Goal: Transaction & Acquisition: Purchase product/service

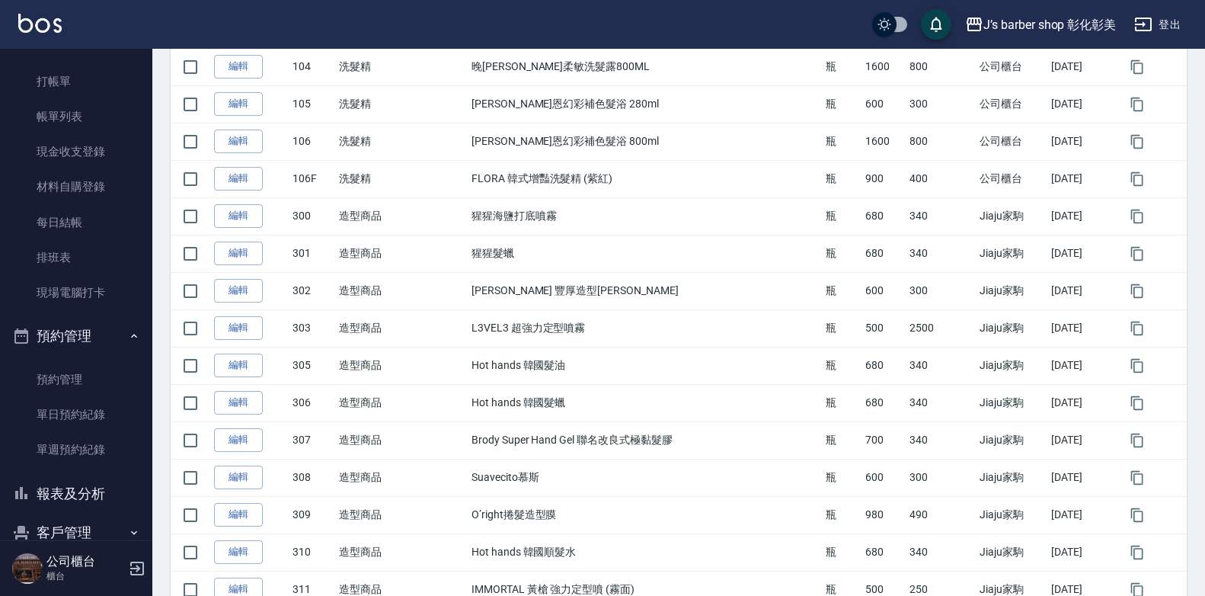
scroll to position [907, 0]
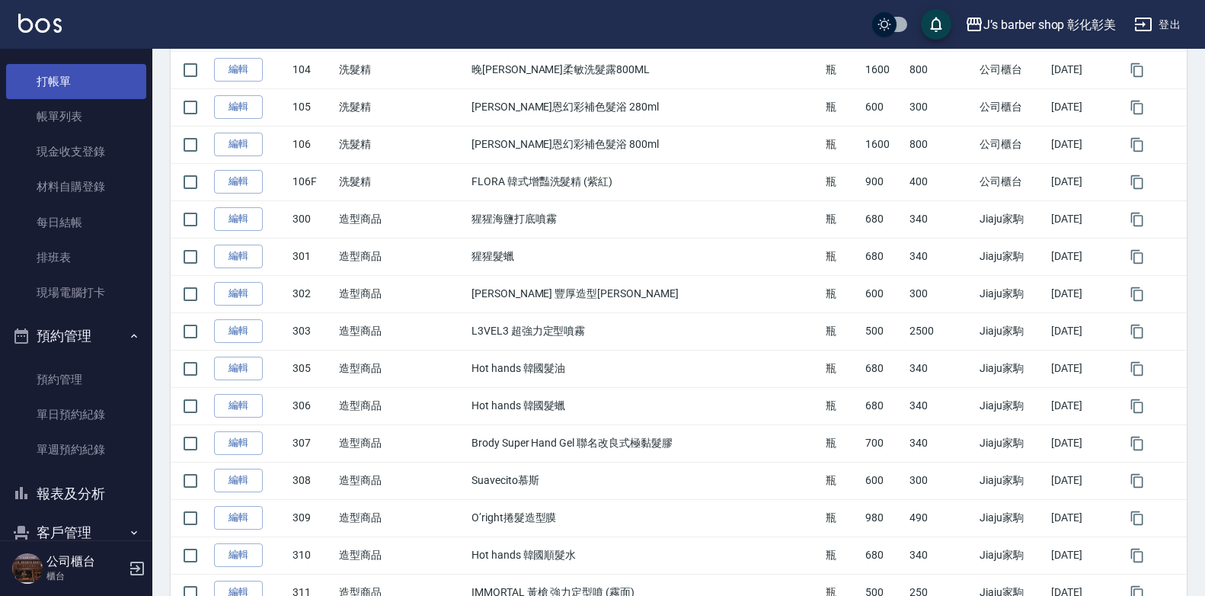
click at [24, 69] on link "打帳單" at bounding box center [76, 81] width 140 height 35
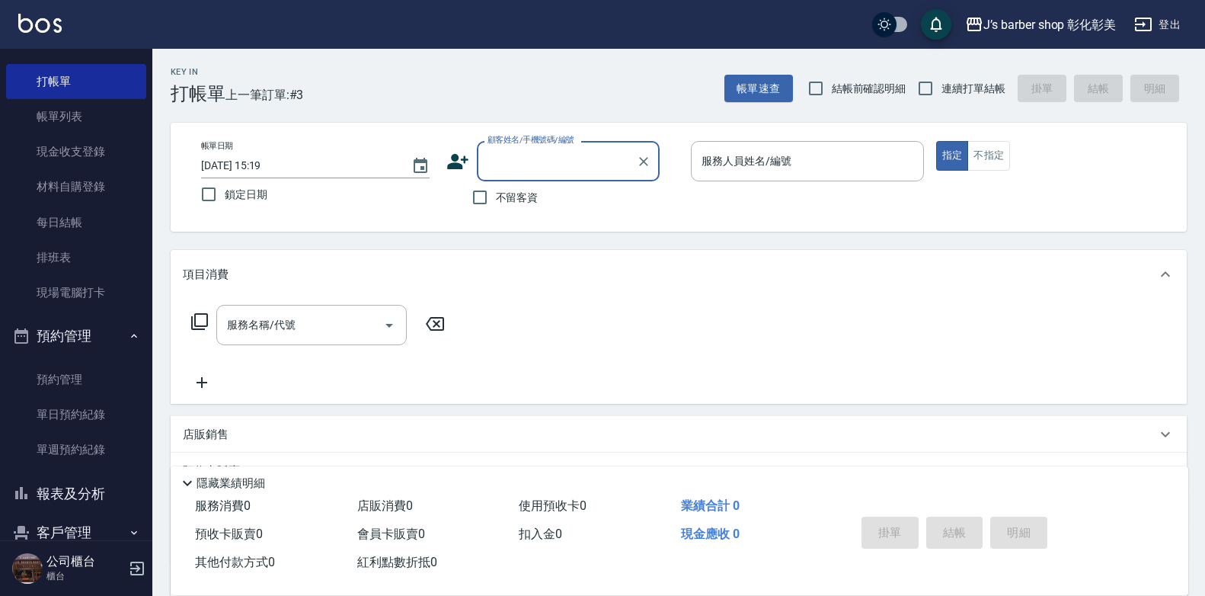
click at [264, 164] on input "2025/08/16 15:19" at bounding box center [298, 165] width 195 height 25
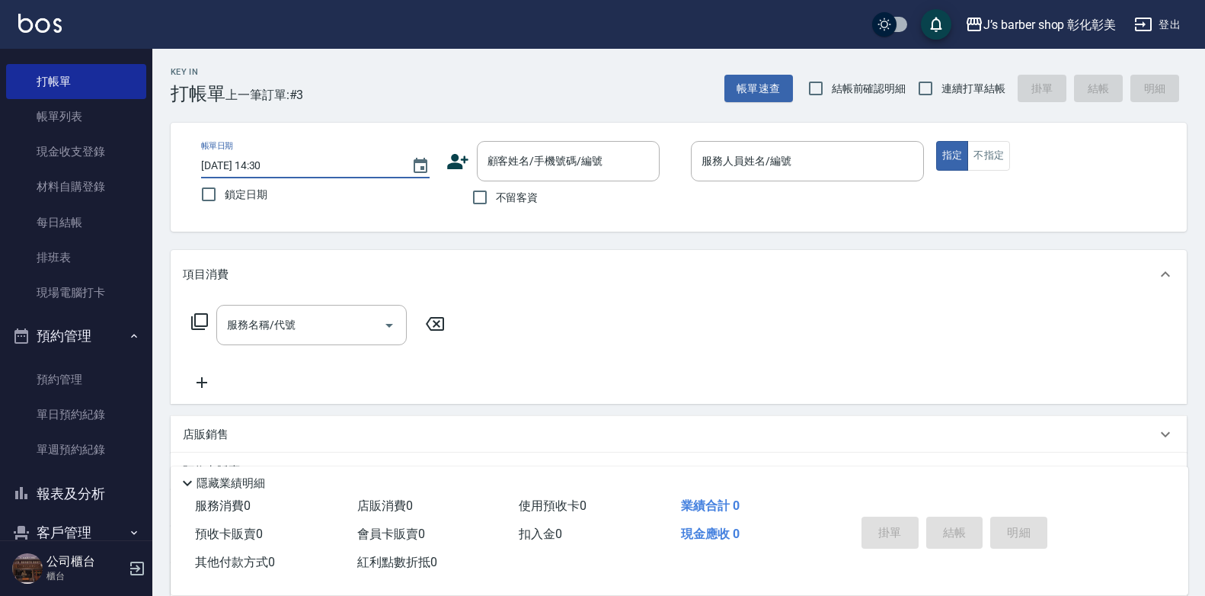
type input "[DATE] 14:30"
click at [221, 435] on p "店販銷售" at bounding box center [206, 435] width 46 height 16
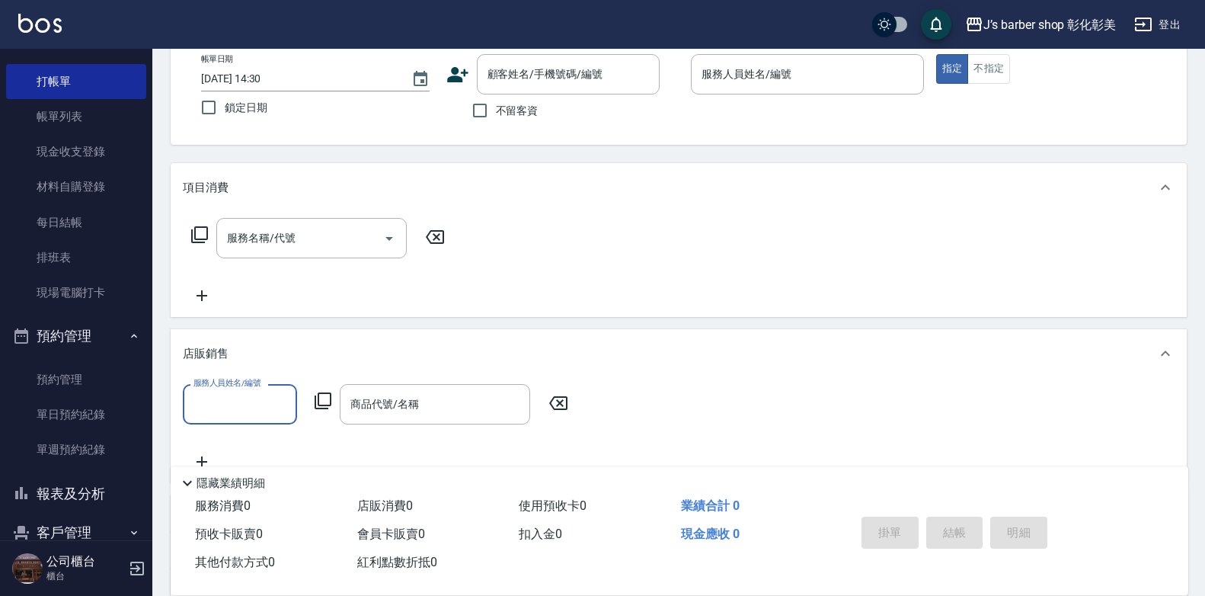
scroll to position [229, 0]
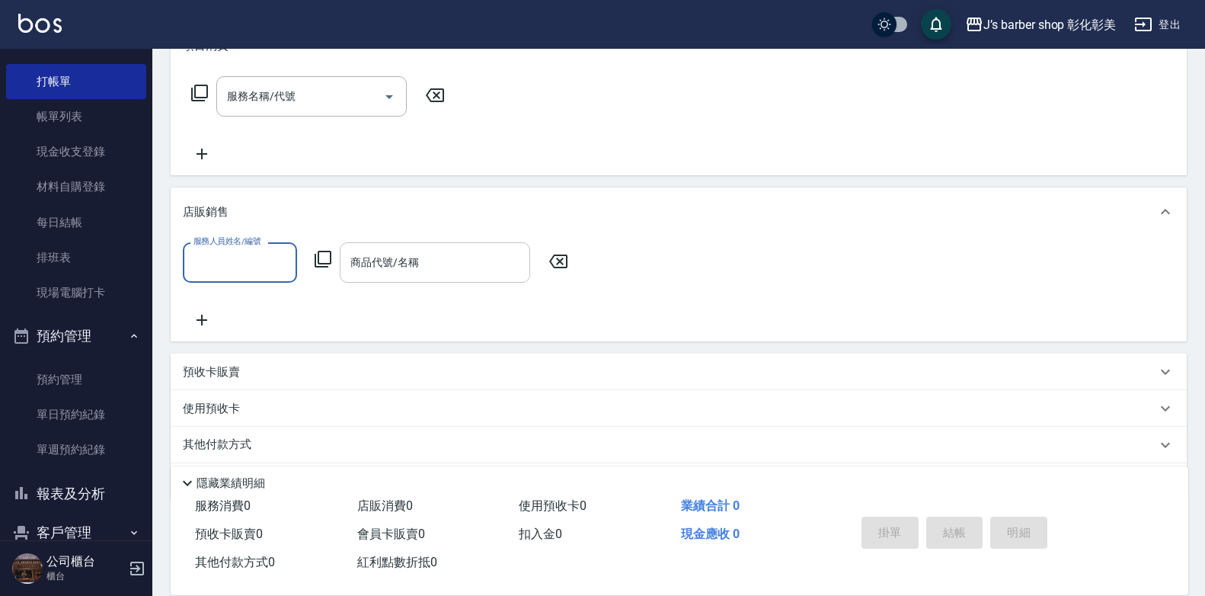
click at [393, 245] on div "商品代號/名稱" at bounding box center [435, 262] width 190 height 40
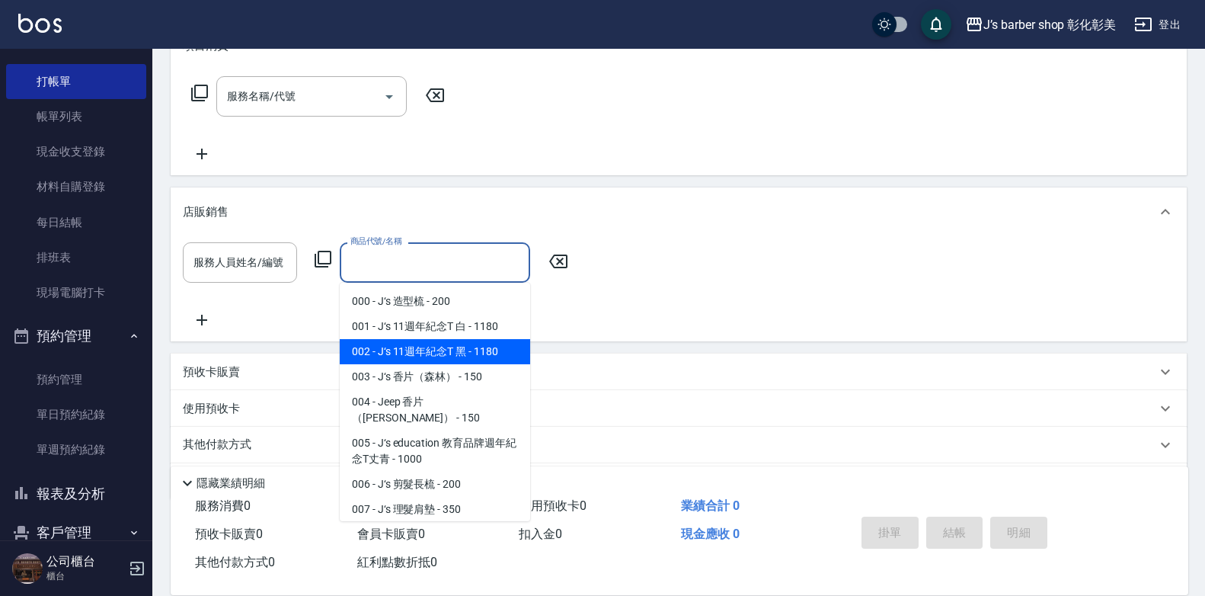
type input "F"
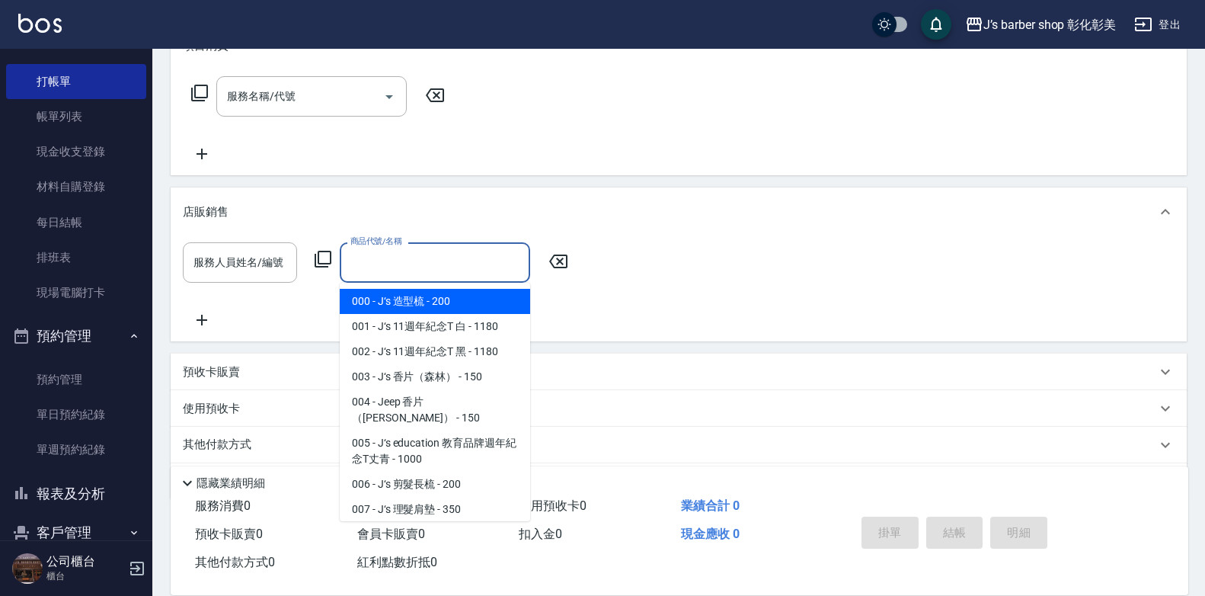
type input "f"
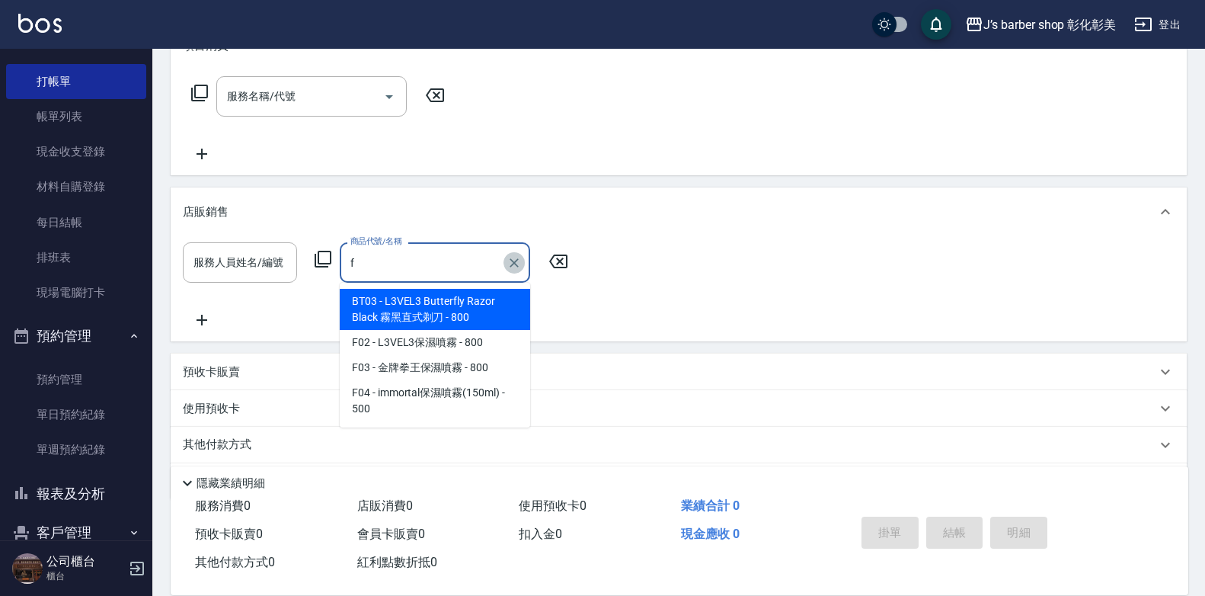
click at [512, 266] on icon "Clear" at bounding box center [514, 262] width 15 height 15
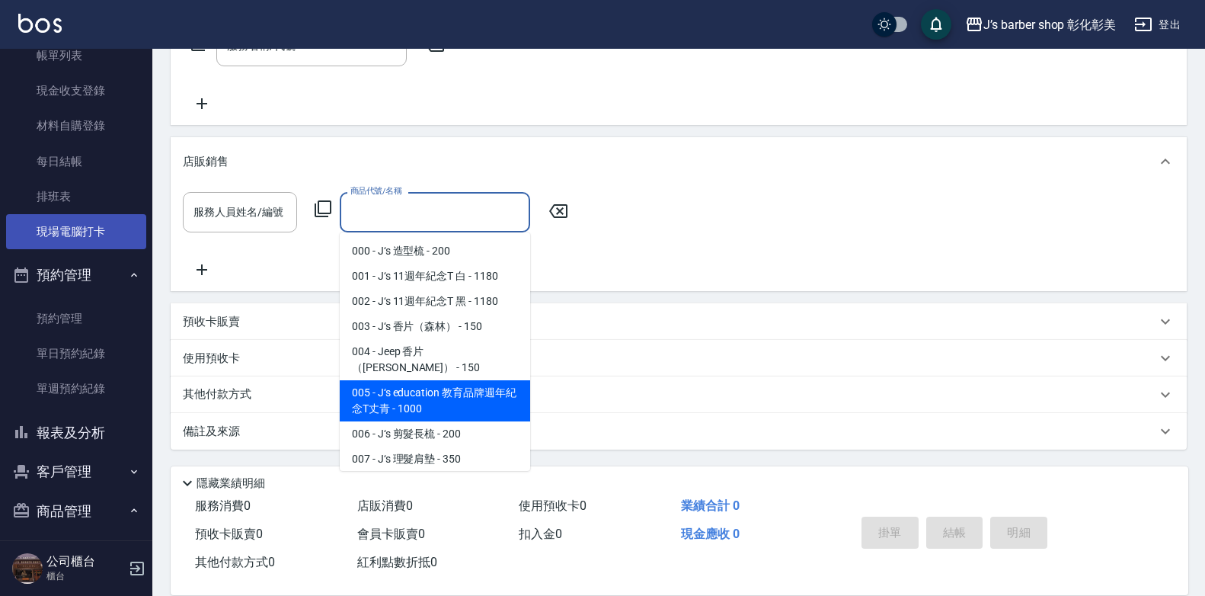
scroll to position [189, 0]
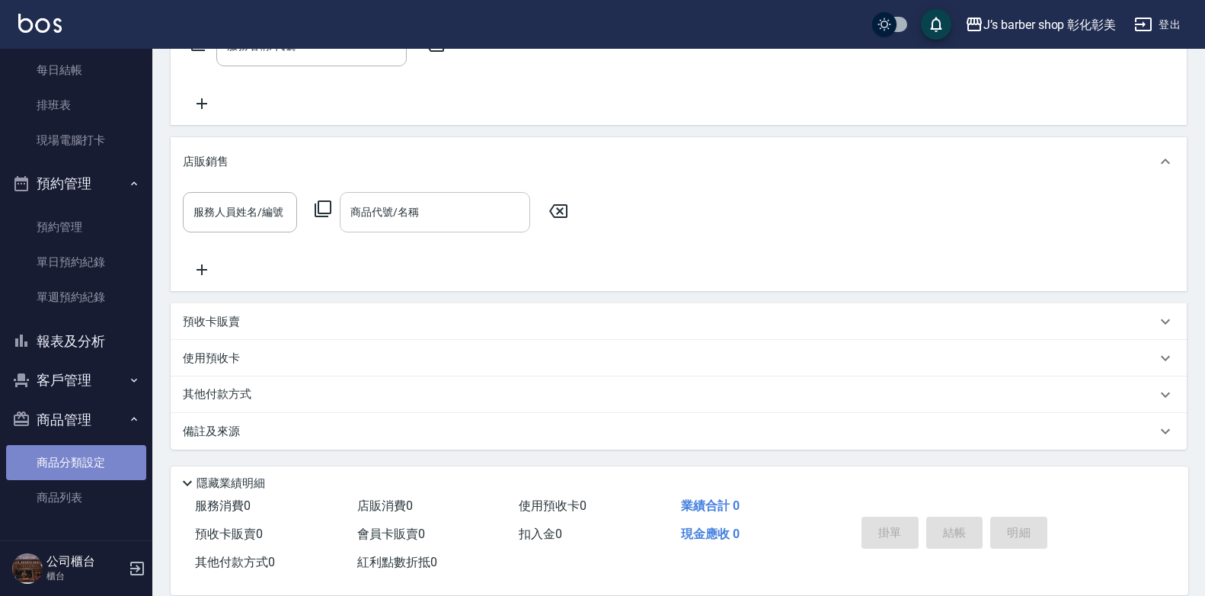
click at [114, 460] on link "商品分類設定" at bounding box center [76, 462] width 140 height 35
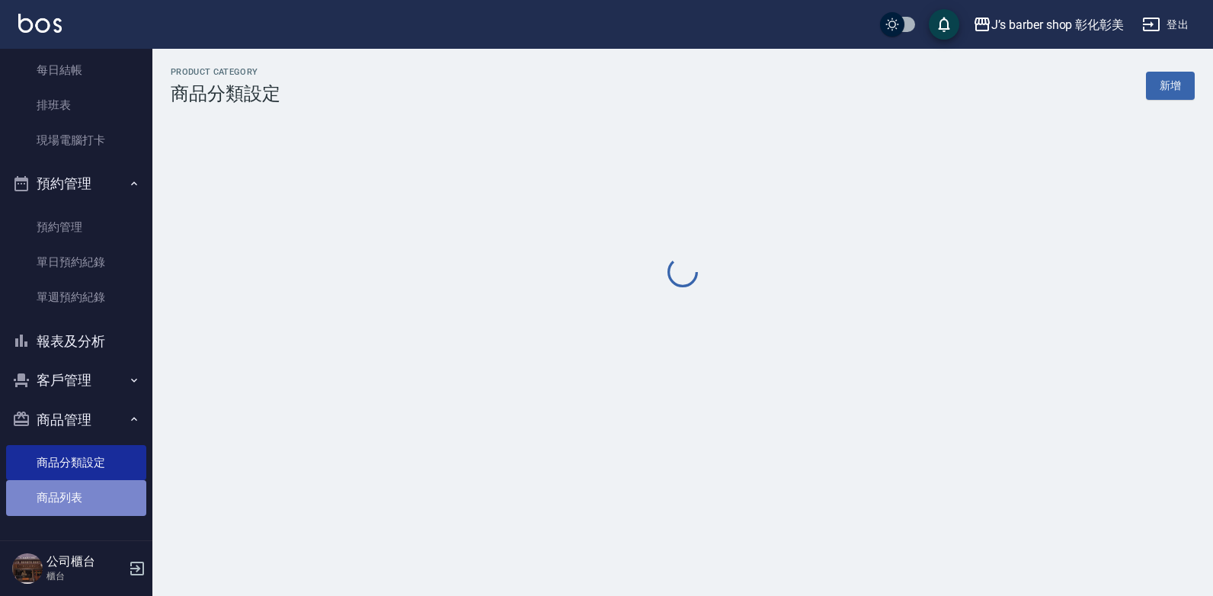
click at [107, 486] on link "商品列表" at bounding box center [76, 497] width 140 height 35
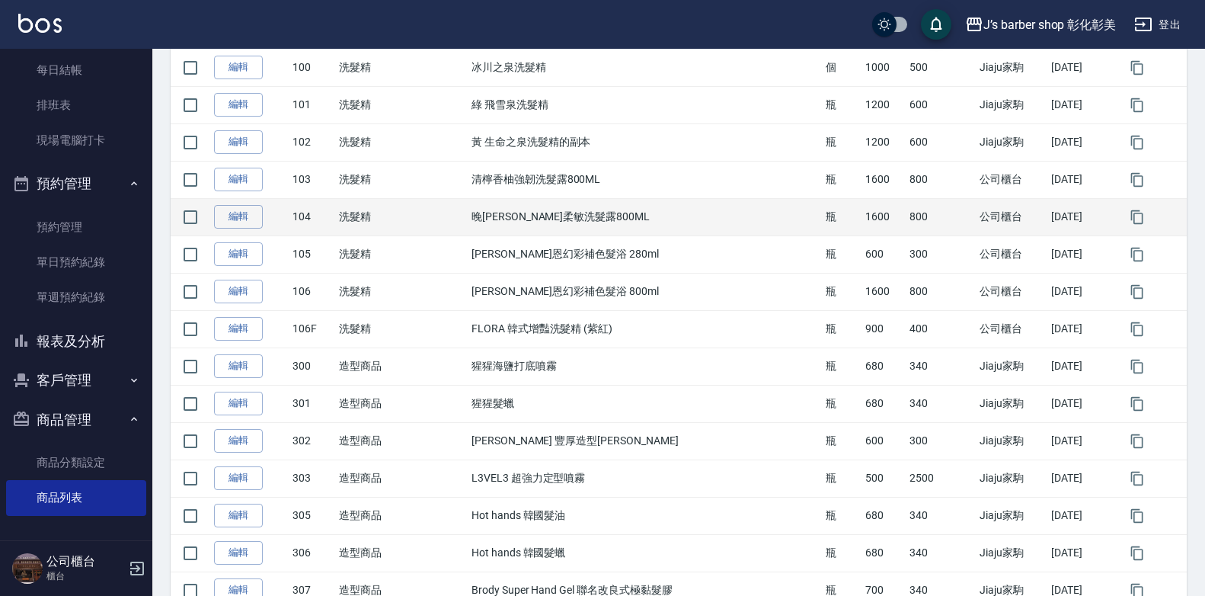
scroll to position [762, 0]
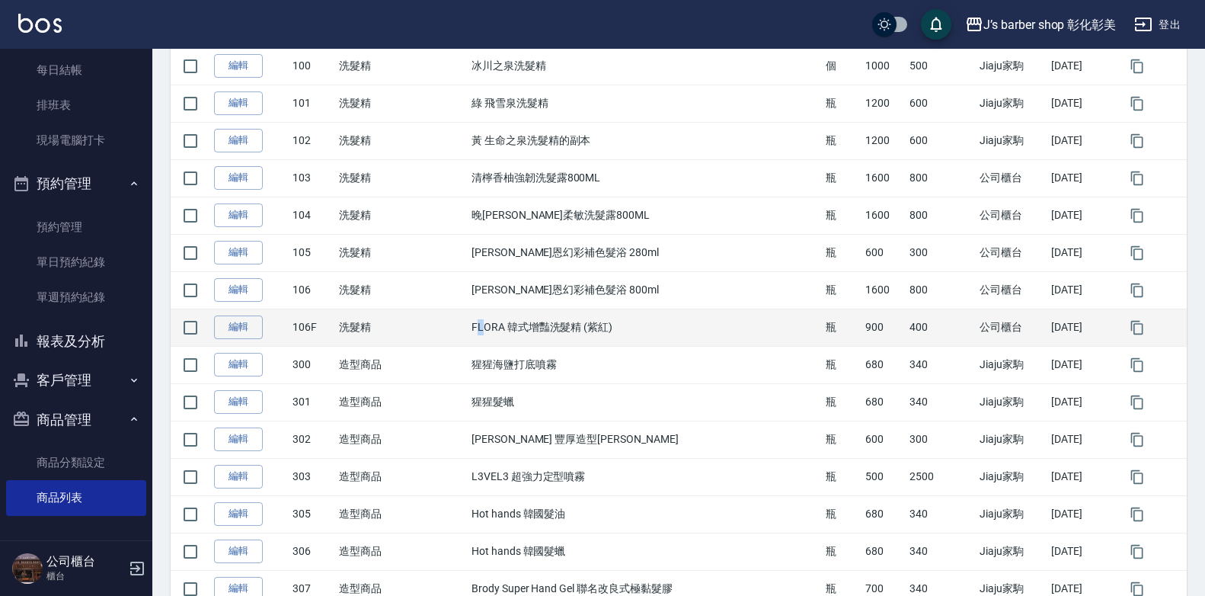
drag, startPoint x: 486, startPoint y: 325, endPoint x: 507, endPoint y: 326, distance: 20.6
click at [503, 326] on td "FLORA 韓式增豔洗髮精 (紫紅)" at bounding box center [645, 327] width 354 height 37
drag, startPoint x: 507, startPoint y: 326, endPoint x: 520, endPoint y: 326, distance: 13.7
click at [510, 326] on td "FLORA 韓式增豔洗髮精 (紫紅)" at bounding box center [645, 327] width 354 height 37
drag, startPoint x: 520, startPoint y: 326, endPoint x: 609, endPoint y: 327, distance: 88.4
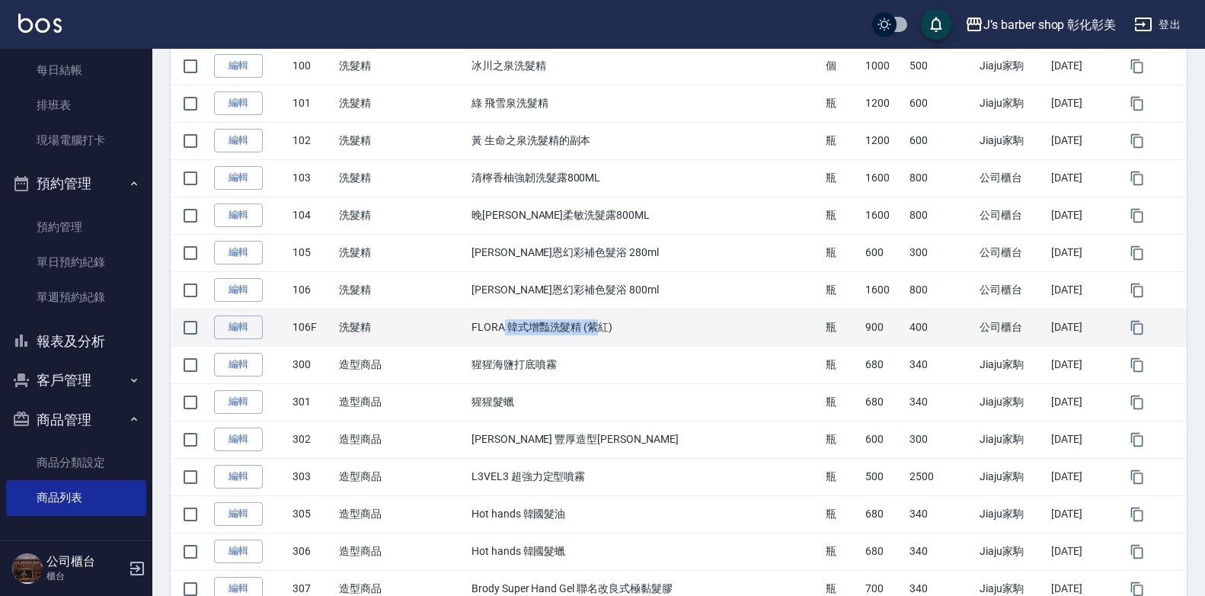
click at [609, 327] on td "FLORA 韓式增豔洗髮精 (紫紅)" at bounding box center [645, 327] width 354 height 37
drag, startPoint x: 609, startPoint y: 327, endPoint x: 627, endPoint y: 326, distance: 18.3
click at [627, 326] on td "FLORA 韓式增豔洗髮精 (紫紅)" at bounding box center [645, 327] width 354 height 37
click at [625, 324] on td "FLORA 韓式增豔洗髮精 (紫紅)" at bounding box center [645, 327] width 354 height 37
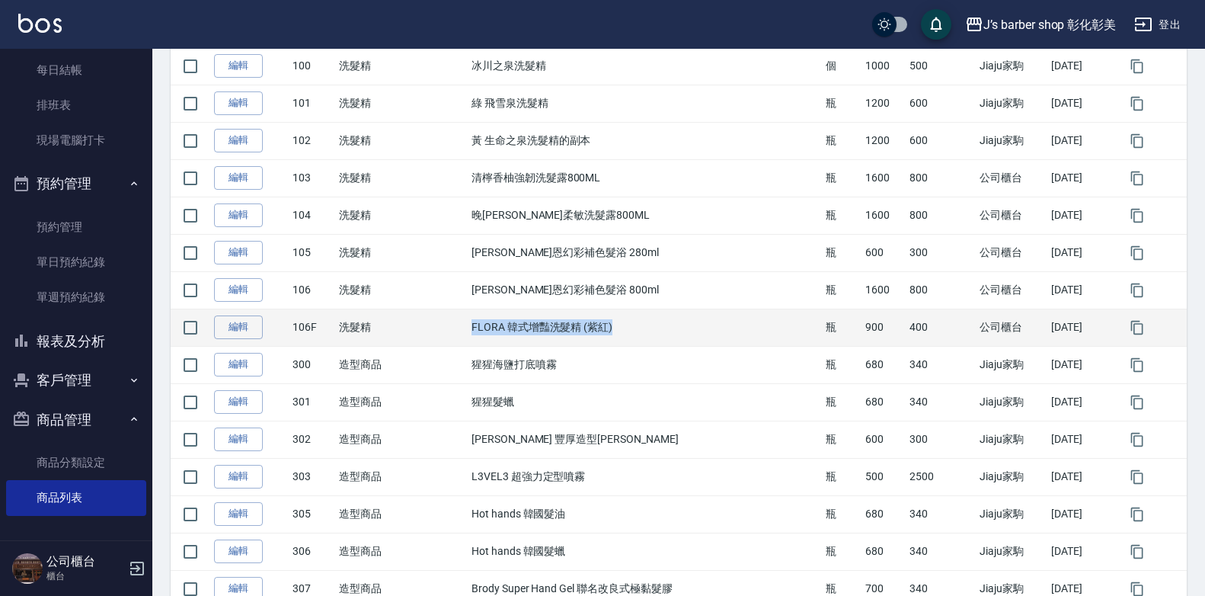
drag, startPoint x: 622, startPoint y: 327, endPoint x: 466, endPoint y: 327, distance: 156.2
click at [466, 327] on tr "編輯 106F 洗髮精 FLORA 韓式增豔洗髮精 (紫紅) 瓶 900 400 公司櫃台 2025/08/16" at bounding box center [679, 327] width 1016 height 37
drag, startPoint x: 466, startPoint y: 327, endPoint x: 501, endPoint y: 328, distance: 35.8
copy tr "洗髮精 FLORA 韓式增豔洗髮精 (紫紅)"
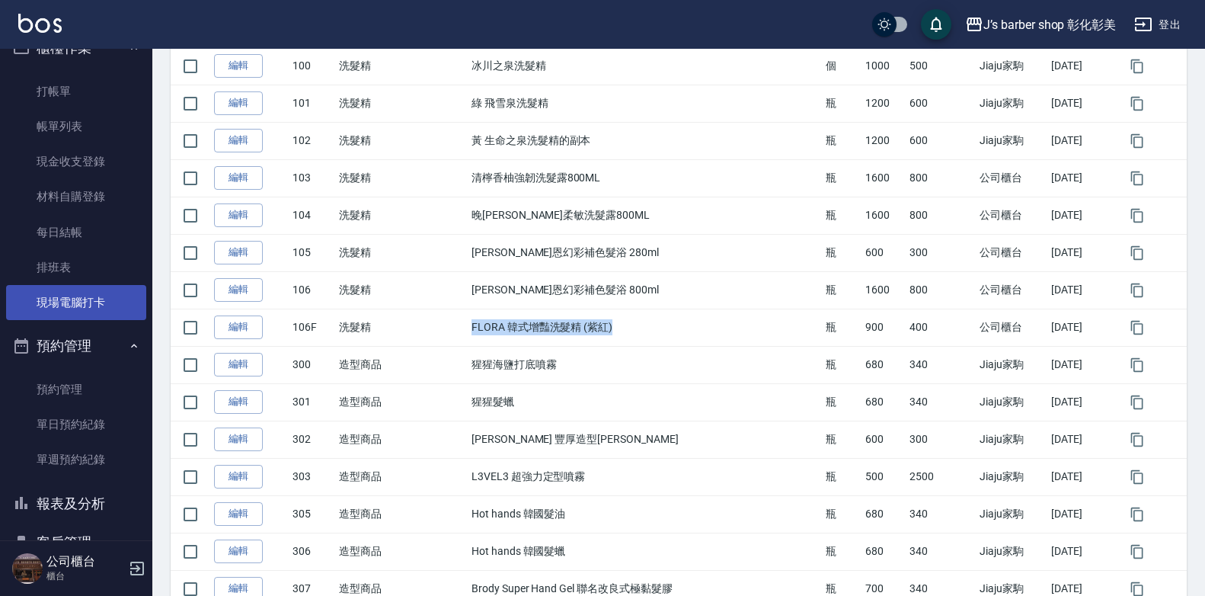
scroll to position [0, 0]
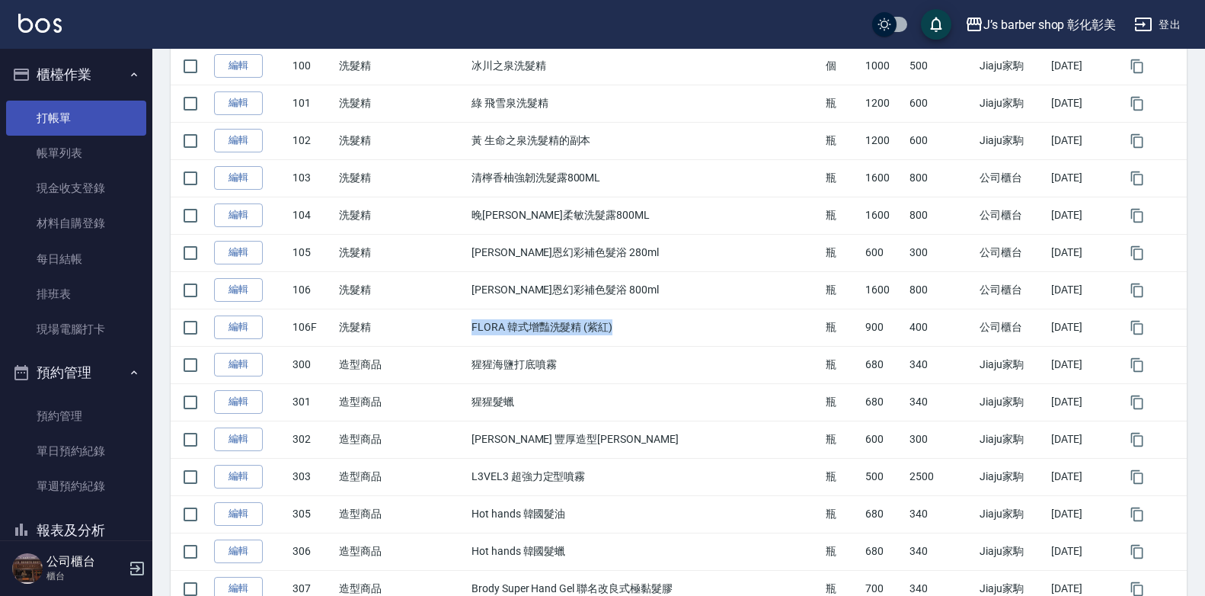
click at [78, 128] on link "打帳單" at bounding box center [76, 118] width 140 height 35
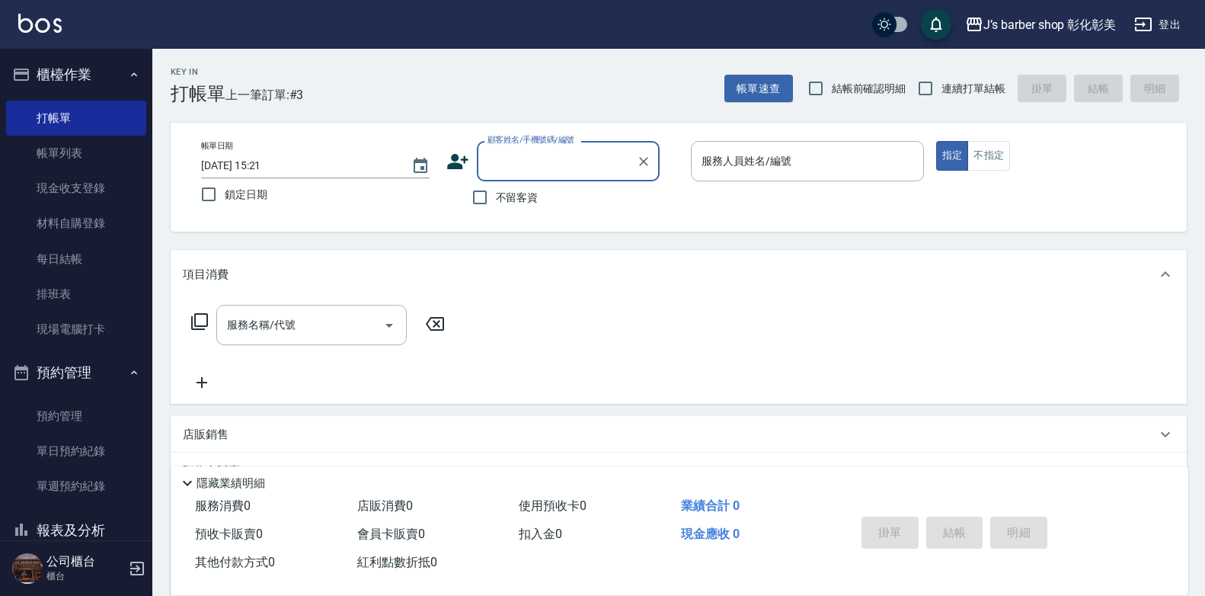
click at [266, 165] on input "2025/08/16 15:21" at bounding box center [298, 165] width 195 height 25
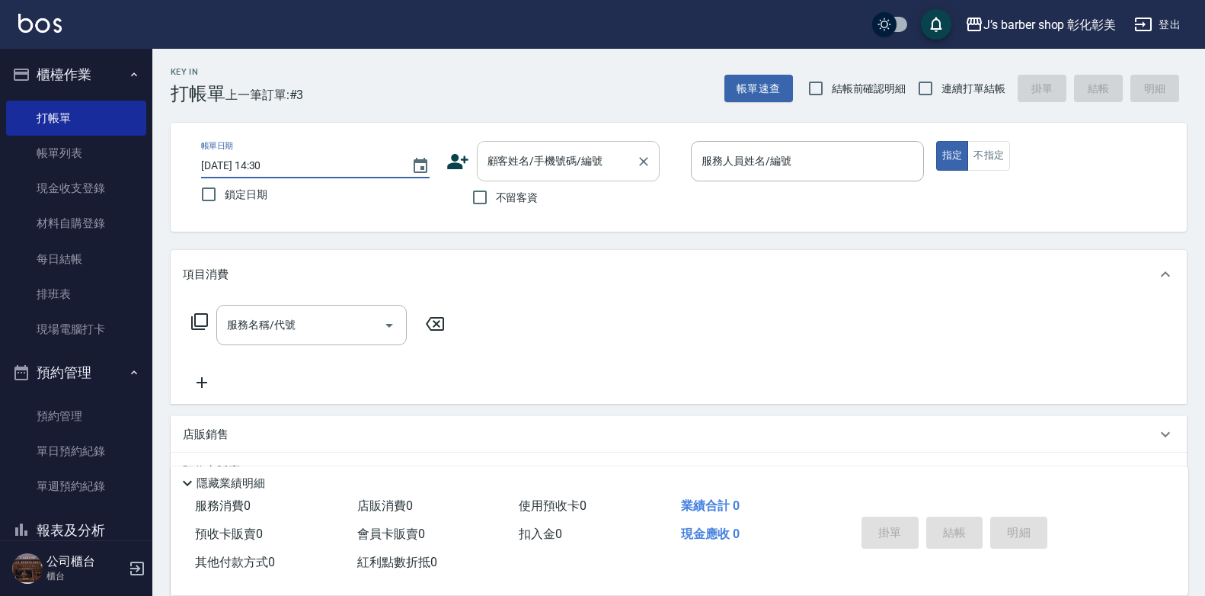
type input "[DATE] 14:30"
click at [514, 162] on div "顧客姓名/手機號碼/編號 顧客姓名/手機號碼/編號" at bounding box center [568, 161] width 183 height 40
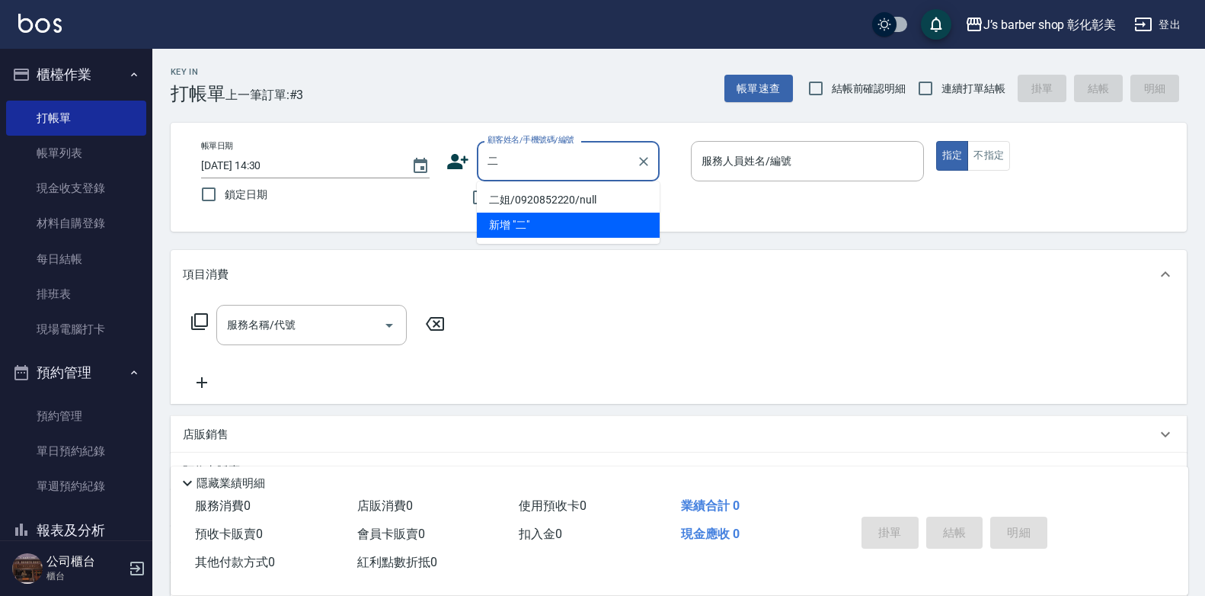
click at [581, 187] on li "二姐/0920852220/null" at bounding box center [568, 199] width 183 height 25
type input "二姐/0920852220/null"
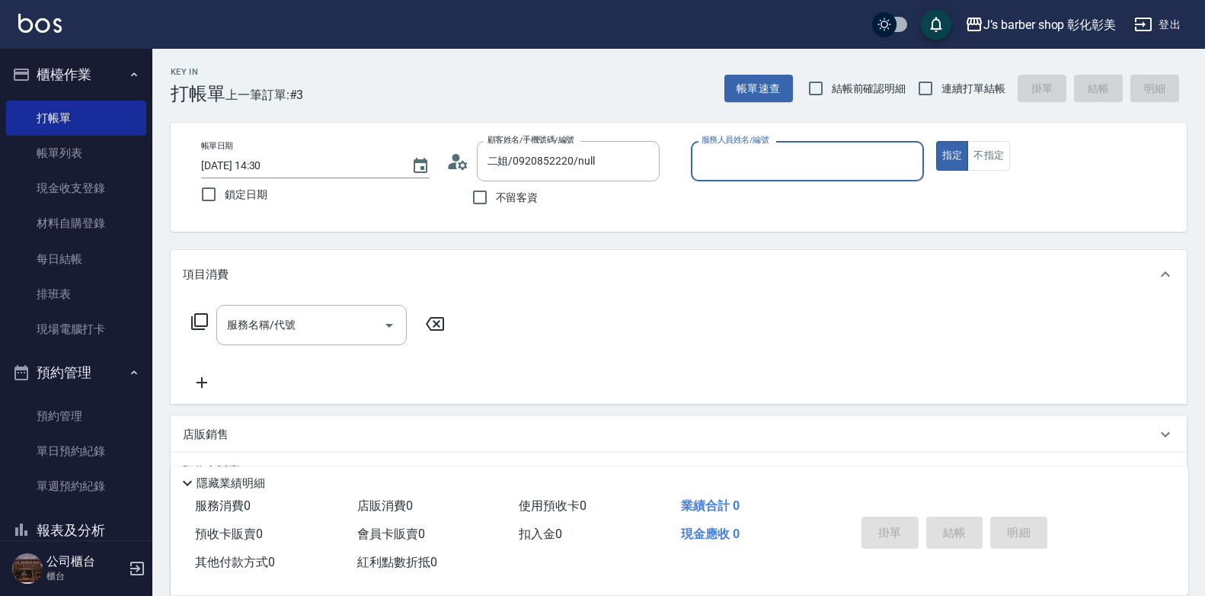
click at [737, 161] on input "服務人員姓名/編號" at bounding box center [807, 161] width 219 height 27
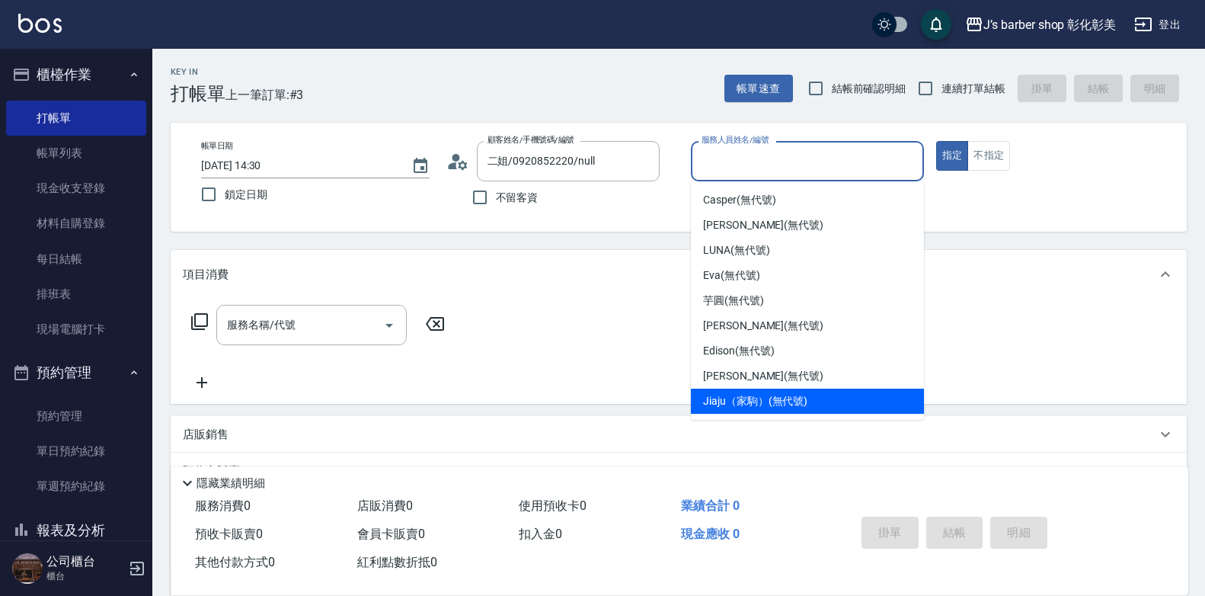
click at [721, 397] on span "Jiaju（家駒） (無代號)" at bounding box center [755, 401] width 104 height 16
type input "Jiaju（家駒）(無代號)"
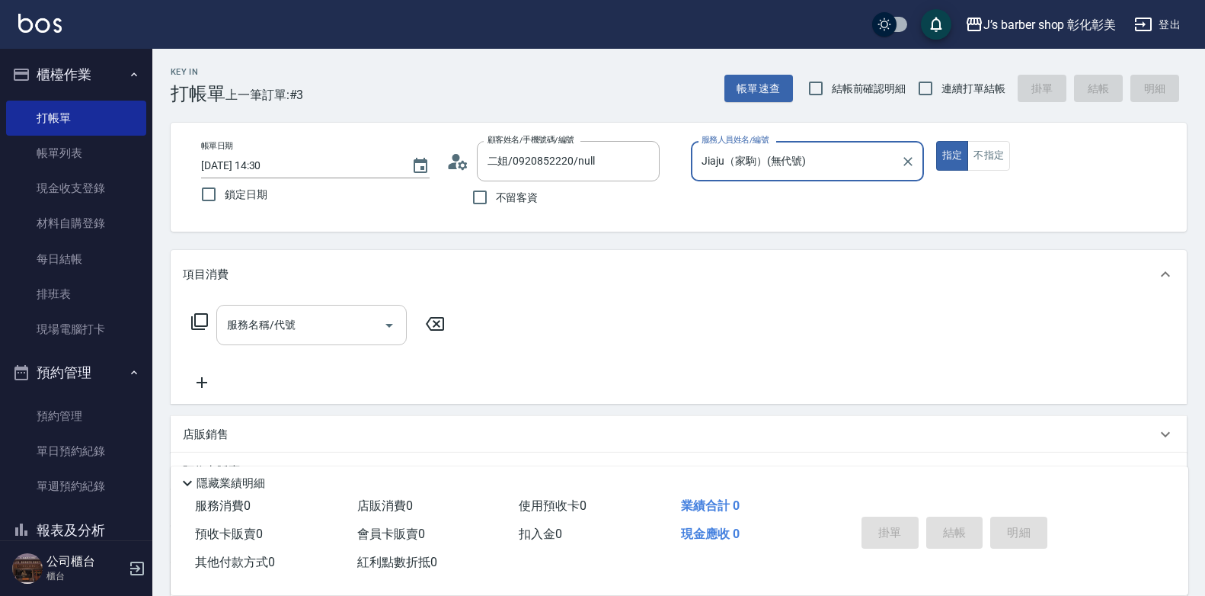
click at [324, 325] on input "服務名稱/代號" at bounding box center [300, 325] width 154 height 27
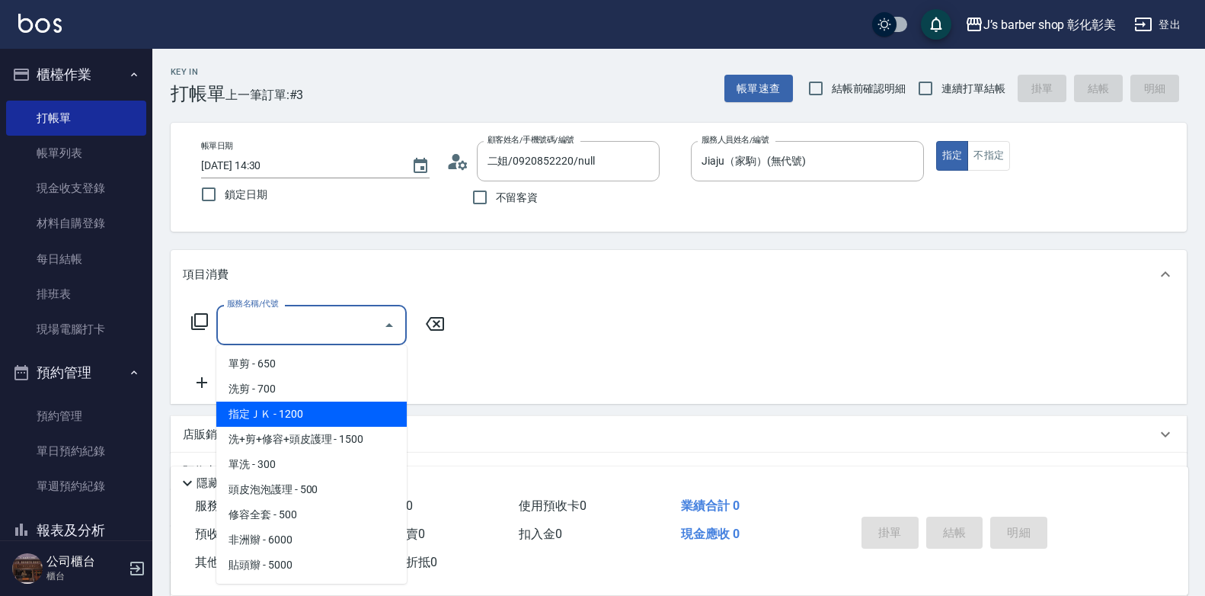
click at [322, 406] on span "指定ＪＫ - 1200" at bounding box center [311, 414] width 190 height 25
type input "指定ＪＫ(102)"
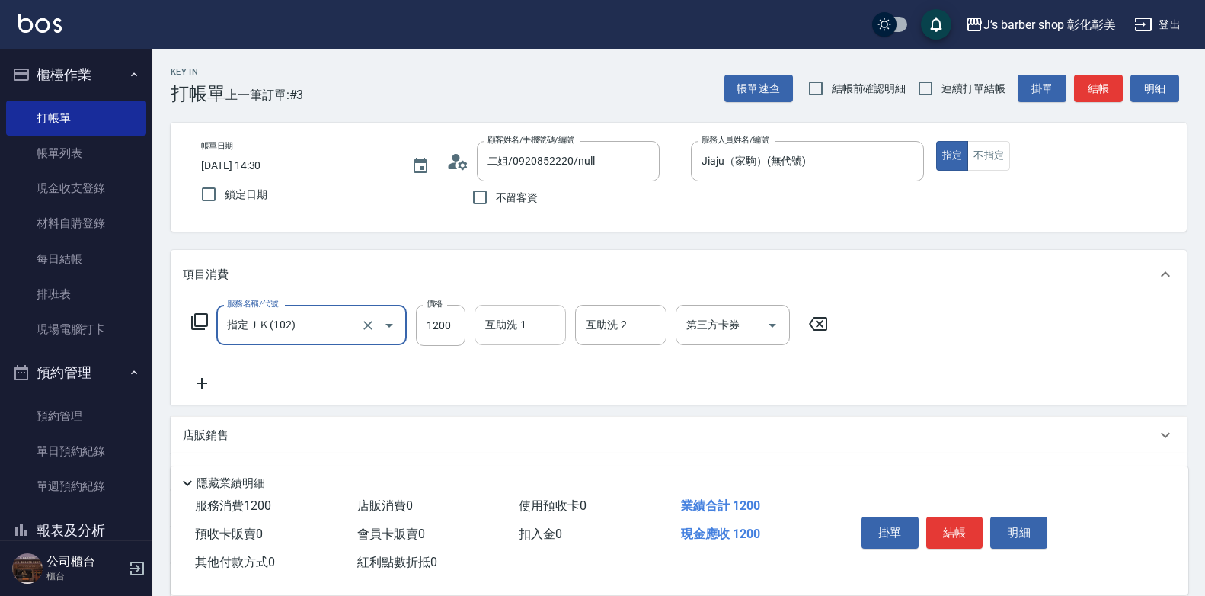
click at [495, 334] on input "互助洗-1" at bounding box center [521, 325] width 78 height 27
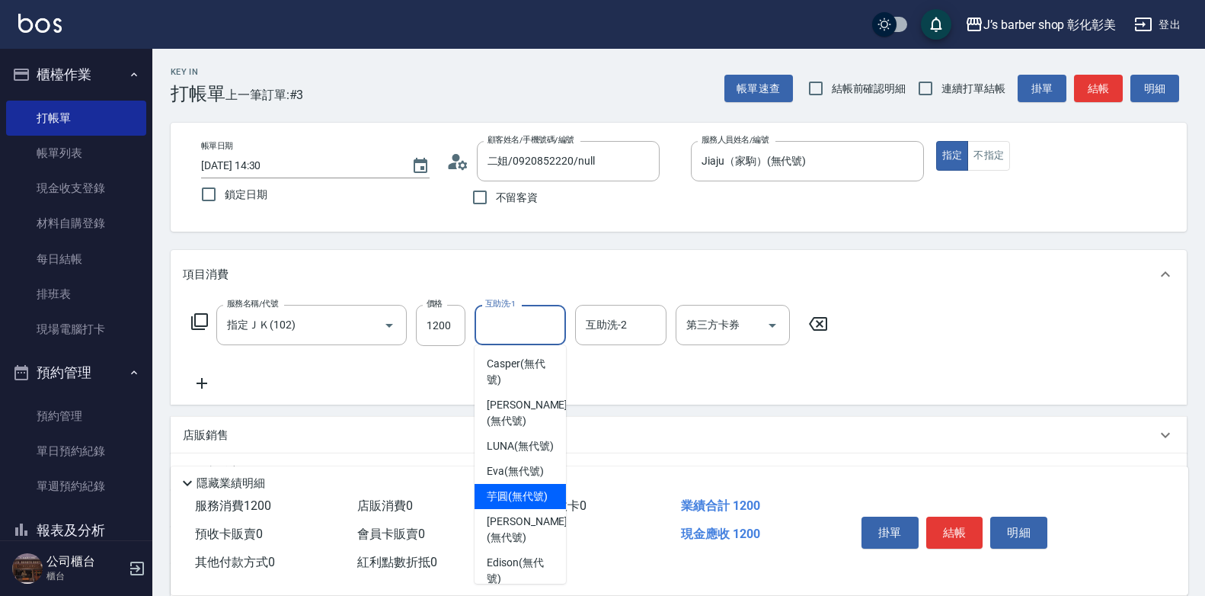
click at [501, 504] on span "芋圓 (無代號)" at bounding box center [517, 496] width 61 height 16
type input "芋圓(無代號)"
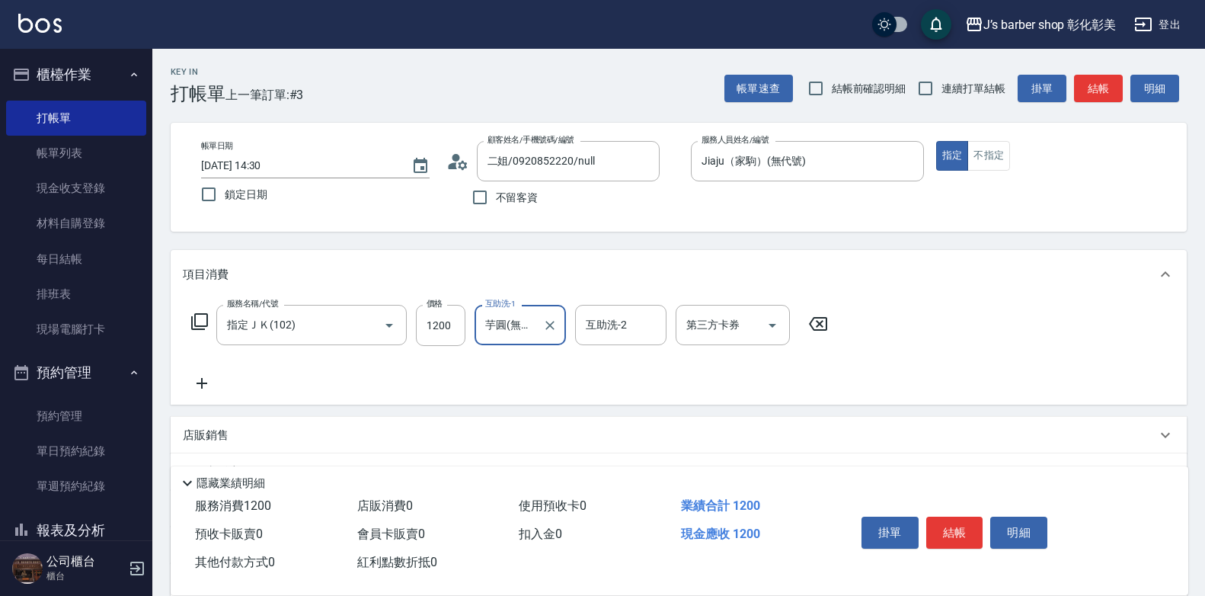
click at [217, 434] on p "店販銷售" at bounding box center [206, 435] width 46 height 16
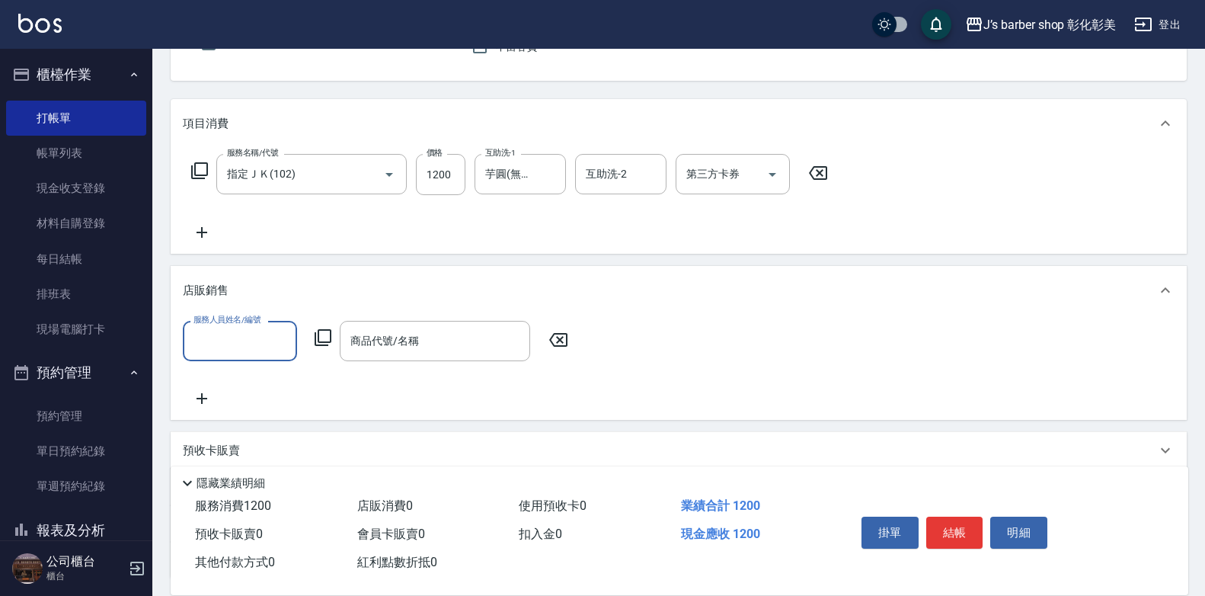
scroll to position [152, 0]
click at [261, 348] on input "服務人員姓名/編號" at bounding box center [240, 339] width 101 height 27
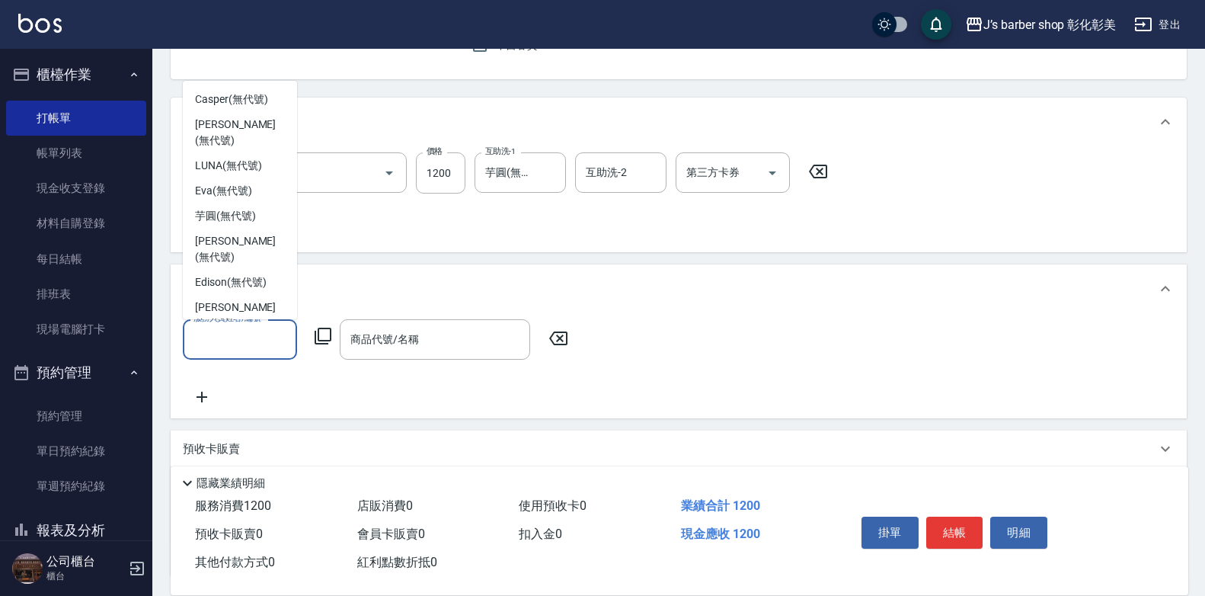
click at [237, 341] on span "Jiaju（家駒） (無代號)" at bounding box center [240, 357] width 90 height 32
type input "Jiaju（家駒）(無代號)"
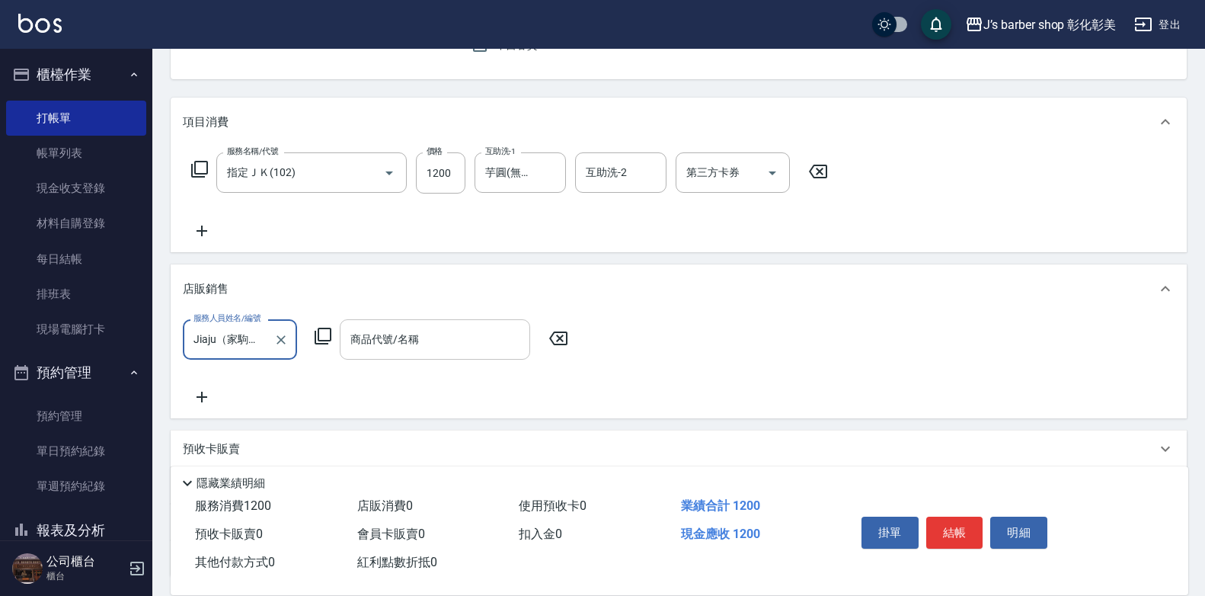
click at [390, 333] on div "商品代號/名稱 商品代號/名稱" at bounding box center [435, 339] width 190 height 40
click at [390, 333] on label "商品代號/名稱" at bounding box center [384, 338] width 69 height 15
click at [390, 333] on input "商品代號/名稱" at bounding box center [435, 339] width 177 height 27
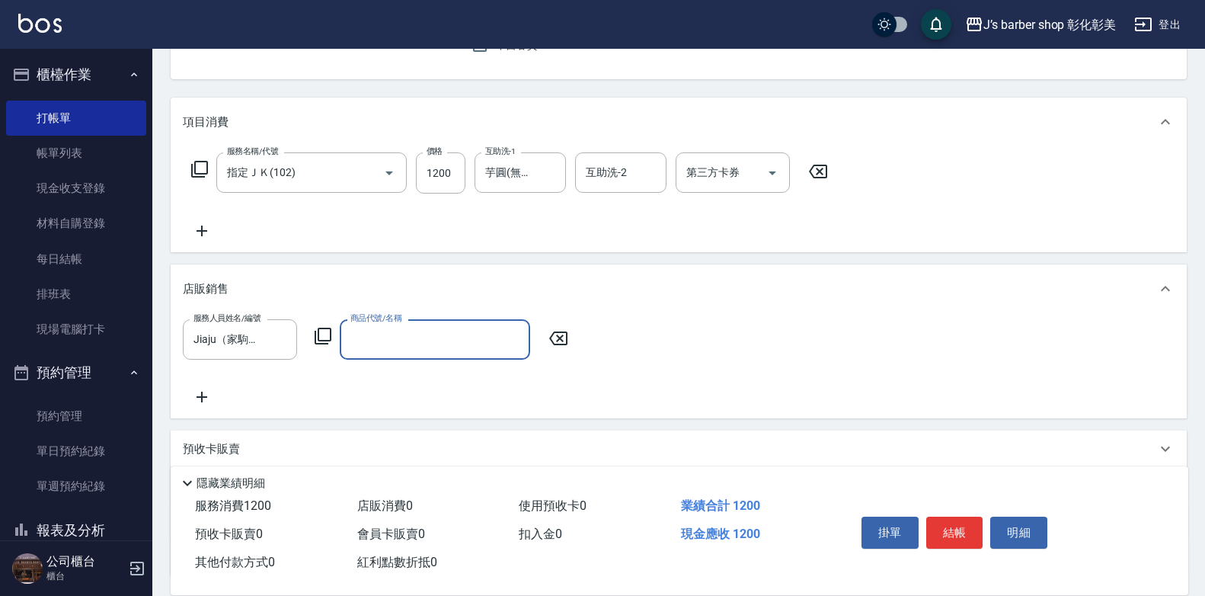
paste input "FLORA 韓式增豔洗髮精 (紫紅)"
click at [495, 344] on input "FLORA 韓式增豔洗髮精 (紫紅)" at bounding box center [424, 339] width 154 height 27
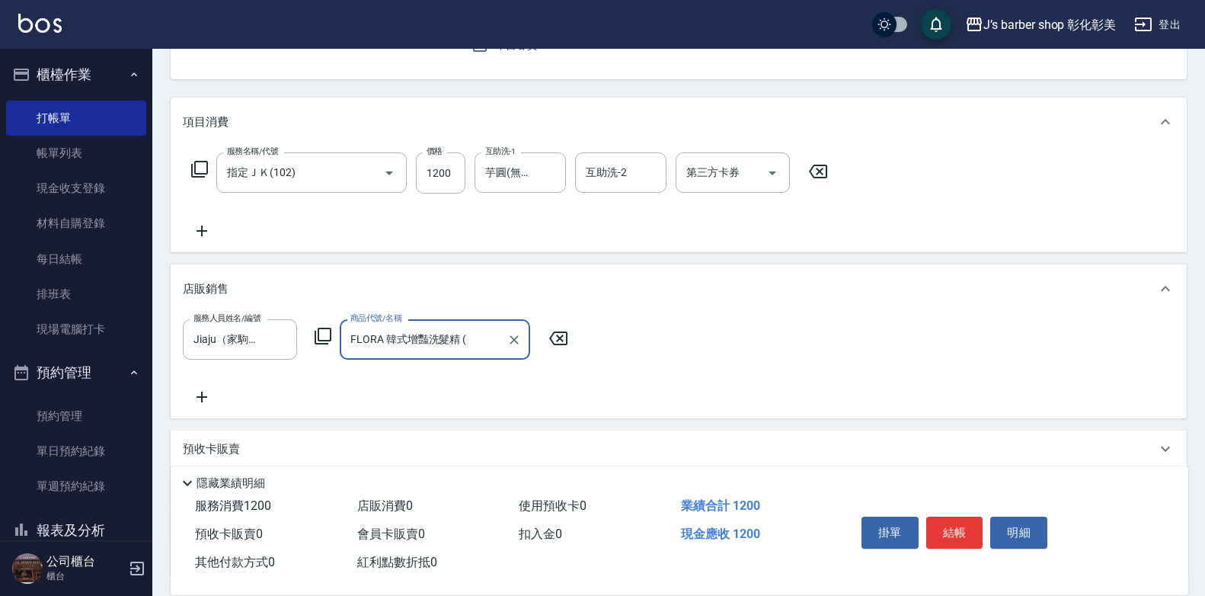
click at [372, 335] on input "FLORA 韓式增豔洗髮精 (" at bounding box center [424, 339] width 154 height 27
click at [372, 337] on input "FLORA 韓式增豔洗髮精 (" at bounding box center [424, 339] width 154 height 27
click at [475, 341] on input "FLORA 韓式增豔洗髮精 (" at bounding box center [424, 339] width 154 height 27
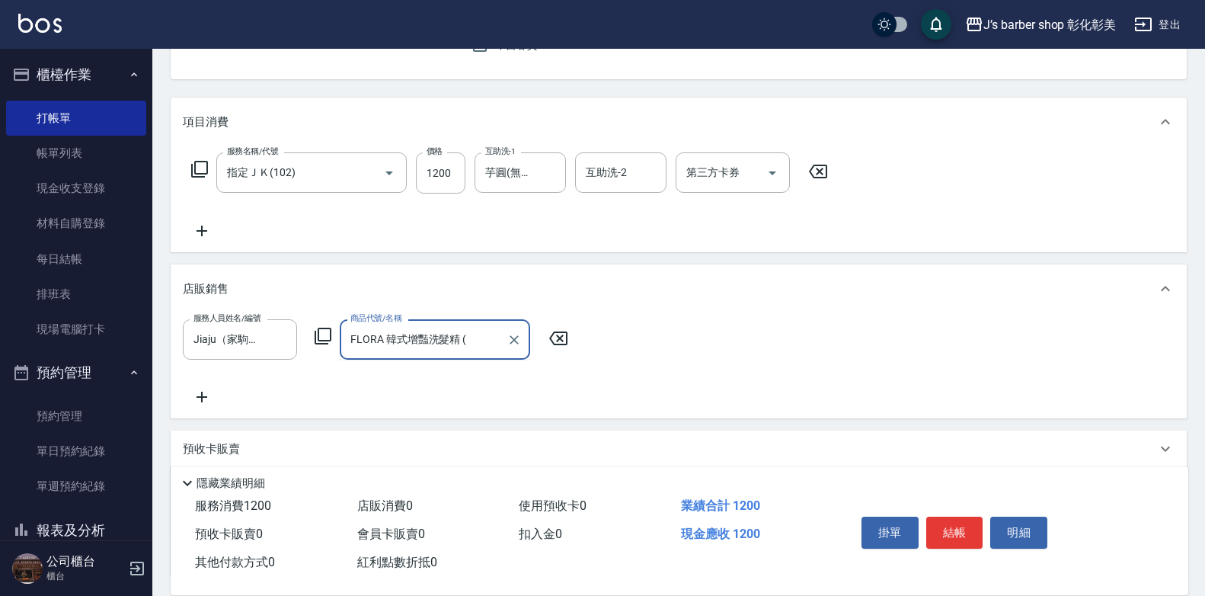
click at [463, 339] on input "FLORA 韓式增豔洗髮精 (" at bounding box center [424, 339] width 154 height 27
drag, startPoint x: 381, startPoint y: 346, endPoint x: 471, endPoint y: 334, distance: 90.6
click at [471, 334] on input "FLORA 韓式增豔洗髮精 (" at bounding box center [424, 339] width 154 height 27
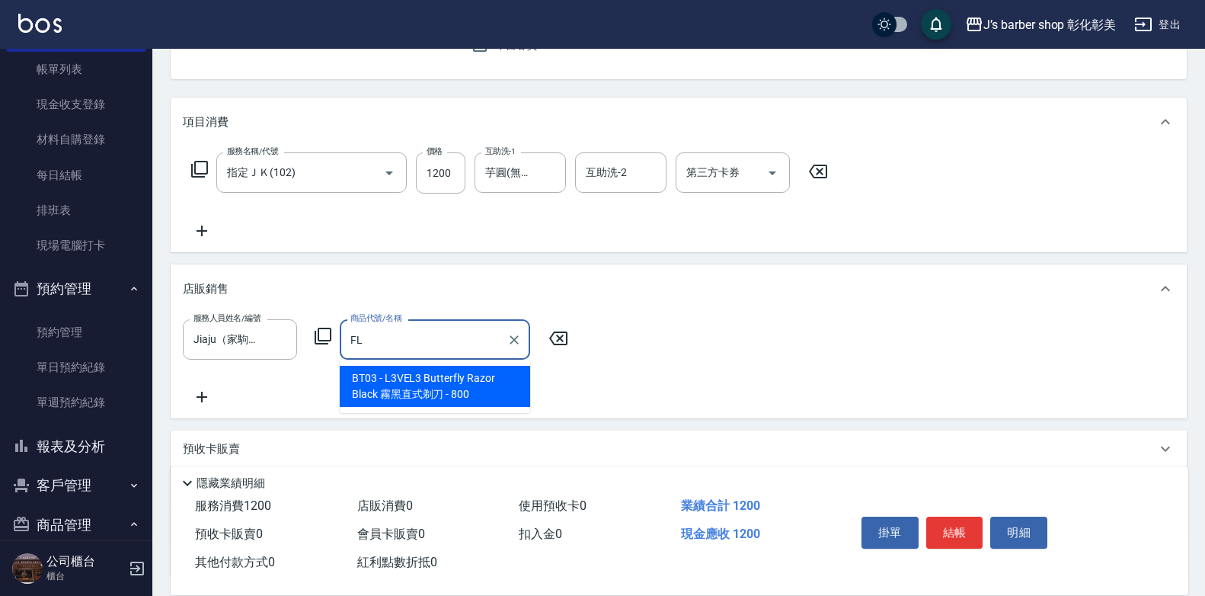
scroll to position [189, 0]
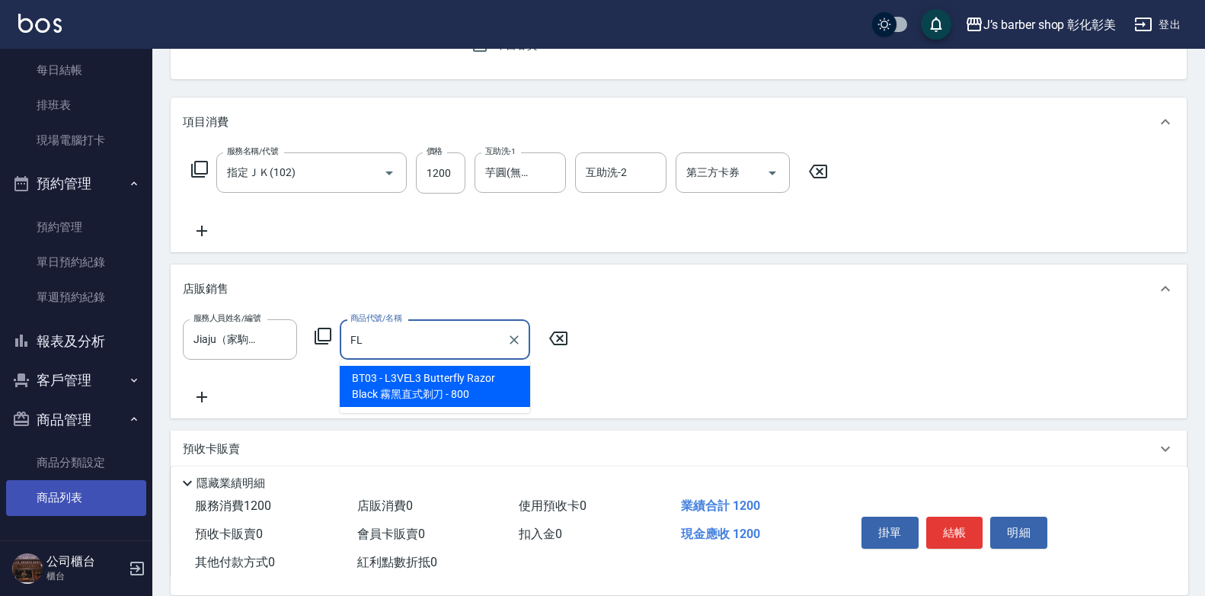
type input "FL"
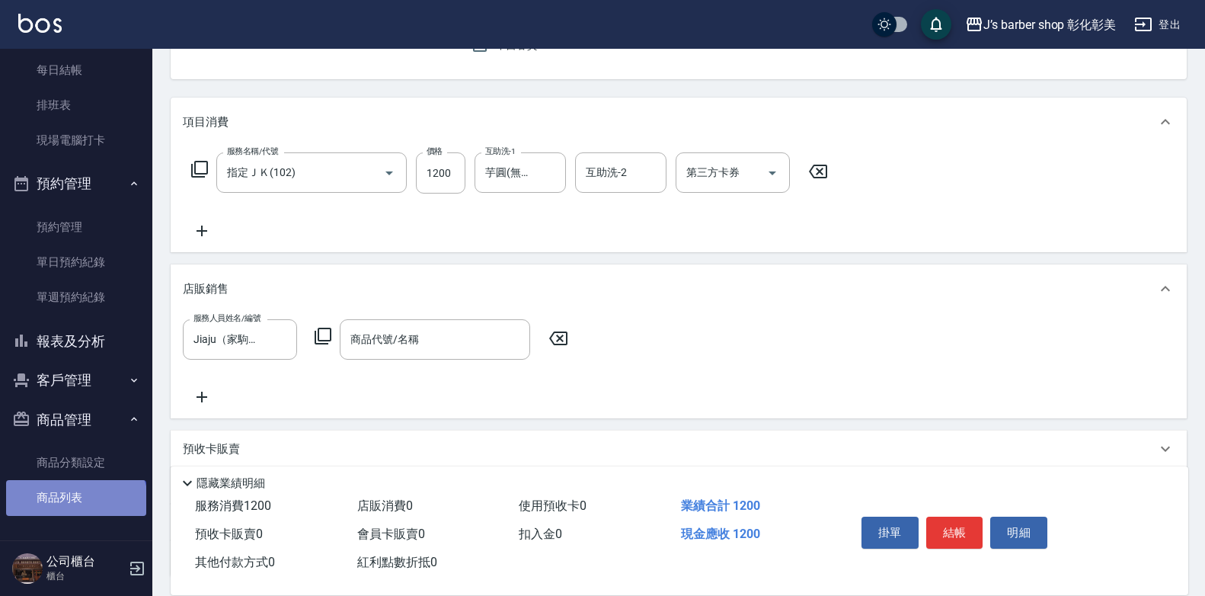
click at [75, 504] on link "商品列表" at bounding box center [76, 497] width 140 height 35
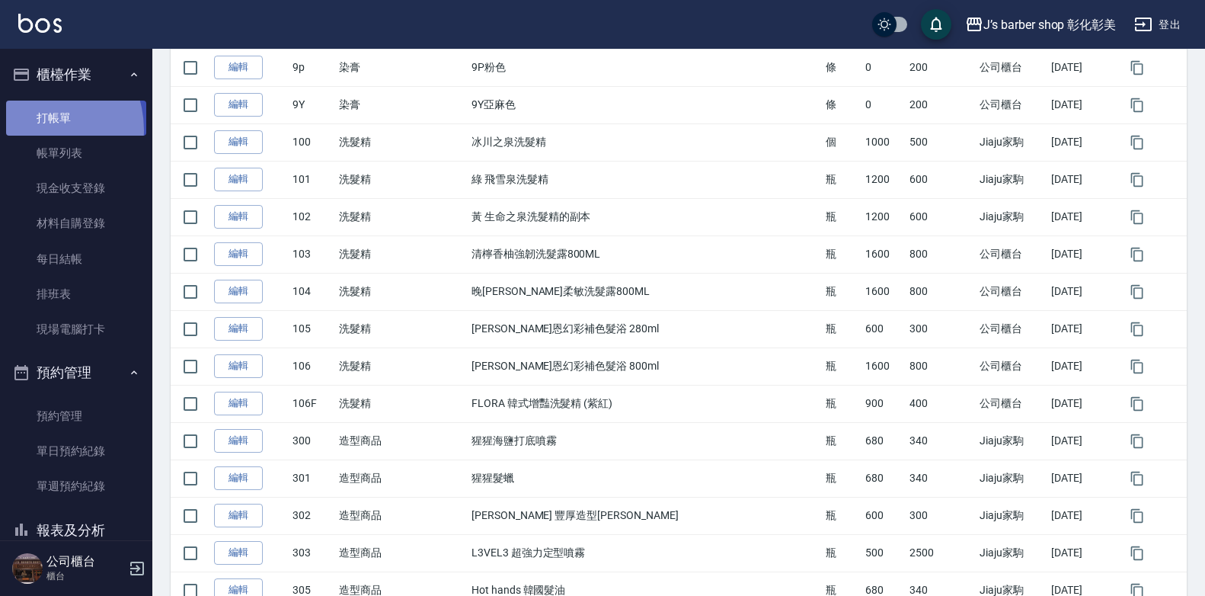
click at [34, 130] on link "打帳單" at bounding box center [76, 118] width 140 height 35
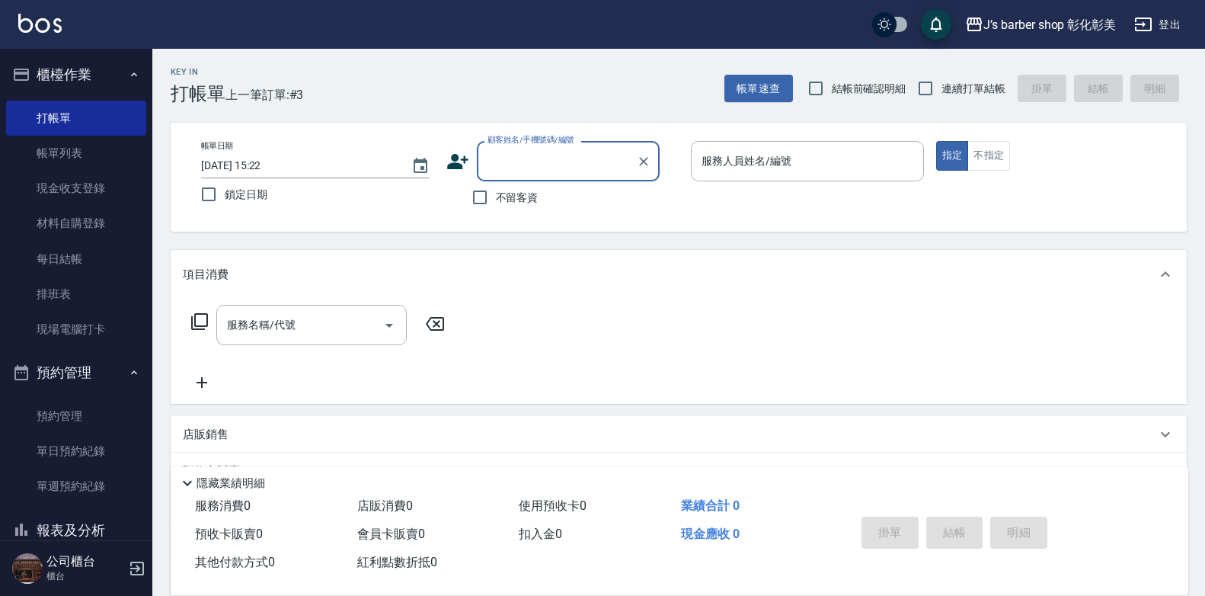
click at [207, 430] on p "店販銷售" at bounding box center [206, 435] width 46 height 16
click at [207, 433] on p "店販銷售" at bounding box center [206, 441] width 46 height 16
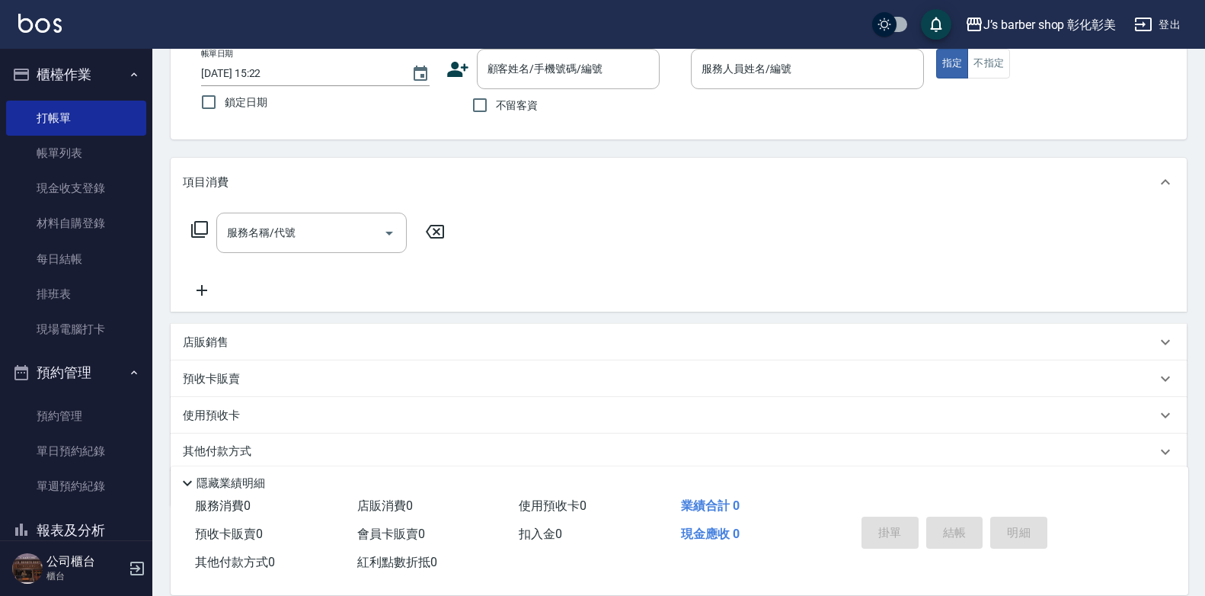
scroll to position [149, 0]
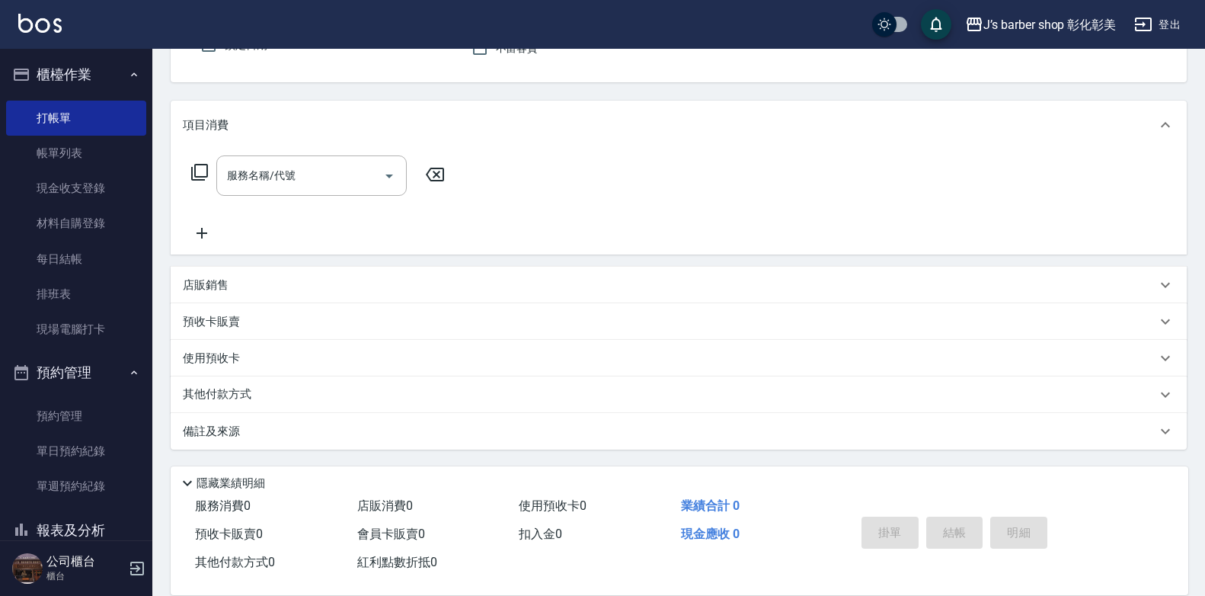
click at [243, 289] on div "店販銷售" at bounding box center [670, 285] width 974 height 16
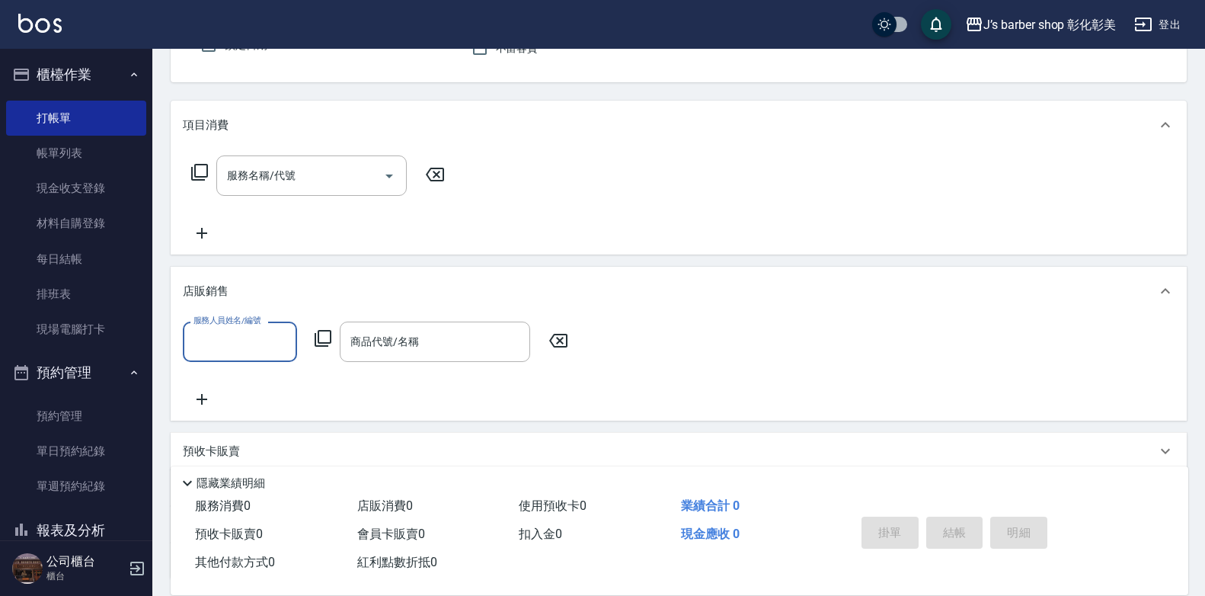
scroll to position [0, 0]
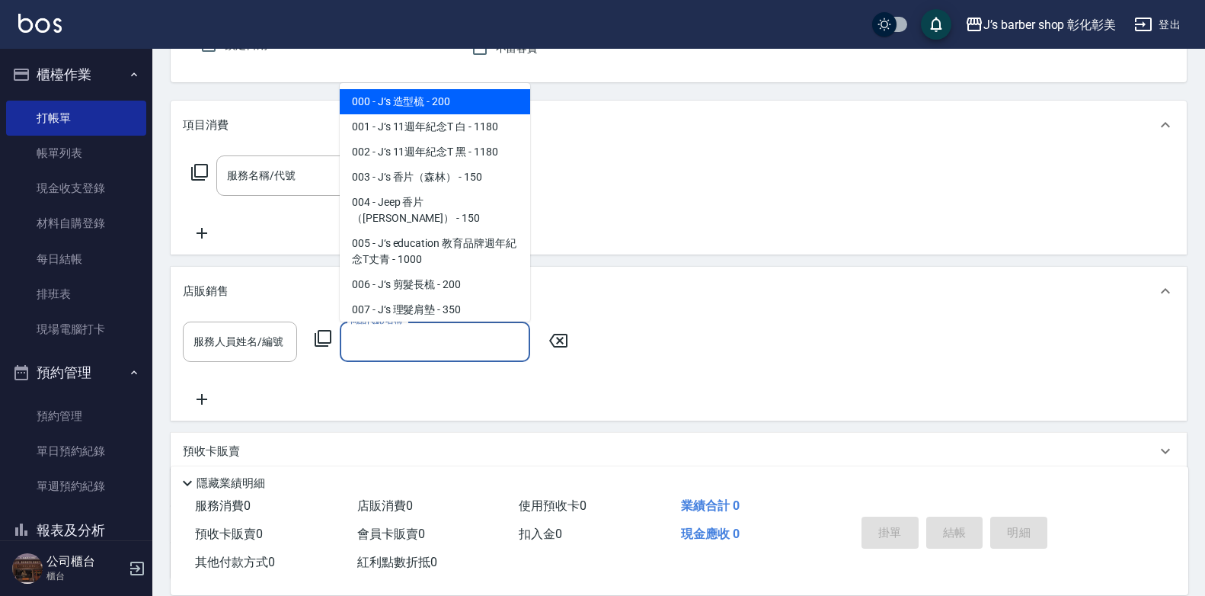
click at [375, 334] on div "商品代號/名稱 商品代號/名稱" at bounding box center [435, 342] width 190 height 40
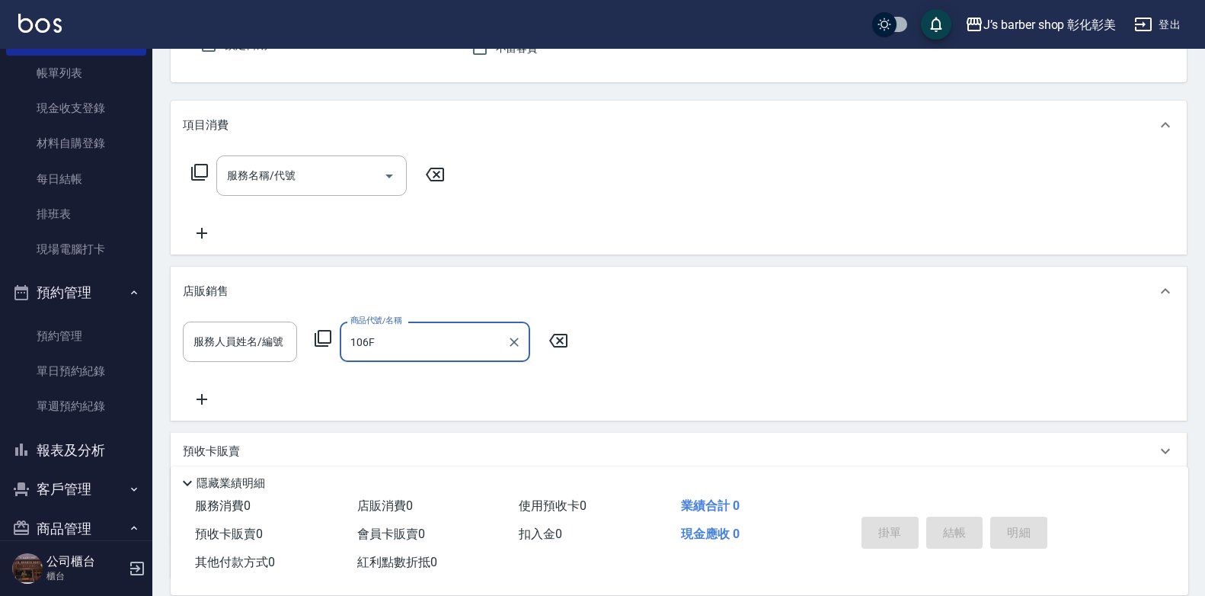
scroll to position [152, 0]
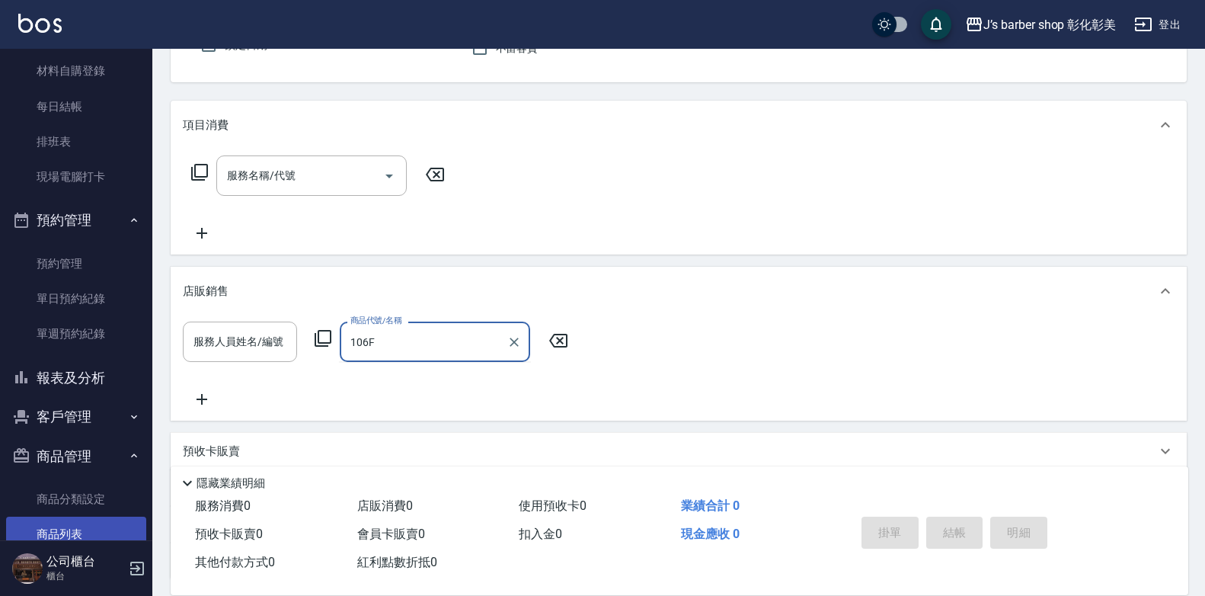
type input "106F"
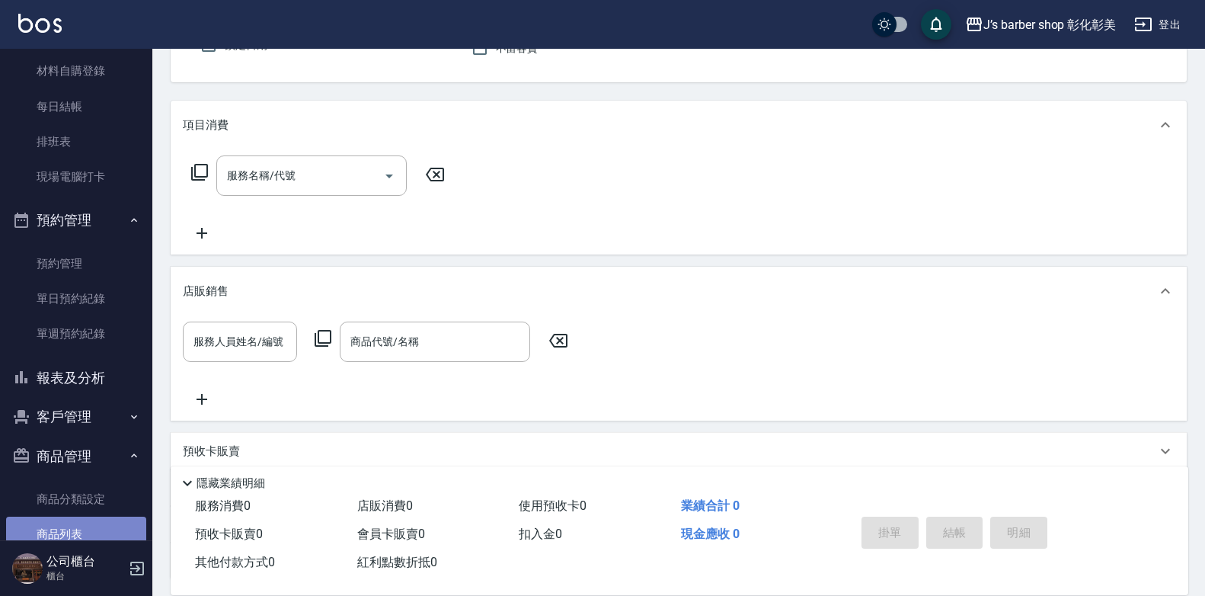
click at [85, 522] on link "商品列表" at bounding box center [76, 534] width 140 height 35
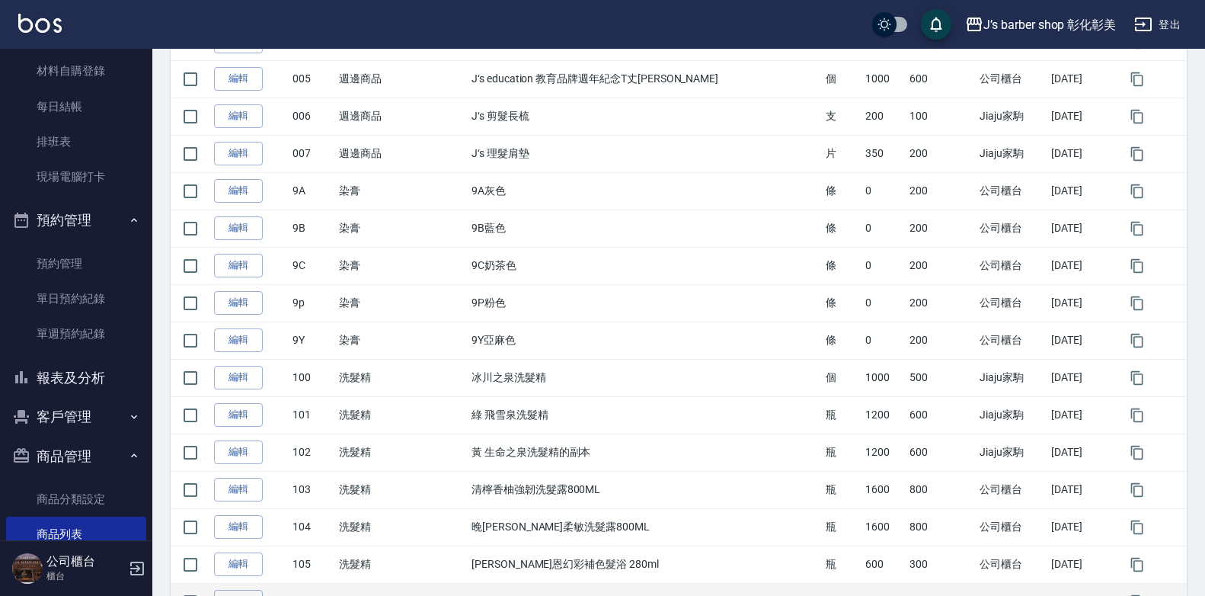
scroll to position [603, 0]
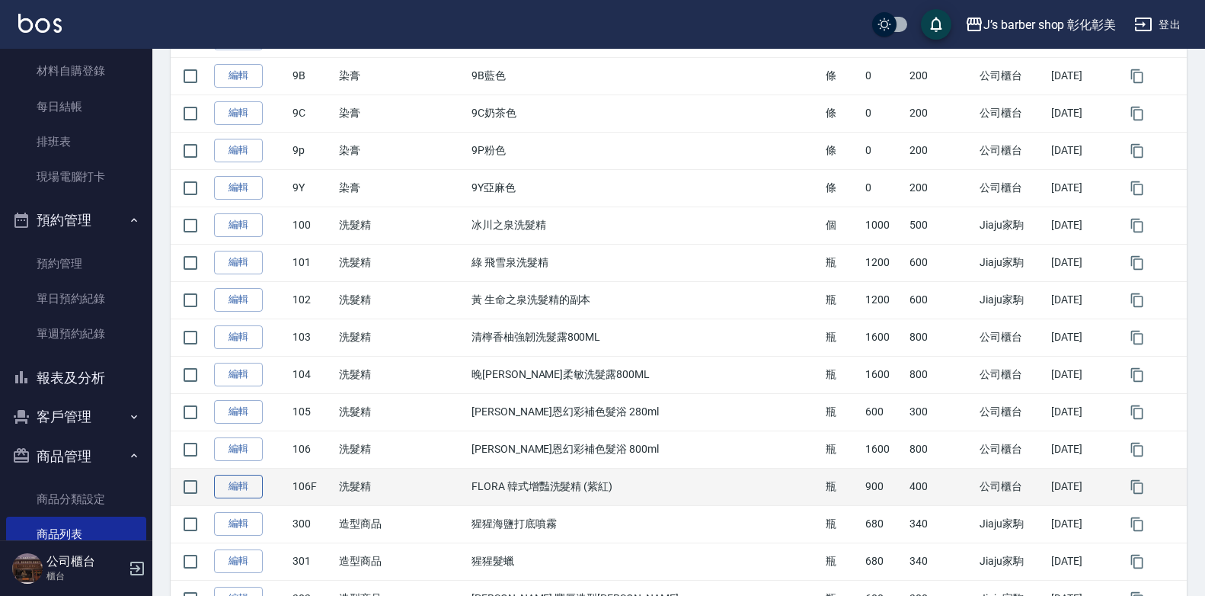
click at [261, 484] on link "編輯" at bounding box center [238, 487] width 49 height 24
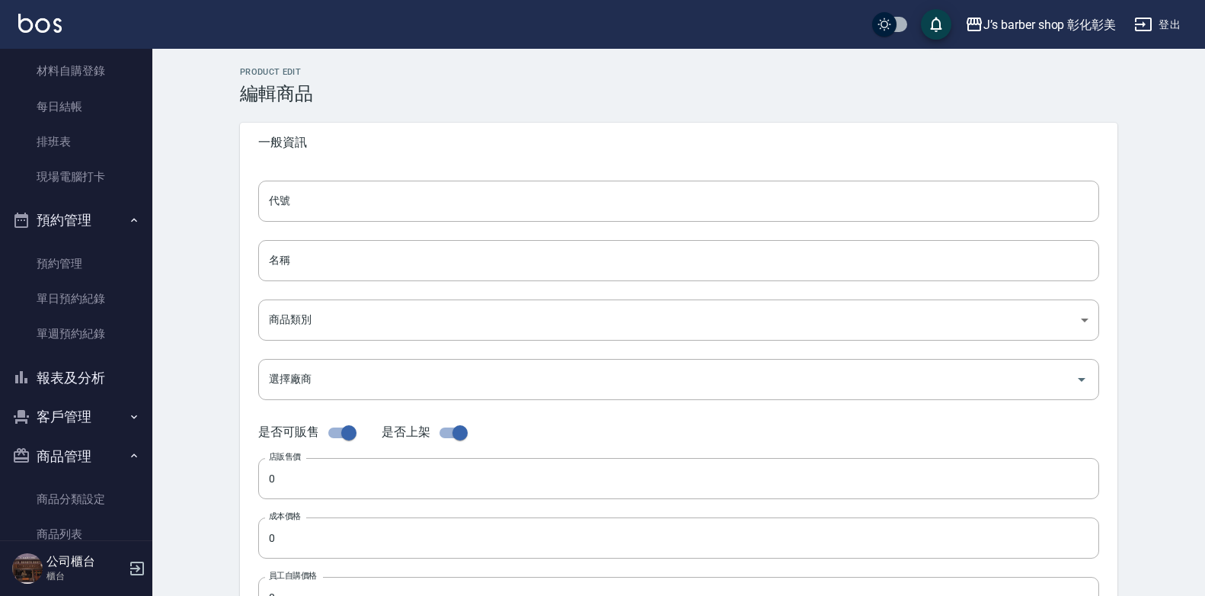
type input "106F"
type input "FLORA 韓式增豔洗髮精 (紫紅)"
type input "3504910a-3543-4041-8bc3-f67246825946"
type input "Inn婷恩髮品 Inn婷恩髮品"
type input "900"
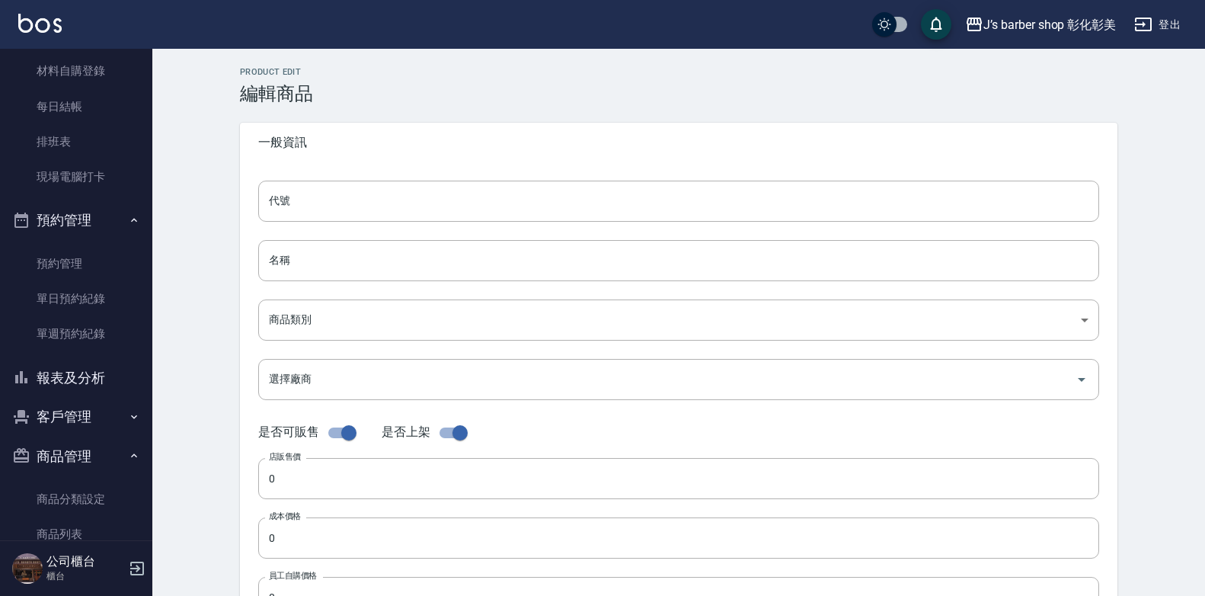
type input "400"
type input "瓶"
type input "UNSET"
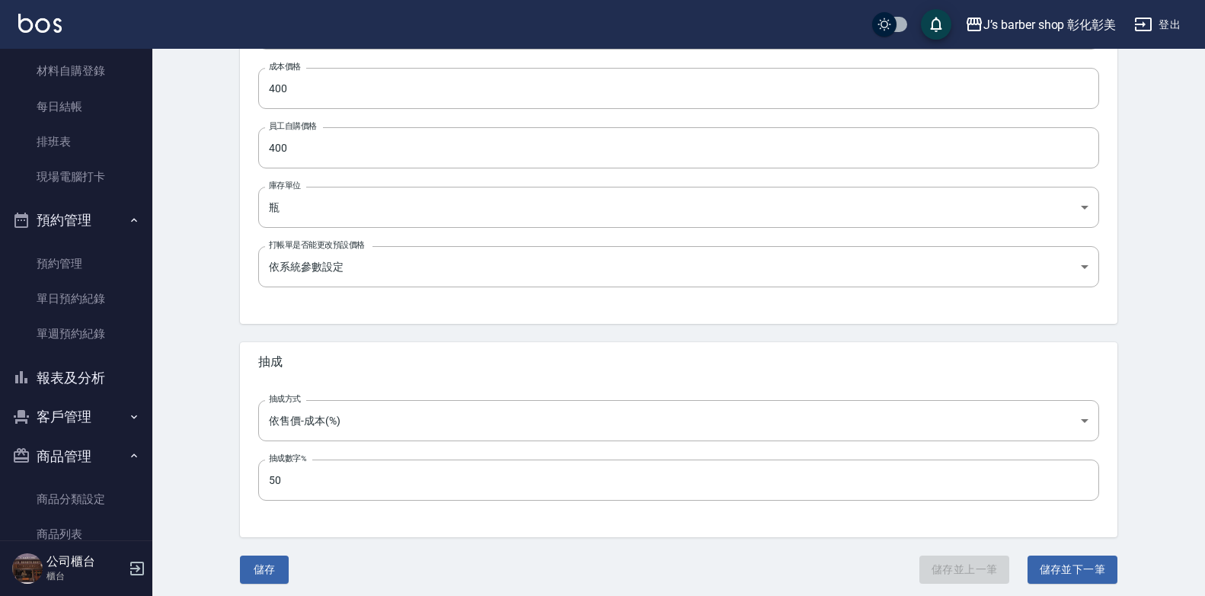
scroll to position [456, 0]
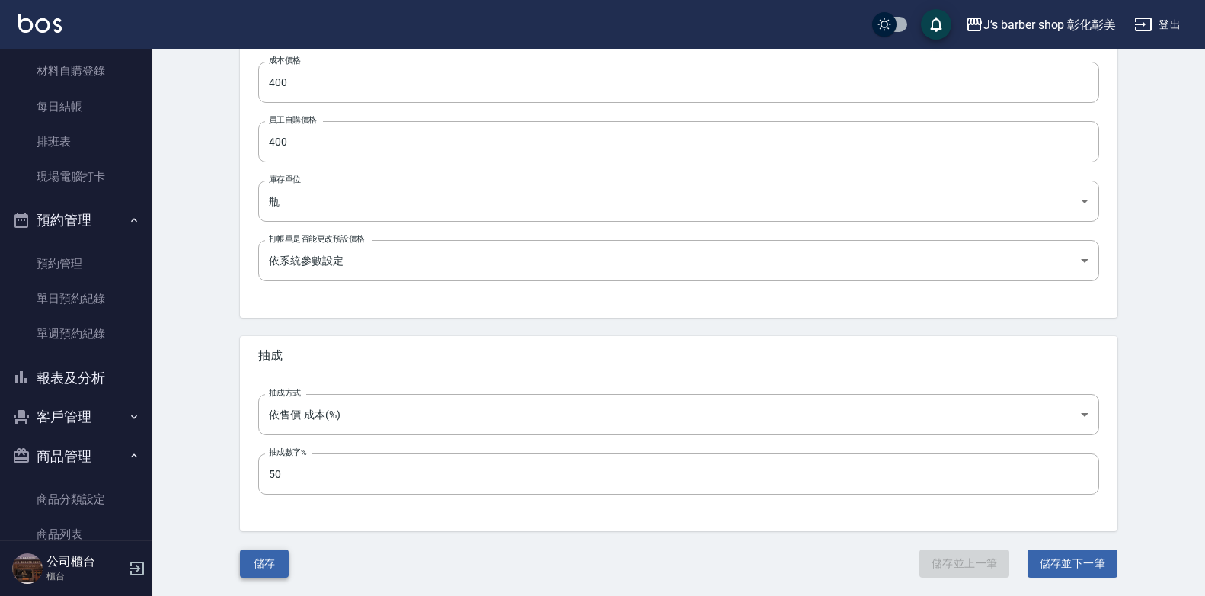
click at [265, 563] on button "儲存" at bounding box center [264, 563] width 49 height 28
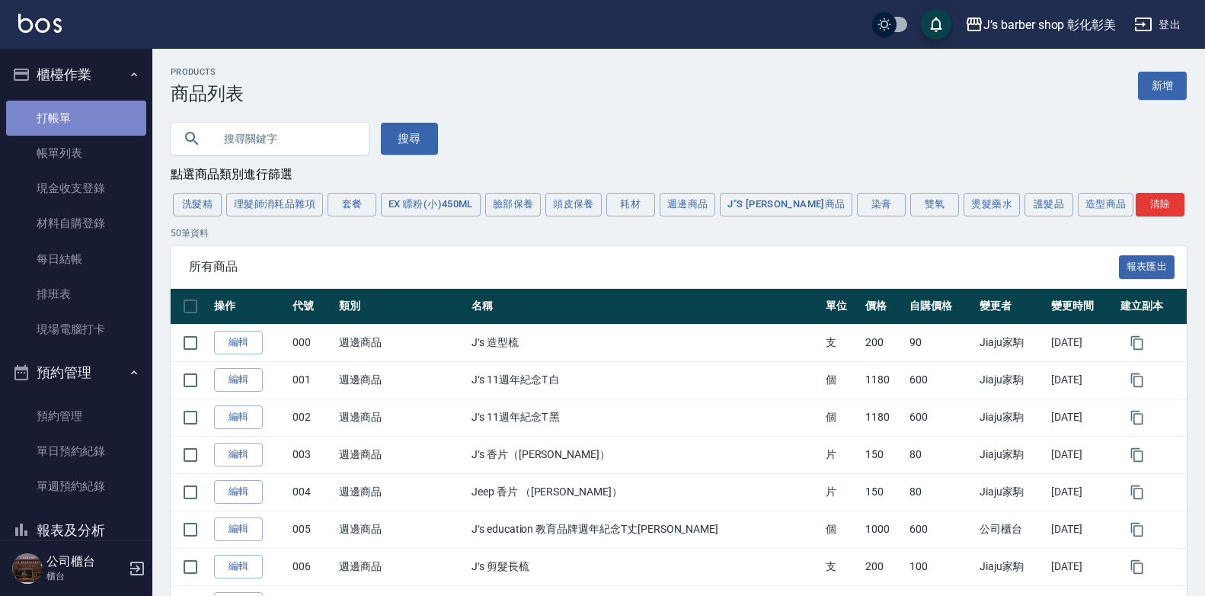
click at [104, 120] on link "打帳單" at bounding box center [76, 118] width 140 height 35
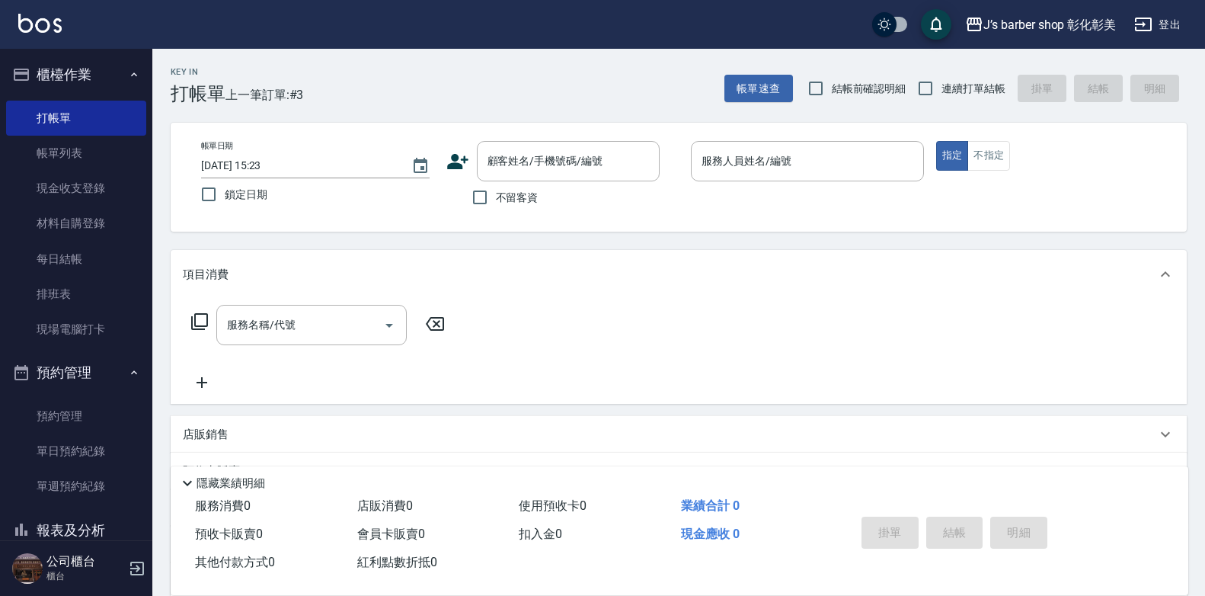
click at [213, 424] on div "店販銷售" at bounding box center [679, 434] width 1016 height 37
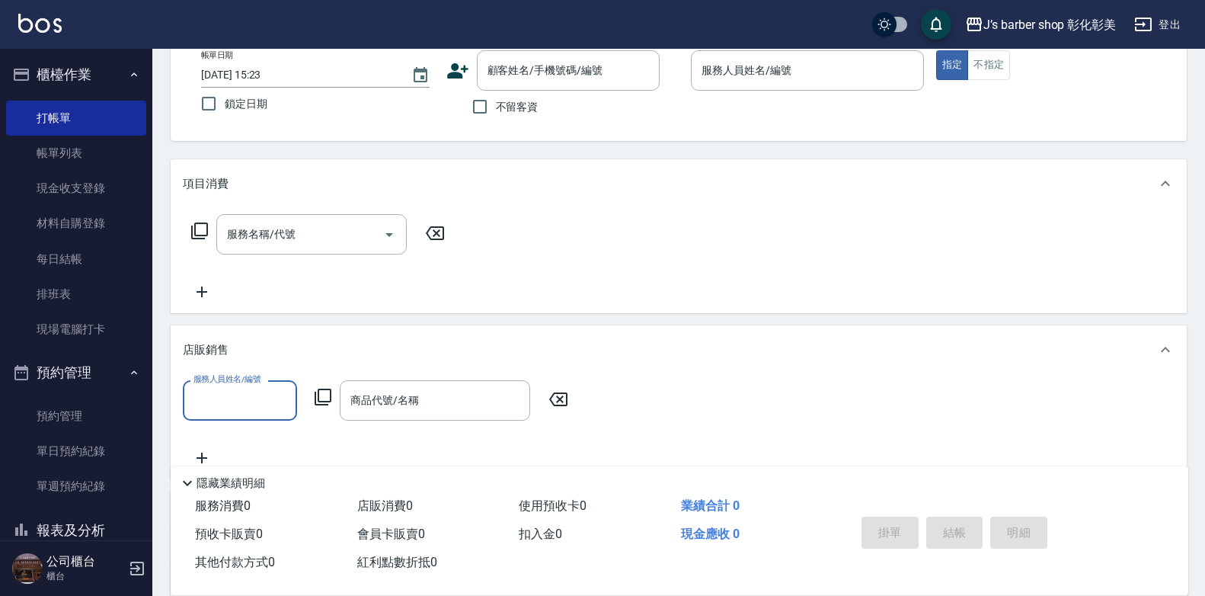
scroll to position [229, 0]
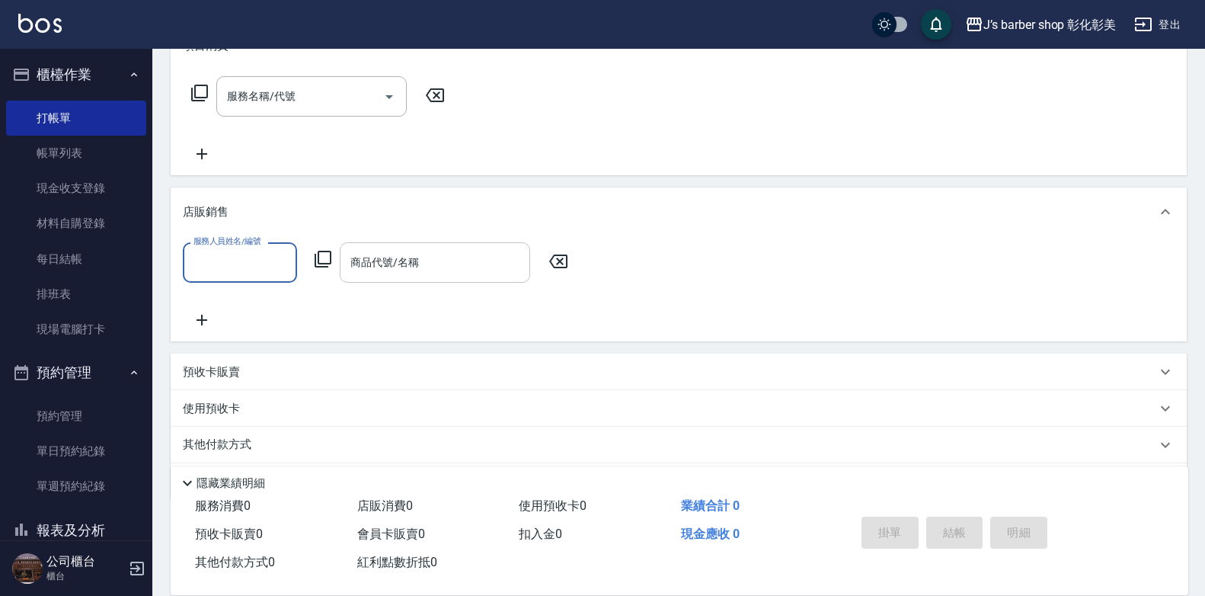
click at [386, 254] on input "商品代號/名稱" at bounding box center [435, 262] width 177 height 27
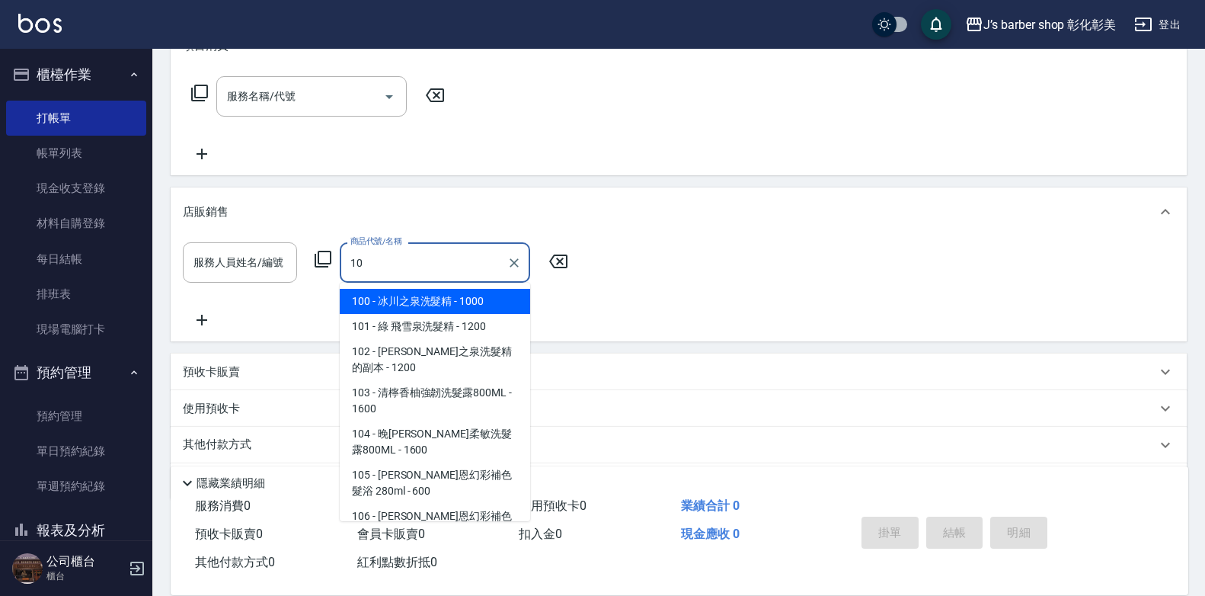
type input "1"
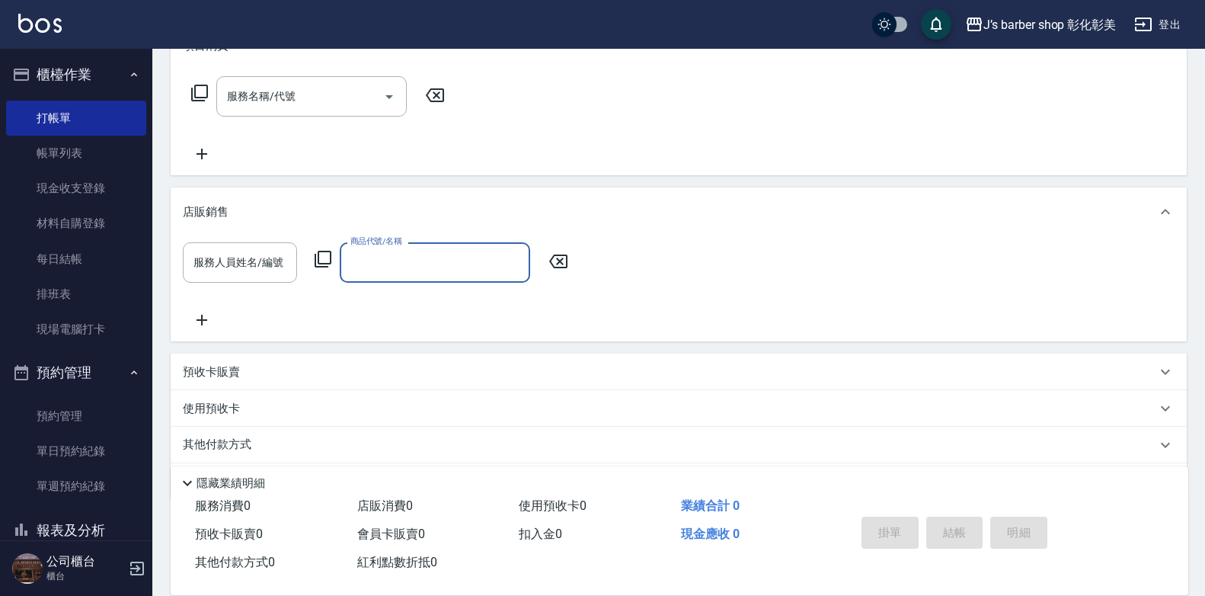
click at [412, 258] on input "商品代號/名稱" at bounding box center [435, 262] width 177 height 27
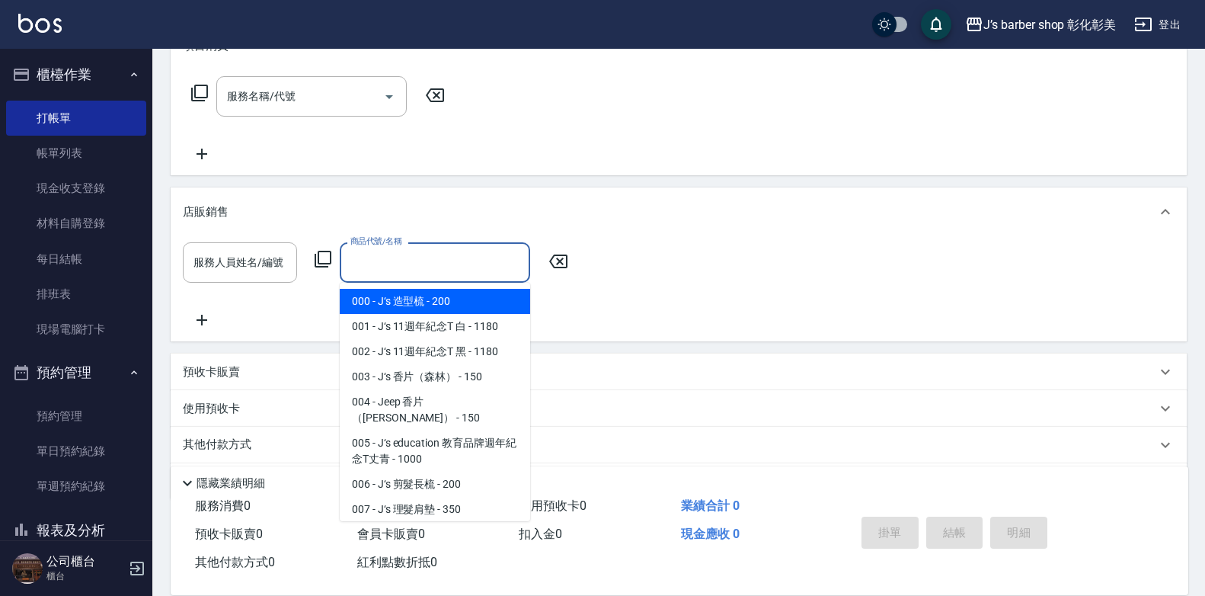
paste input "FLORA 韓式增豔洗髮精 (紫紅)"
type input "FLORA 韓式增豔洗髮精 (紫紅)"
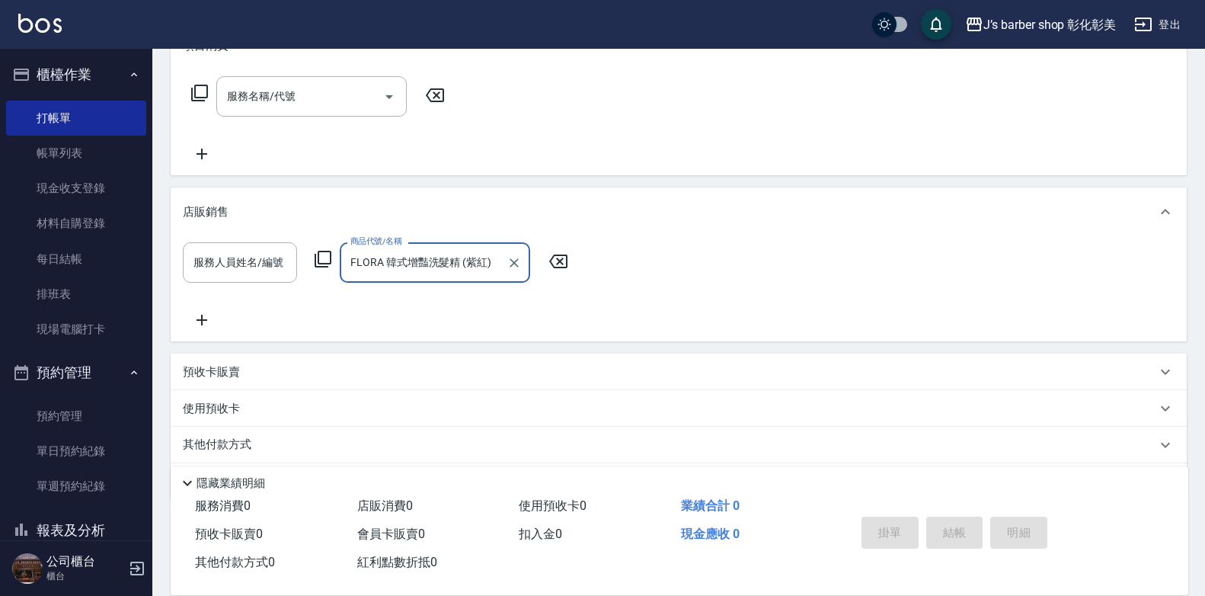
click at [512, 264] on icon "Clear" at bounding box center [514, 262] width 15 height 15
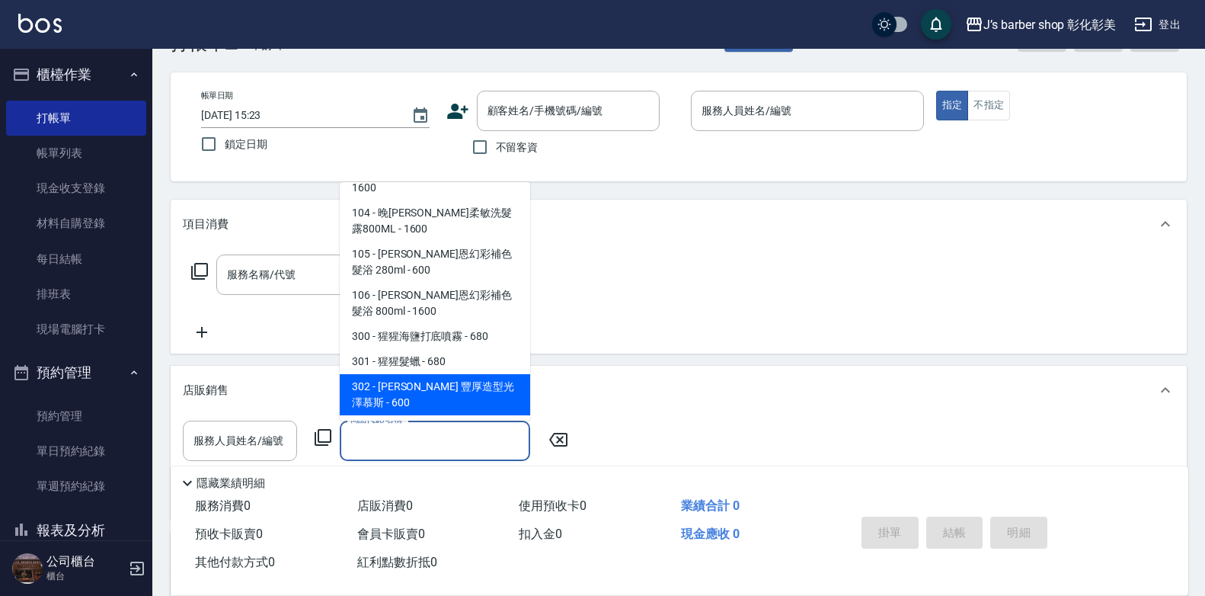
scroll to position [380, 0]
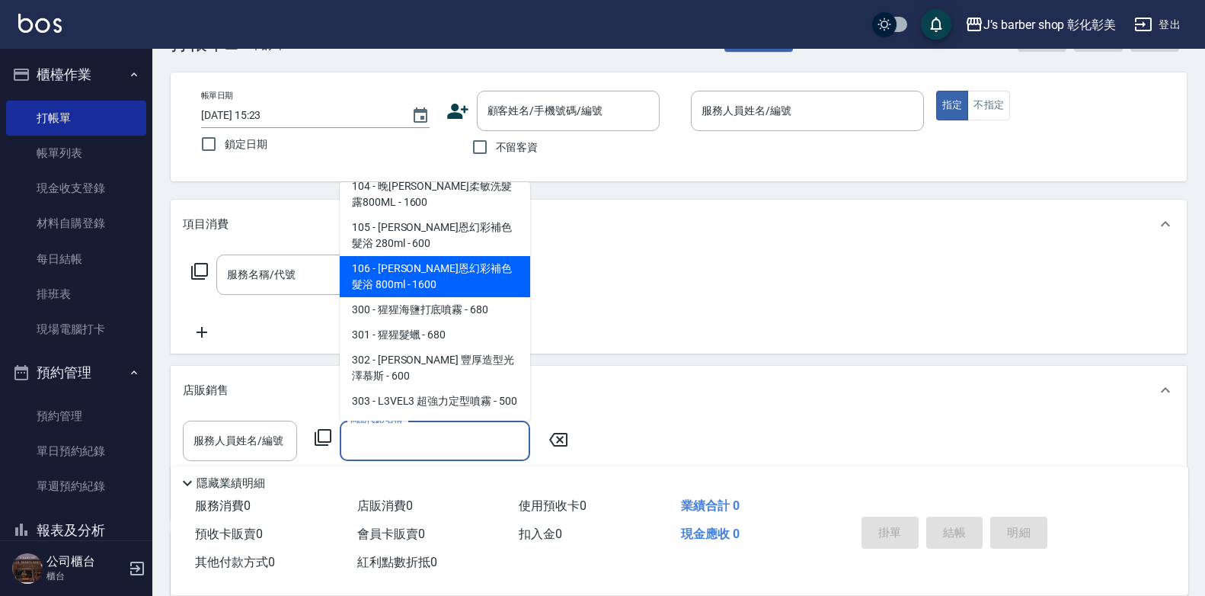
click at [1161, 22] on button "登出" at bounding box center [1157, 25] width 59 height 28
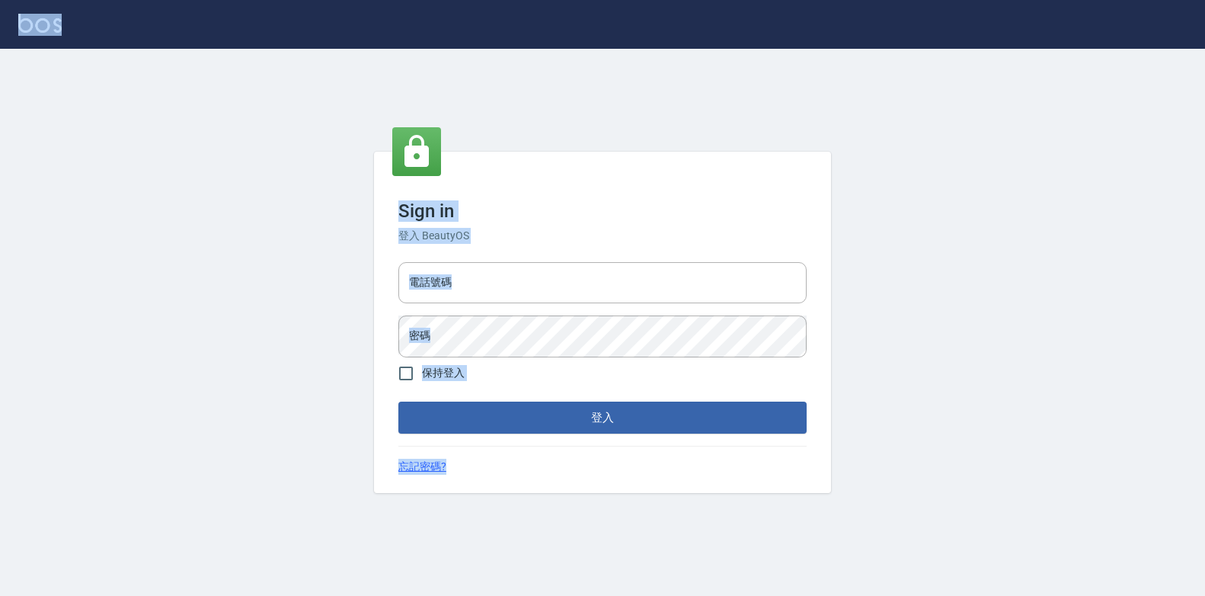
click at [1161, 22] on div at bounding box center [602, 24] width 1205 height 49
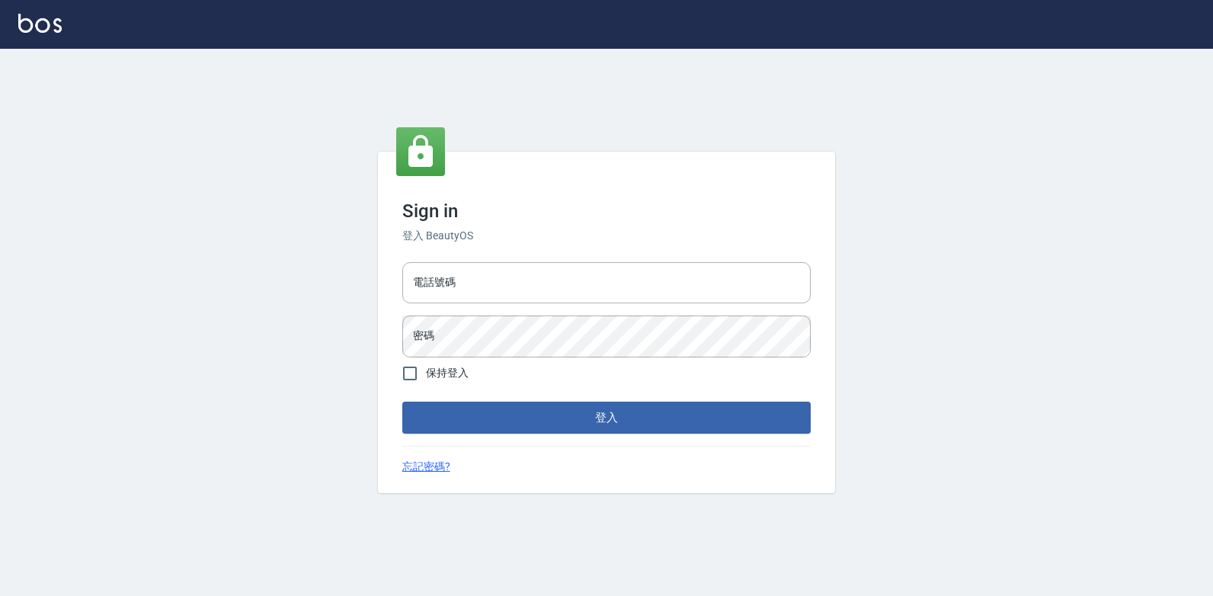
type input "047265856"
click at [531, 413] on button "登入" at bounding box center [606, 418] width 408 height 32
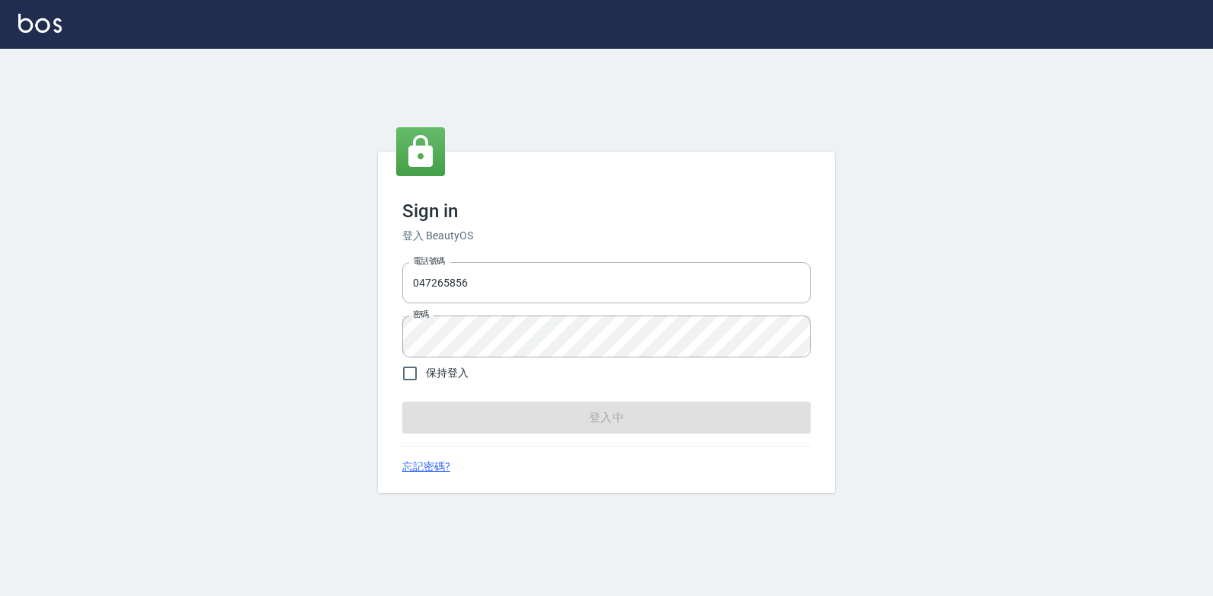
click at [531, 413] on form "電話號碼 [PHONE_NUMBER] 電話號碼 密碼 密碼 保持登入 登入中" at bounding box center [606, 345] width 408 height 178
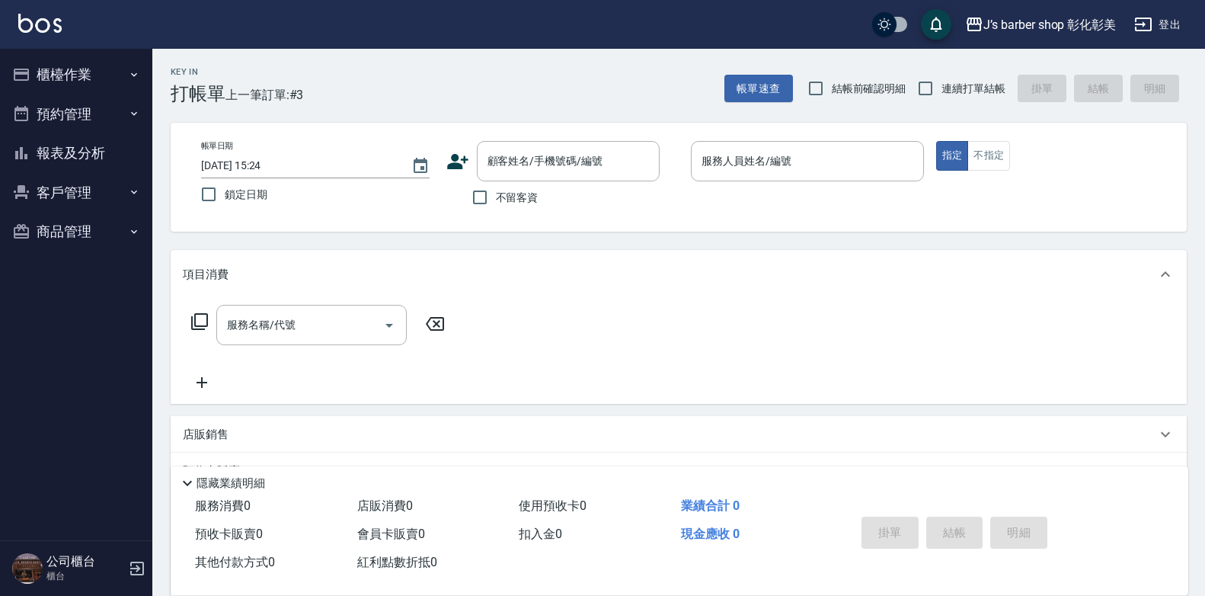
click at [200, 380] on icon at bounding box center [202, 382] width 38 height 18
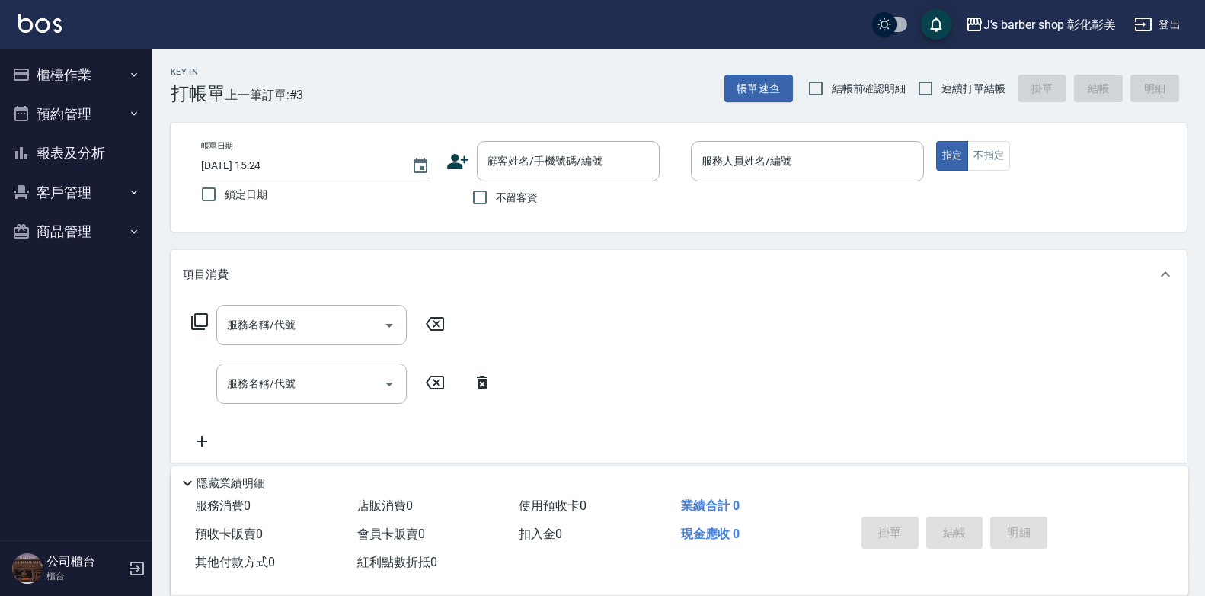
click at [482, 380] on icon at bounding box center [482, 383] width 11 height 14
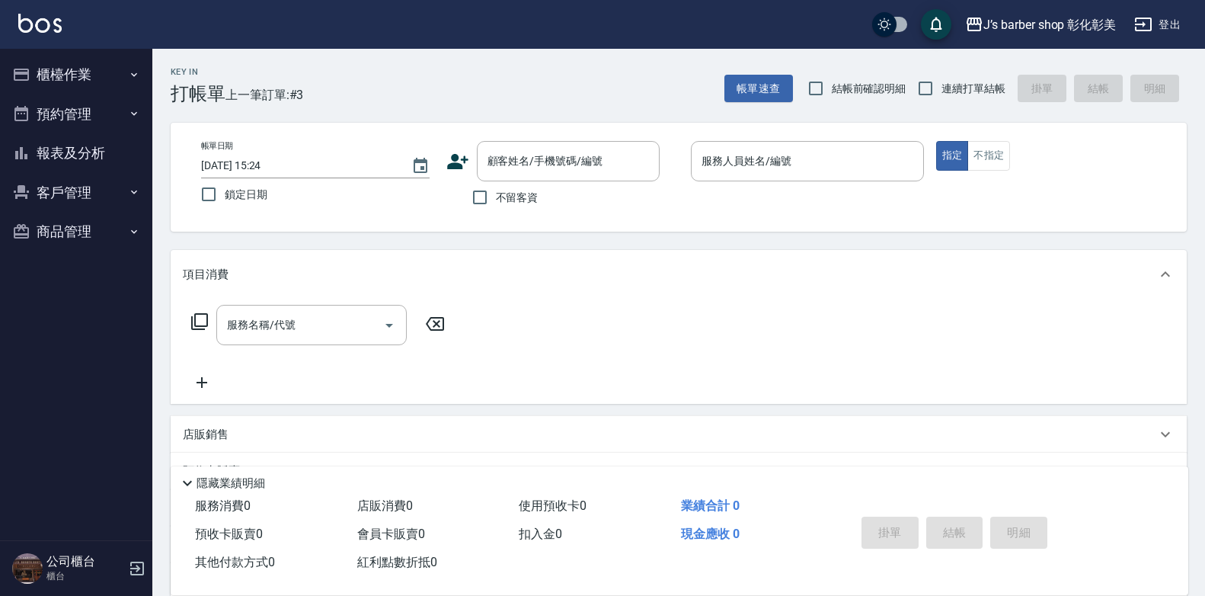
click at [206, 437] on p "店販銷售" at bounding box center [206, 435] width 46 height 16
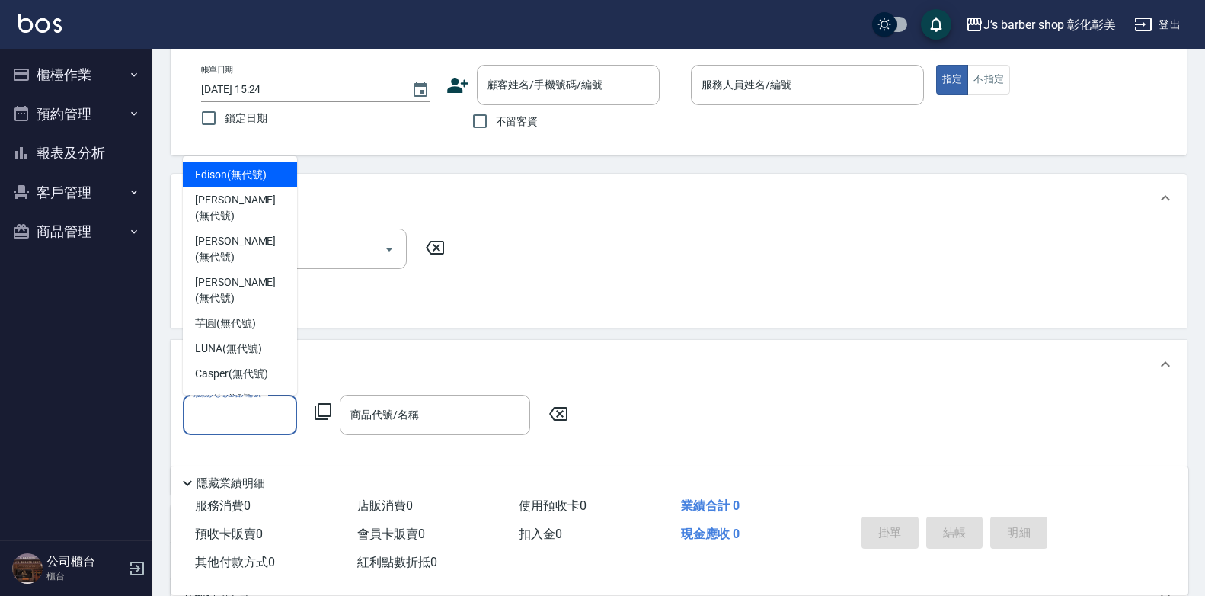
click at [232, 406] on input "服務人員姓名/編號" at bounding box center [240, 415] width 101 height 27
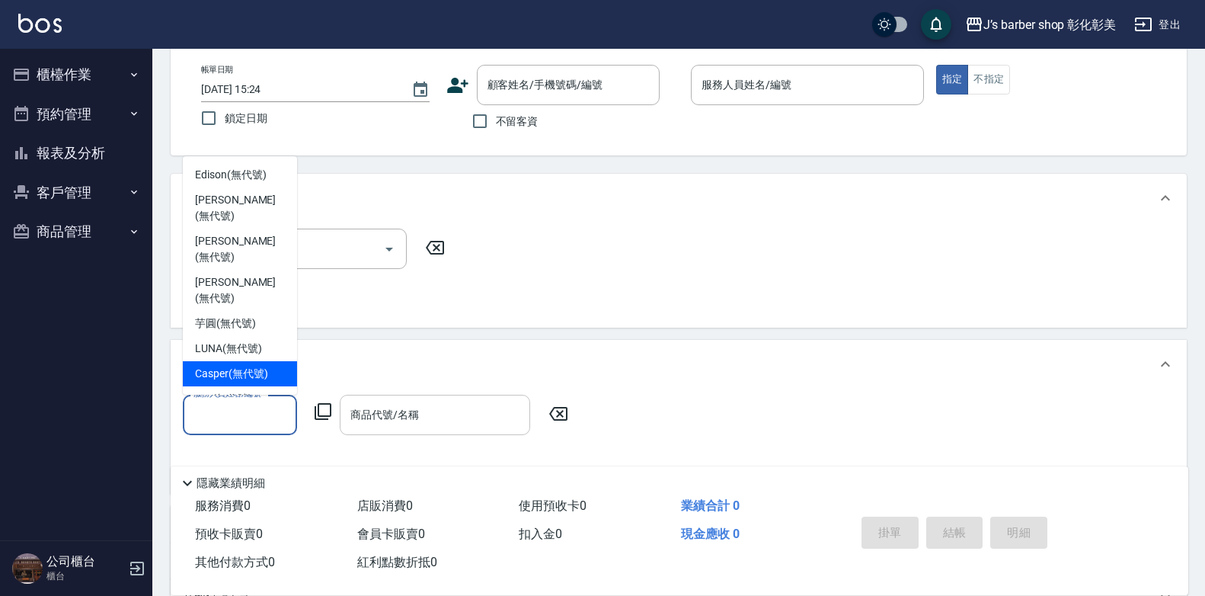
click at [407, 414] on div "商品代號/名稱 商品代號/名稱" at bounding box center [435, 415] width 190 height 40
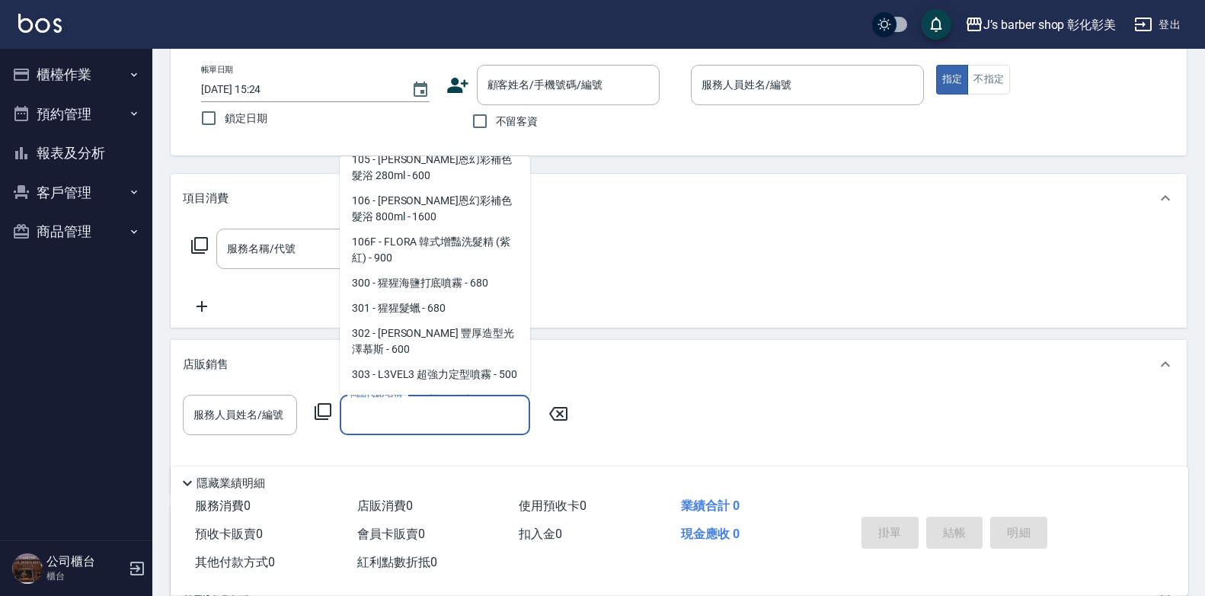
scroll to position [421, 0]
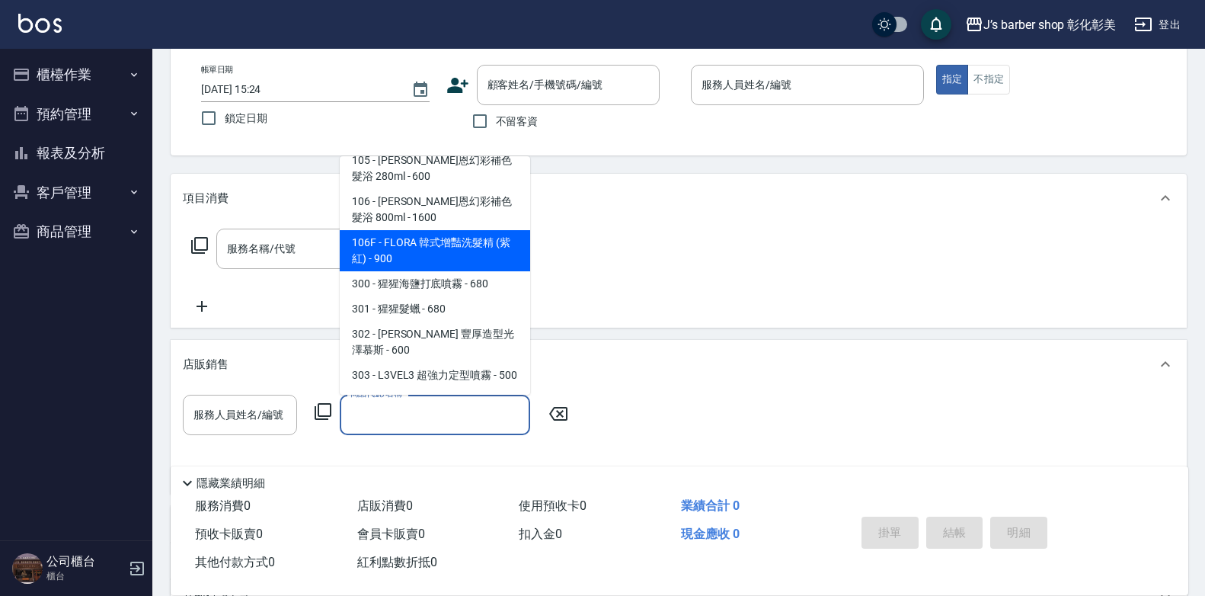
click at [411, 235] on span "106F - FLORA 韓式增豔洗髮精 (紫紅) - 900" at bounding box center [435, 250] width 190 height 41
type input "FLORA 韓式增豔洗髮精 (紫紅)"
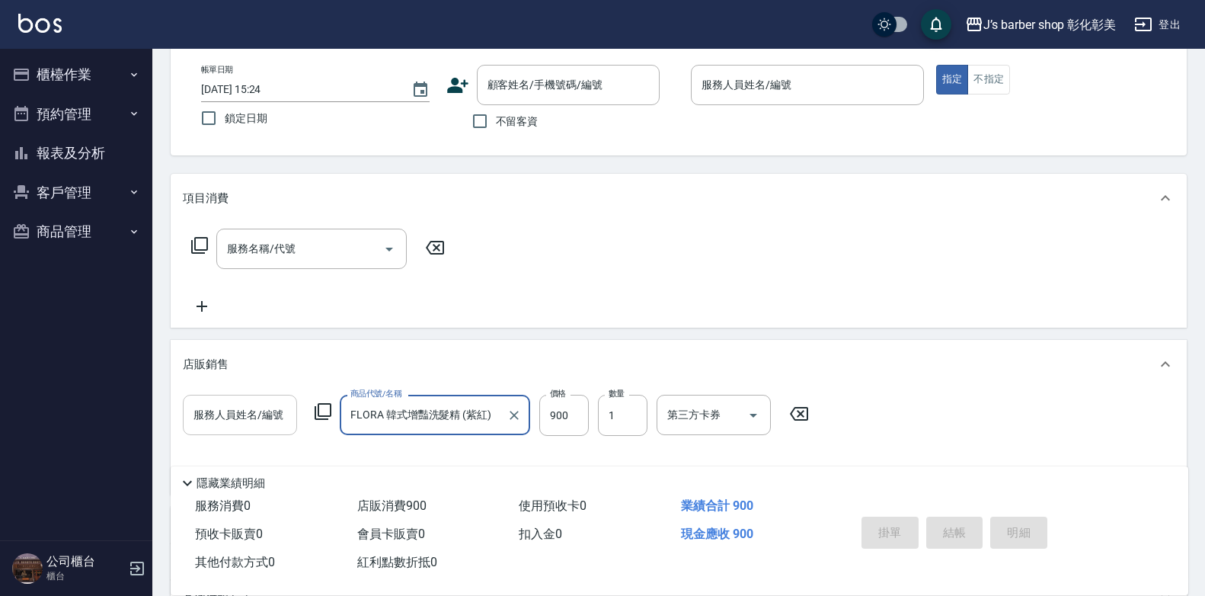
click at [203, 424] on input "服務人員姓名/編號" at bounding box center [240, 415] width 101 height 27
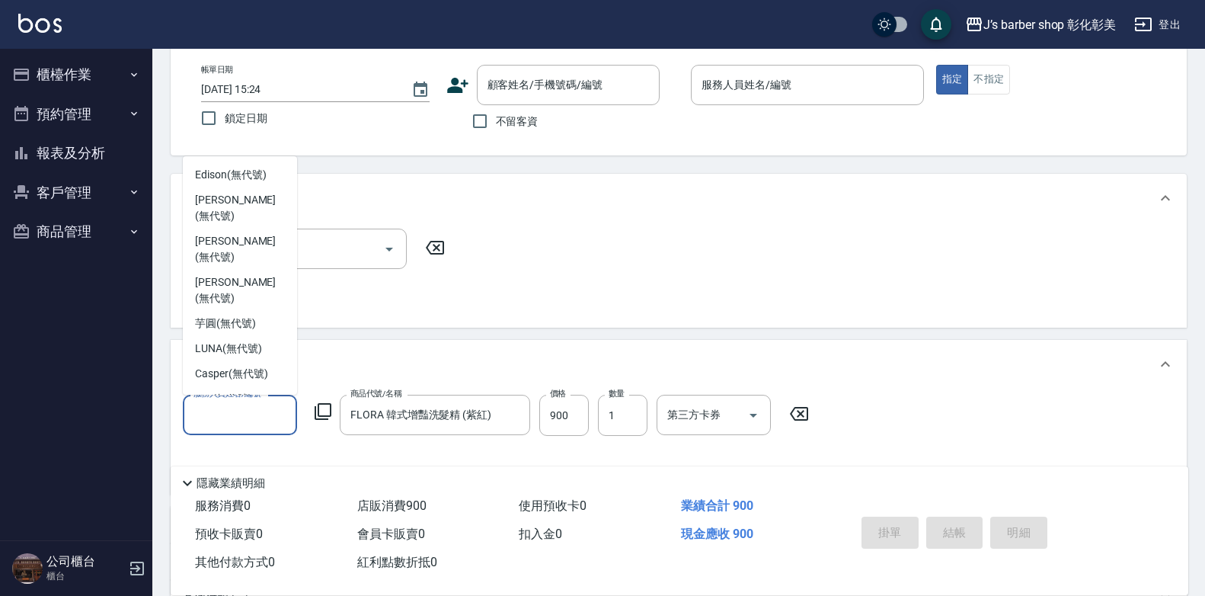
click at [235, 416] on span "Jiaju（家駒） (無代號)" at bounding box center [240, 432] width 90 height 32
type input "Jiaju（家駒）(無代號)"
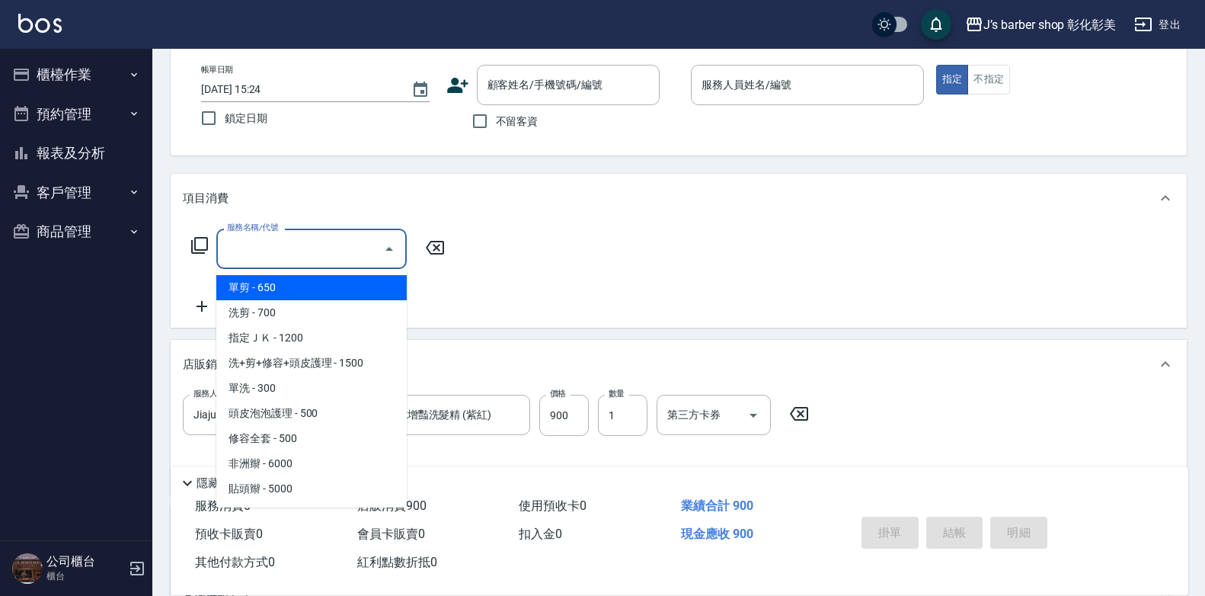
click at [267, 251] on input "服務名稱/代號" at bounding box center [300, 248] width 154 height 27
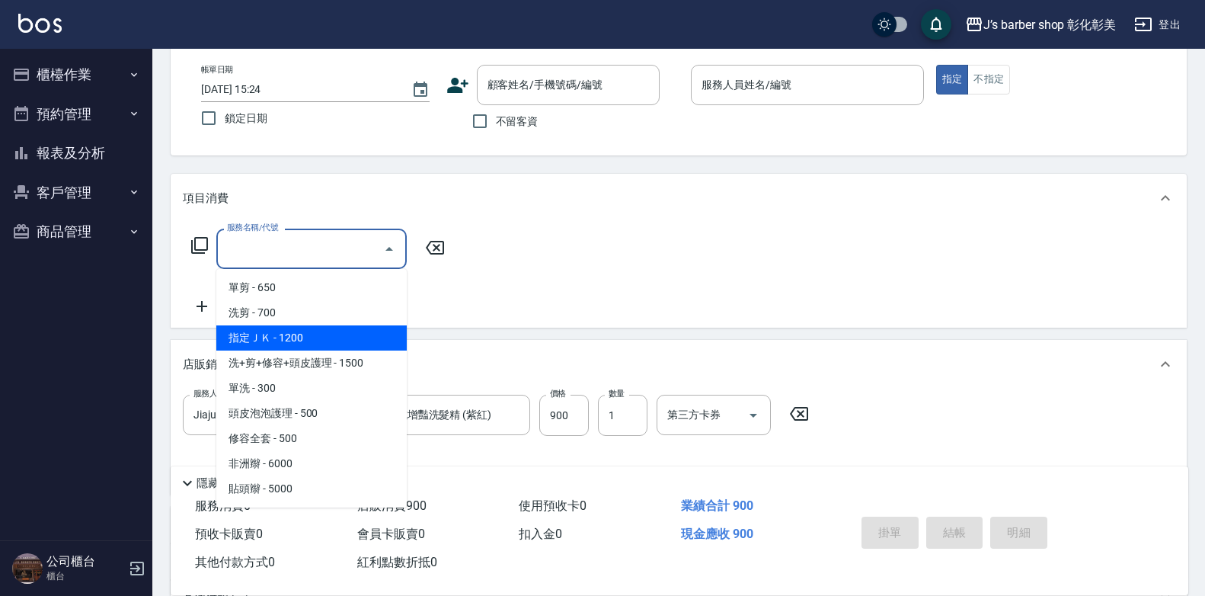
click at [291, 345] on span "指定ＪＫ - 1200" at bounding box center [311, 337] width 190 height 25
type input "指定ＪＫ(102)"
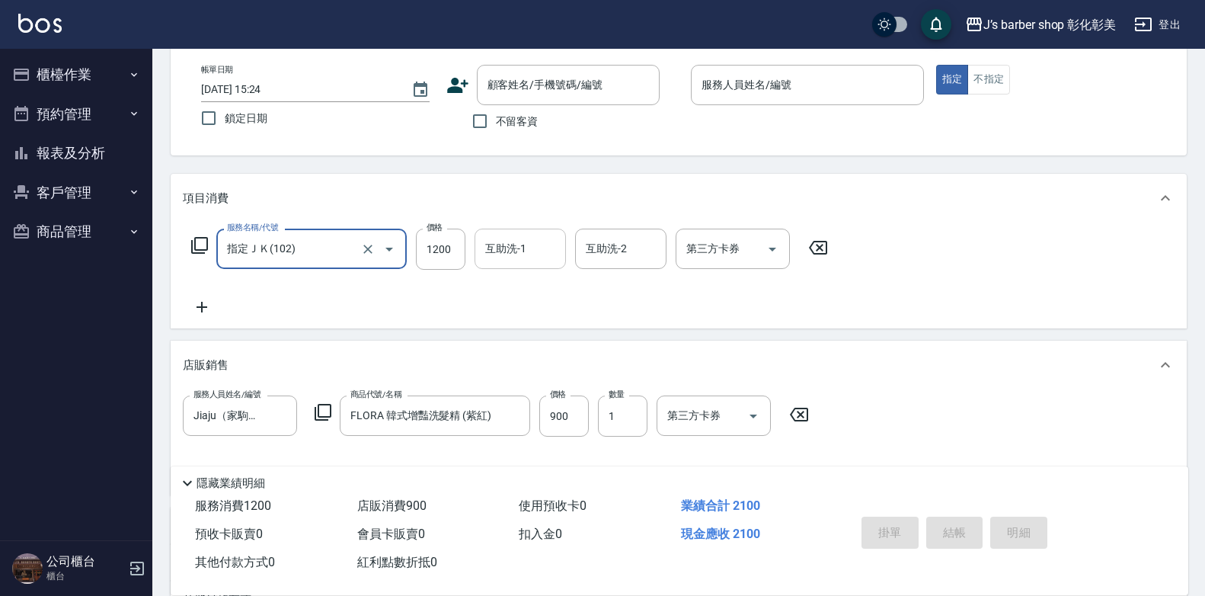
click at [498, 258] on input "互助洗-1" at bounding box center [521, 248] width 78 height 27
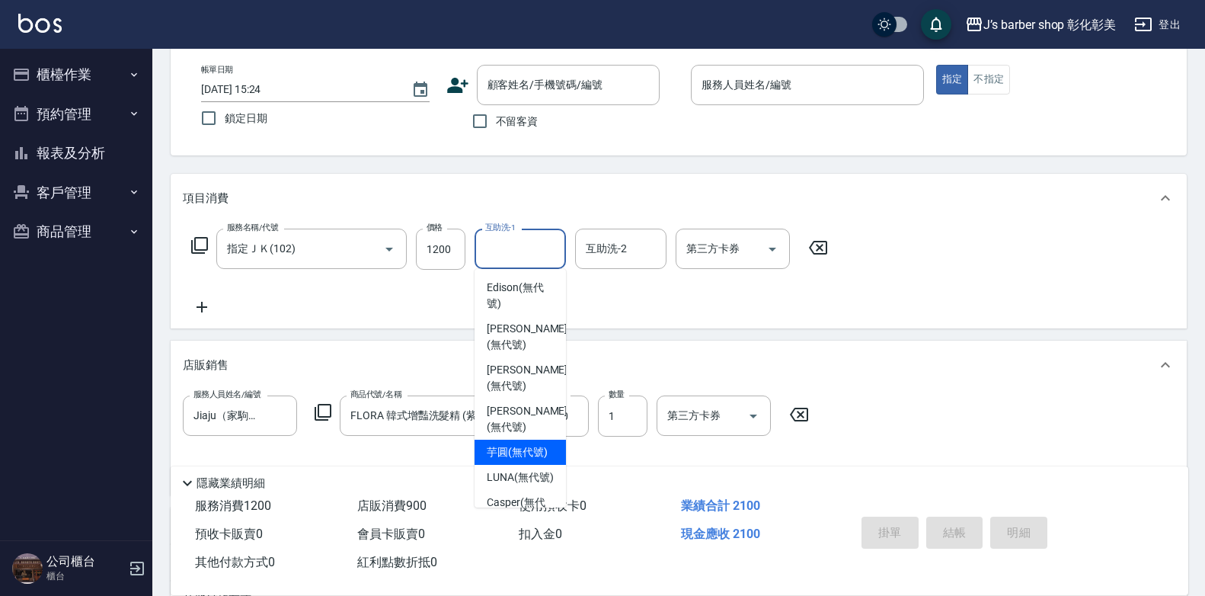
click at [509, 453] on span "芋圓 (無代號)" at bounding box center [517, 452] width 61 height 16
type input "芋圓(無代號)"
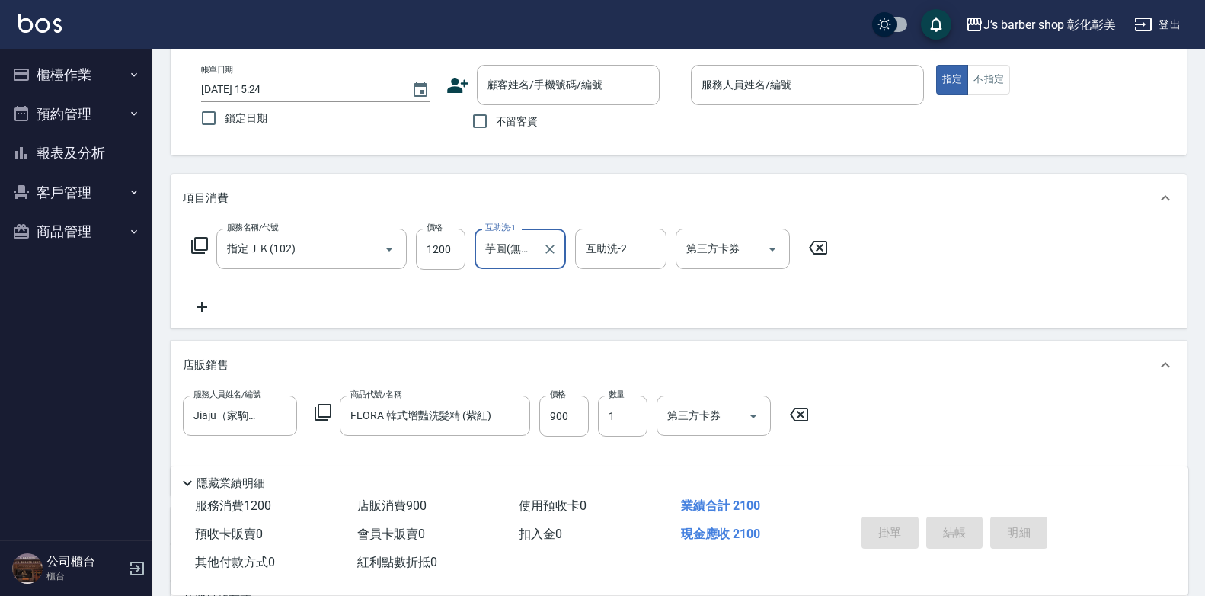
click at [270, 88] on input "[DATE] 15:24" at bounding box center [298, 89] width 195 height 25
type input "[DATE] 14:30"
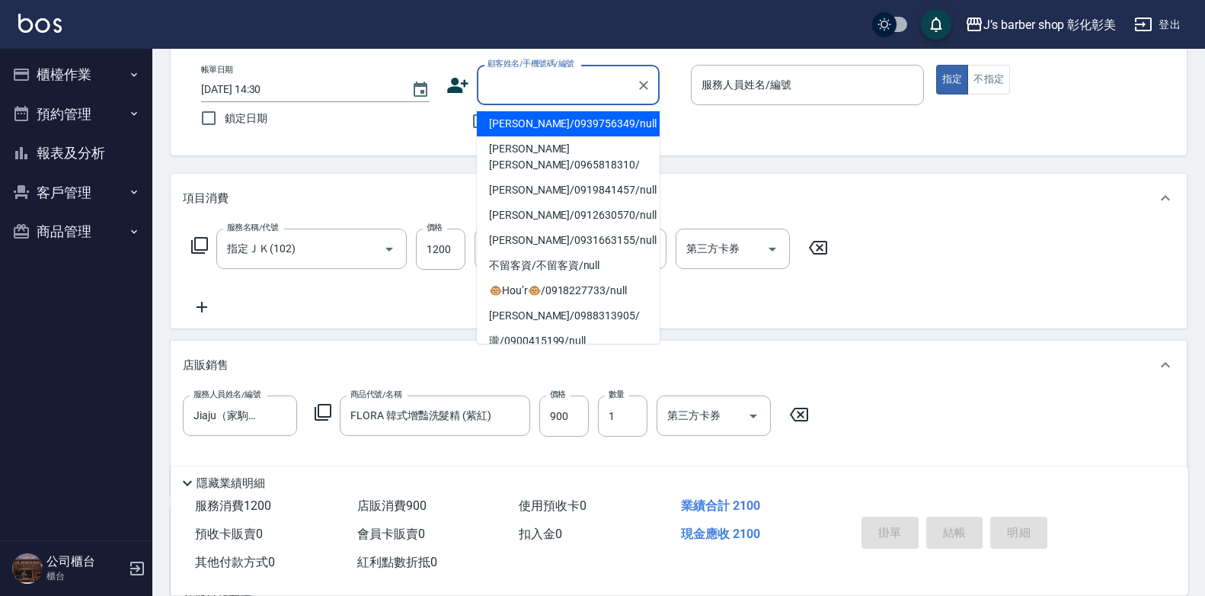
click at [579, 94] on input "顧客姓名/手機號碼/編號" at bounding box center [557, 85] width 146 height 27
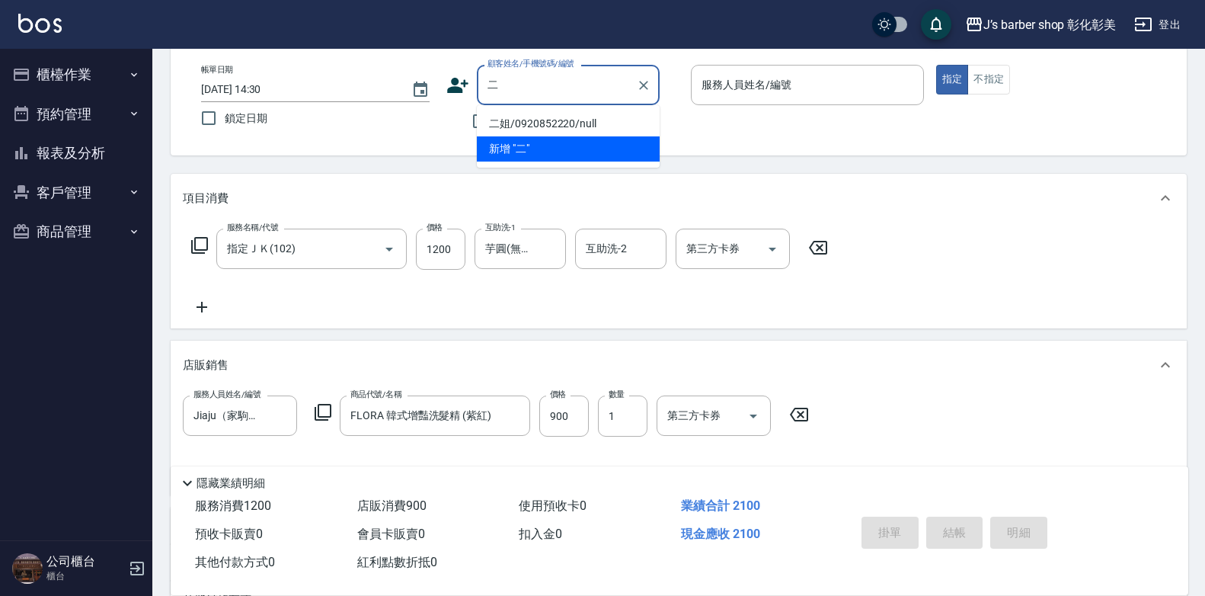
click at [600, 123] on li "二姐/0920852220/null" at bounding box center [568, 123] width 183 height 25
click at [600, 123] on div "不留客資" at bounding box center [552, 121] width 213 height 32
type input "二姐/0920852220/null"
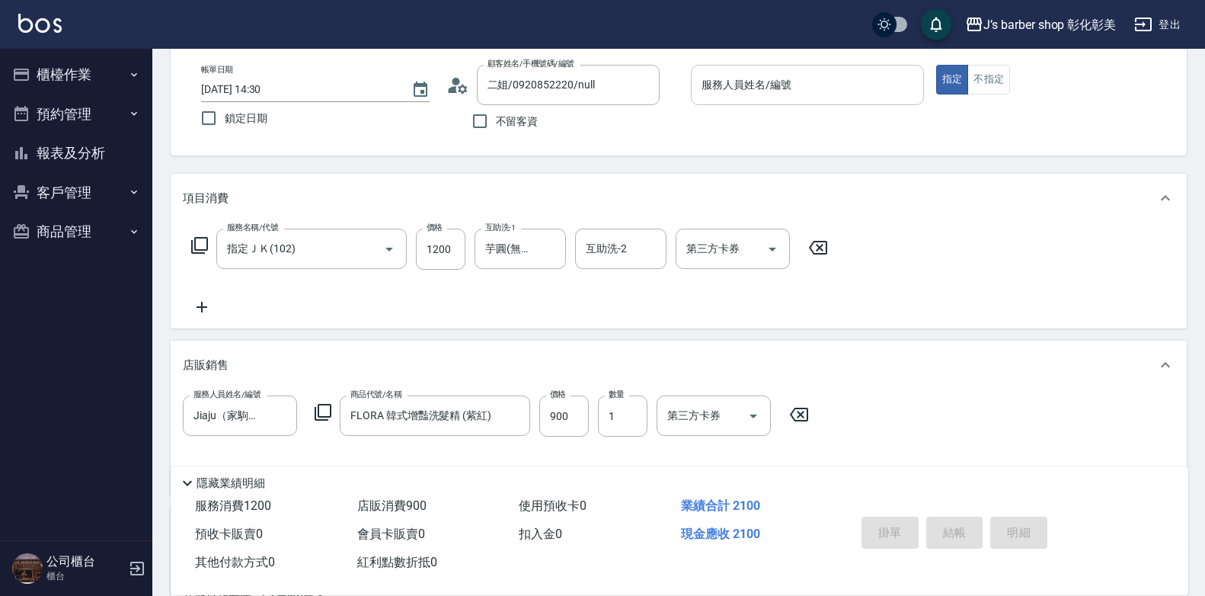
click at [710, 77] on div "服務人員姓名/編號 服務人員姓名/編號" at bounding box center [807, 85] width 233 height 40
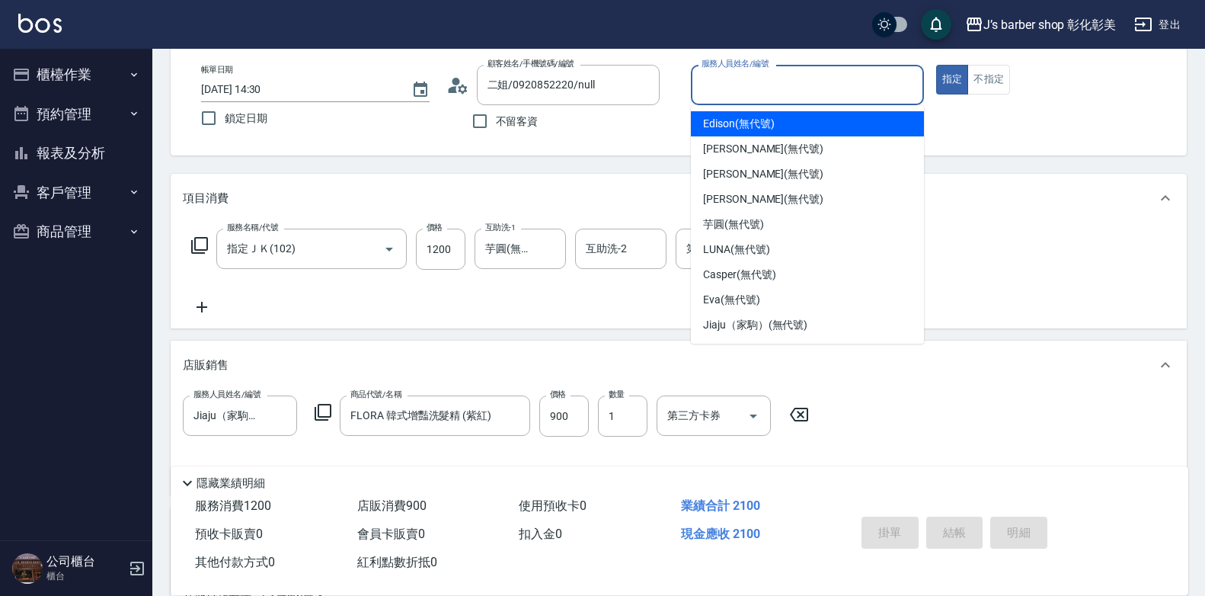
click at [710, 69] on label "服務人員姓名/編號" at bounding box center [735, 63] width 67 height 11
click at [710, 77] on input "服務人員姓名/編號" at bounding box center [807, 85] width 219 height 27
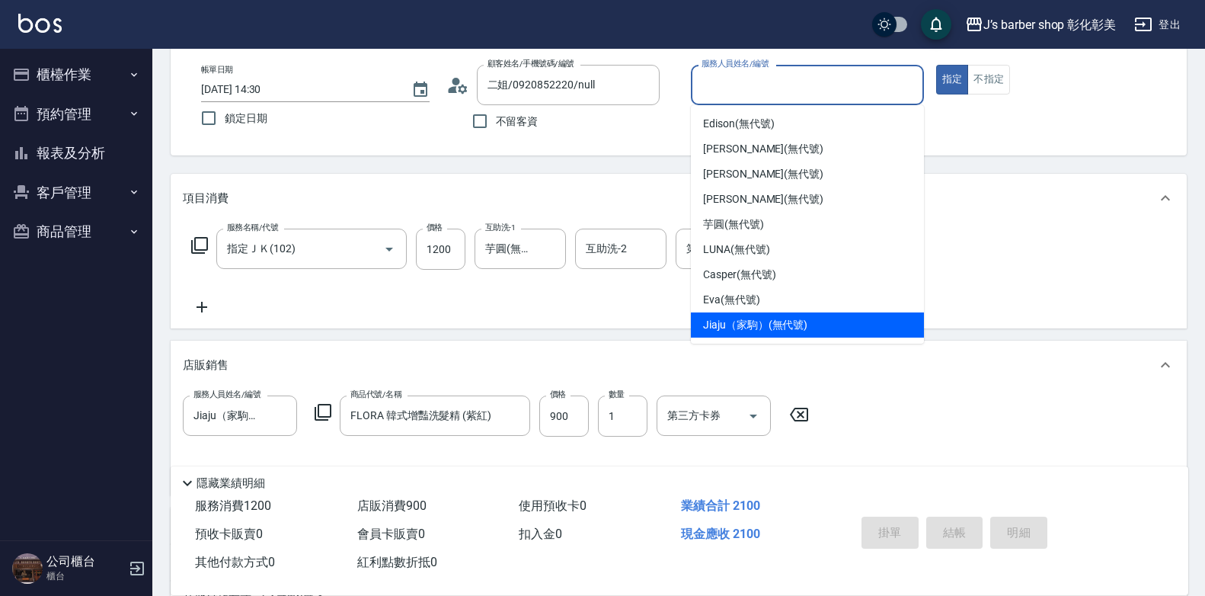
click at [751, 319] on span "Jiaju（家駒） (無代號)" at bounding box center [755, 325] width 104 height 16
type input "Jiaju（家駒）(無代號)"
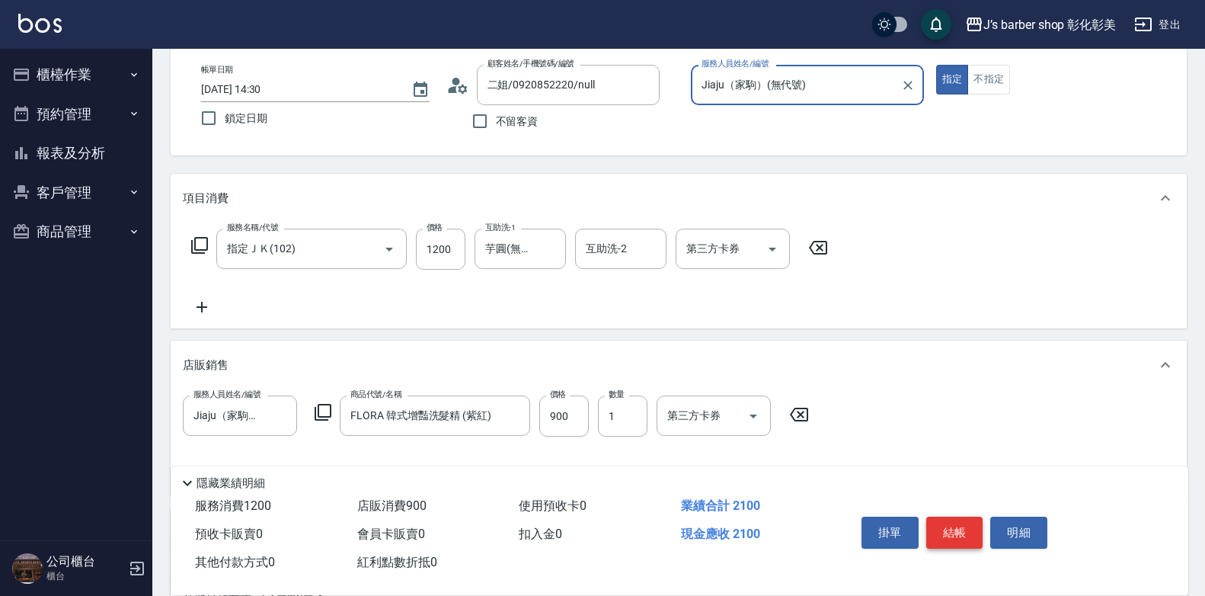
click at [955, 530] on button "結帳" at bounding box center [955, 533] width 57 height 32
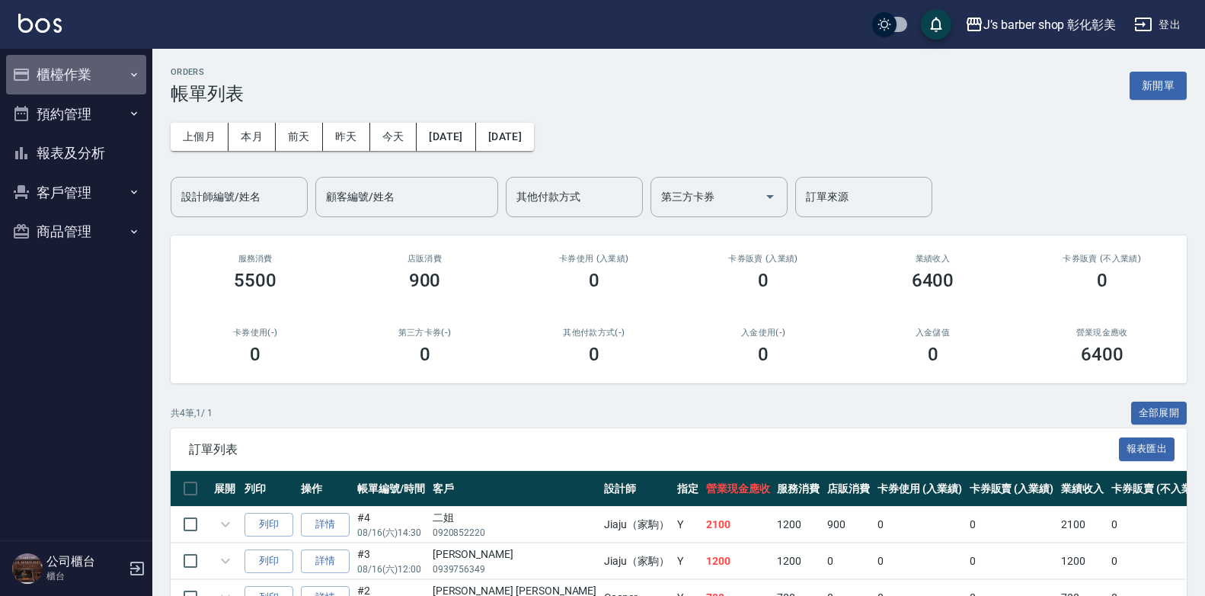
click at [82, 63] on button "櫃檯作業" at bounding box center [76, 75] width 140 height 40
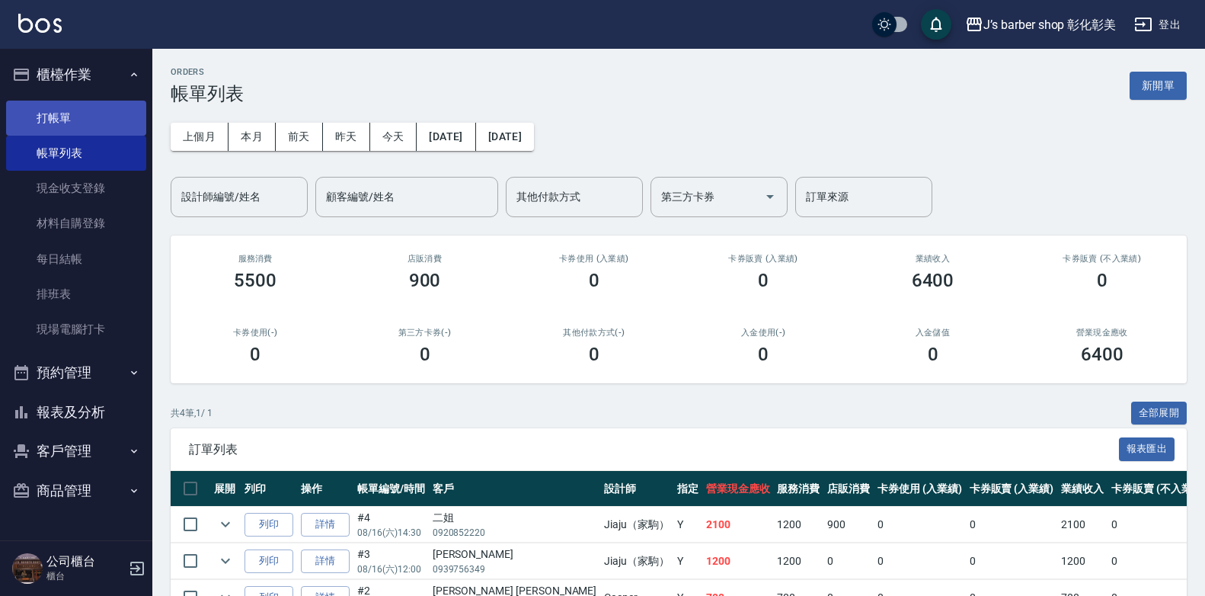
click at [120, 115] on link "打帳單" at bounding box center [76, 118] width 140 height 35
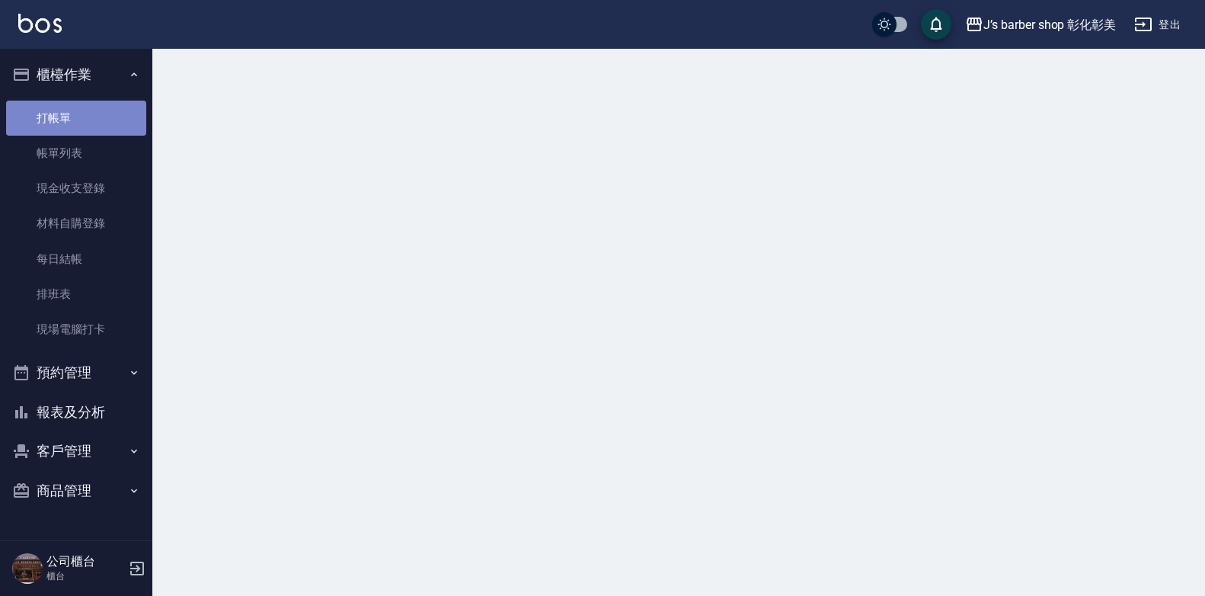
click at [120, 115] on link "打帳單" at bounding box center [76, 118] width 140 height 35
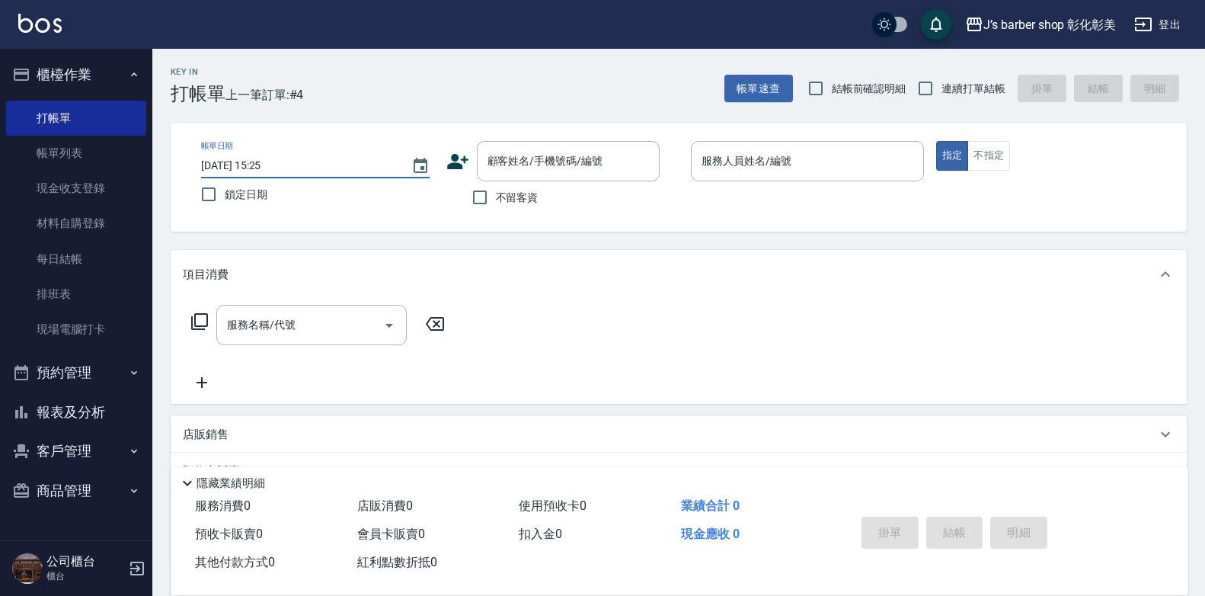
click at [263, 159] on input "[DATE] 15:25" at bounding box center [298, 165] width 195 height 25
type input "[DATE] 14:30"
click at [487, 159] on input "顧客姓名/手機號碼/編號" at bounding box center [557, 161] width 146 height 27
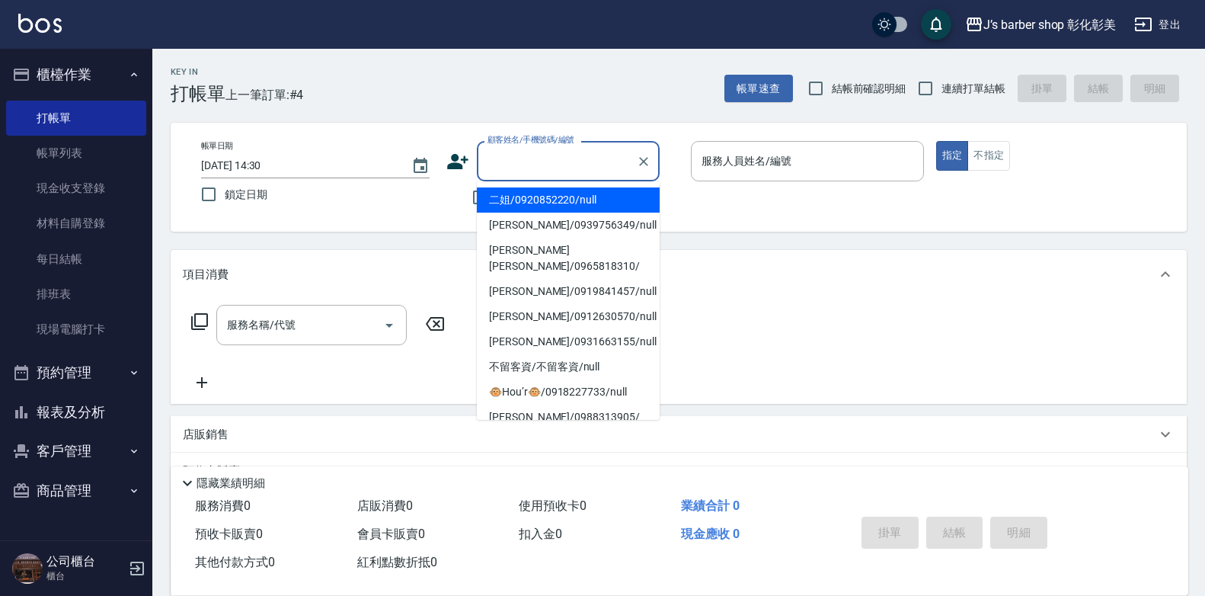
click at [632, 202] on li "二姐/0920852220/null" at bounding box center [568, 199] width 183 height 25
type input "二姐/0920852220/null"
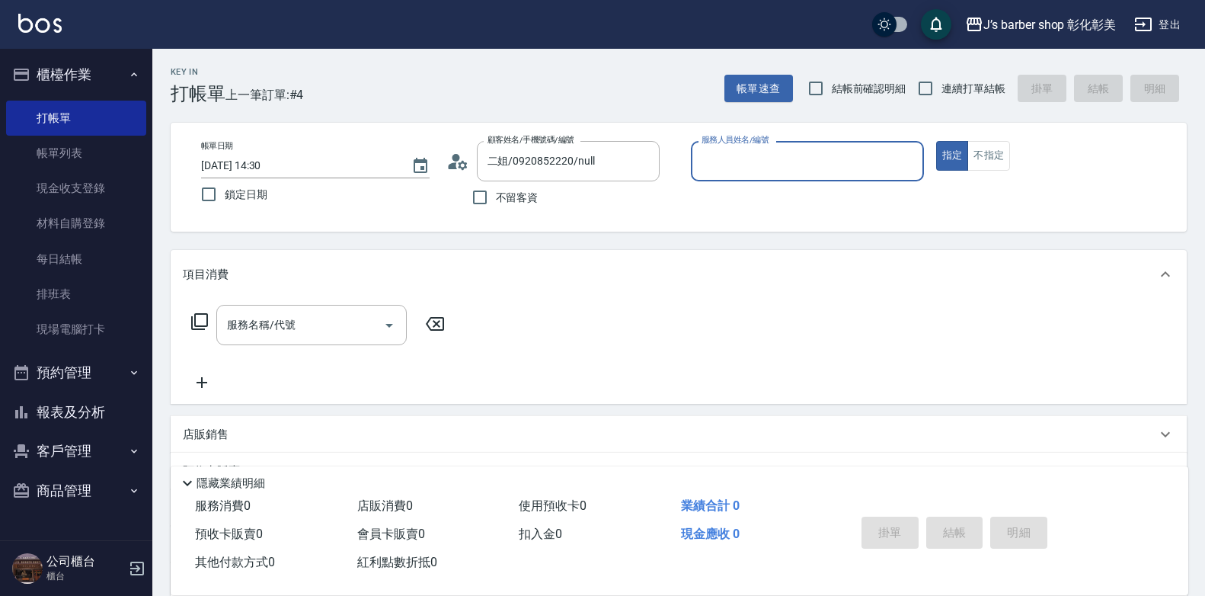
click at [741, 167] on input "服務人員姓名/編號" at bounding box center [807, 161] width 219 height 27
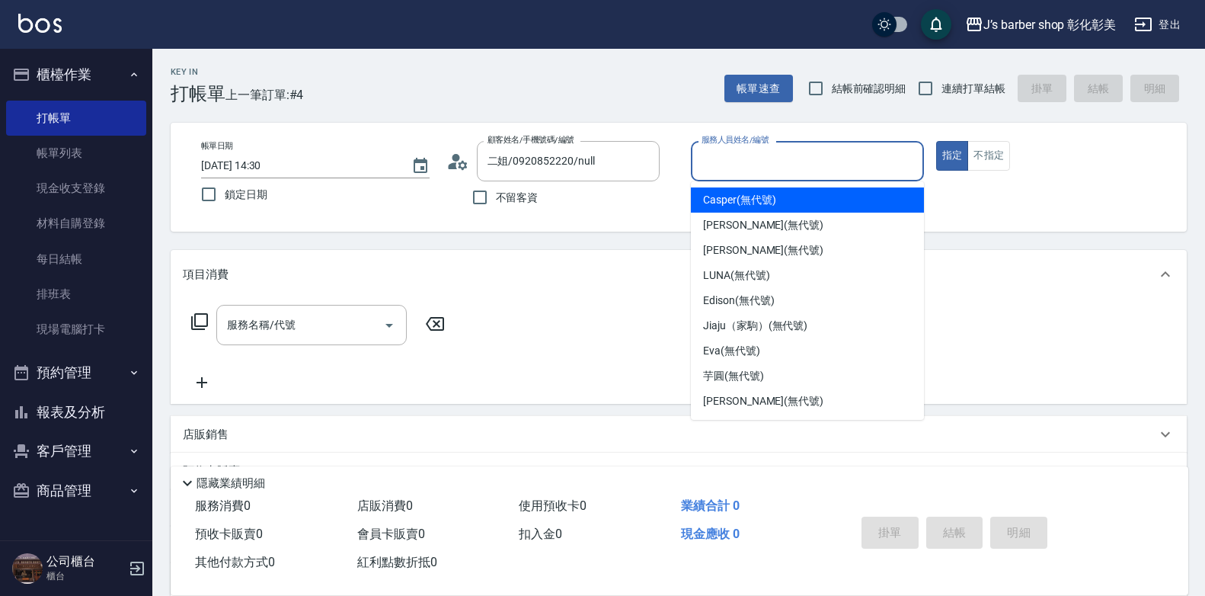
click at [722, 197] on span "Casper (無代號)" at bounding box center [739, 200] width 72 height 16
type input "Casper(無代號)"
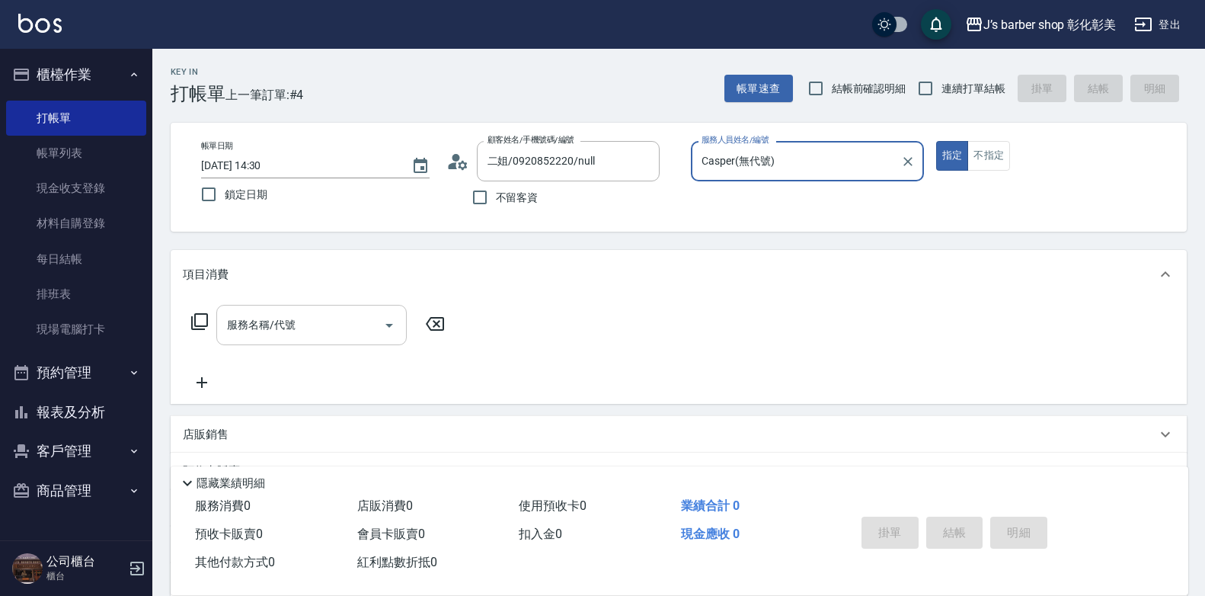
click at [308, 322] on input "服務名稱/代號" at bounding box center [300, 325] width 154 height 27
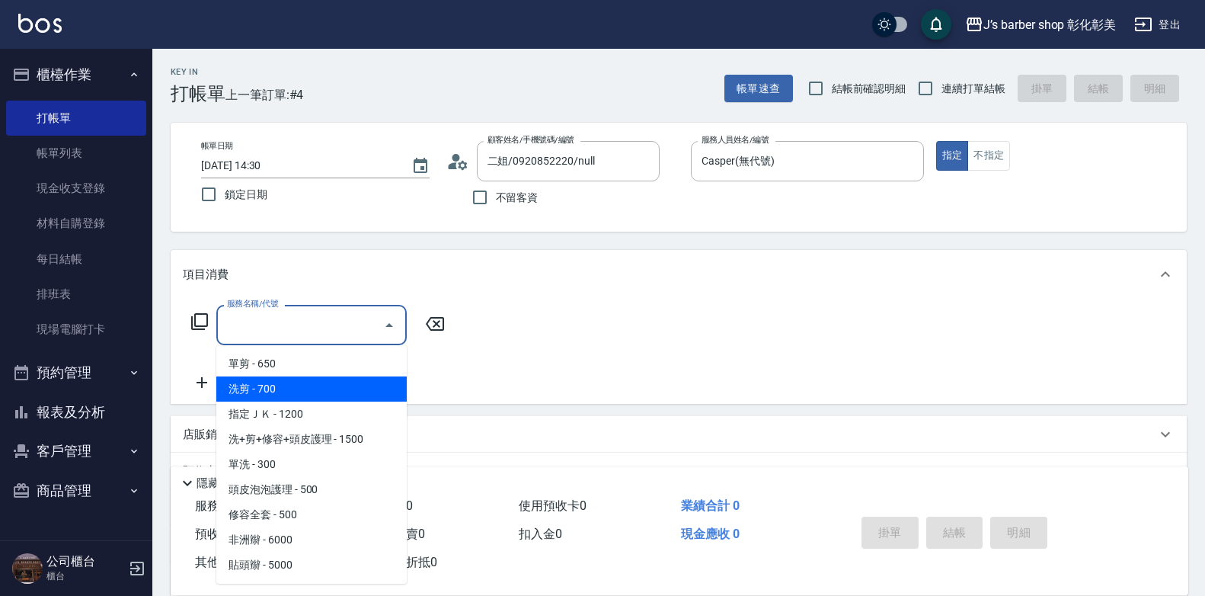
click at [330, 399] on span "洗剪 - 700" at bounding box center [311, 388] width 190 height 25
type input "洗剪(101)"
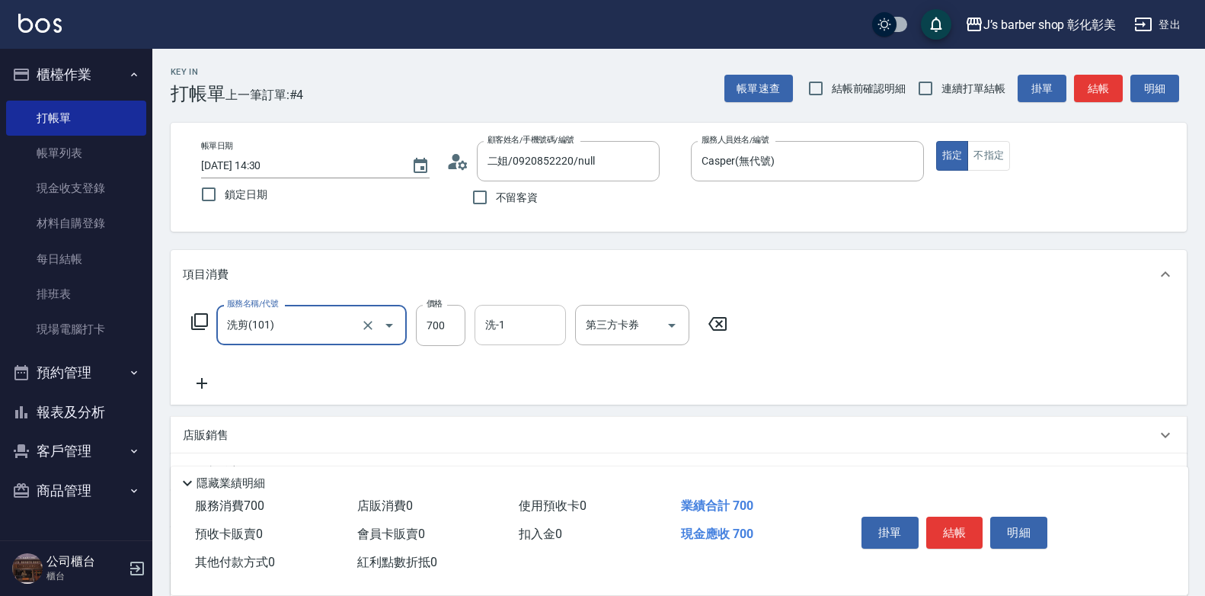
click at [498, 338] on input "洗-1" at bounding box center [521, 325] width 78 height 27
click at [957, 534] on button "結帳" at bounding box center [955, 533] width 57 height 32
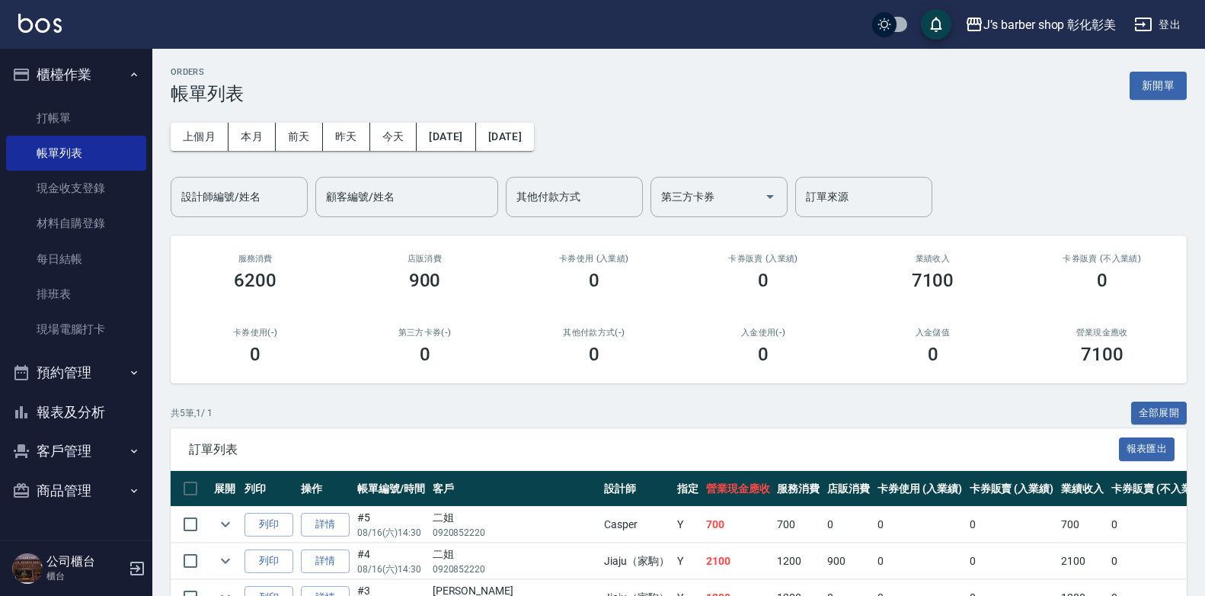
click at [338, 527] on link "詳情" at bounding box center [325, 525] width 49 height 24
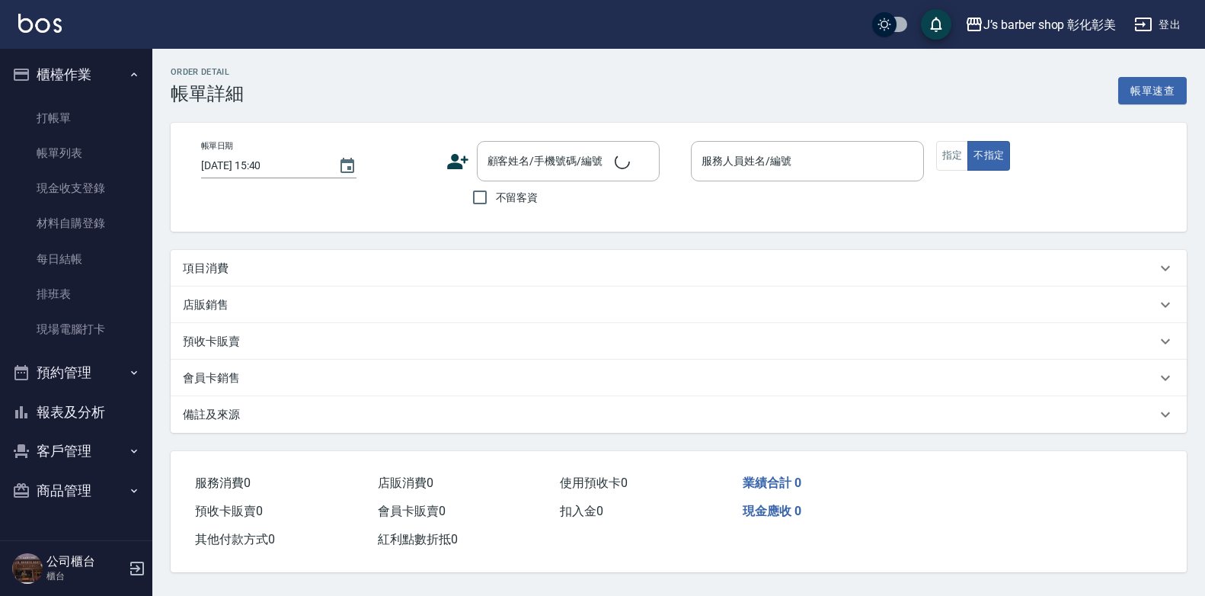
type input "[DATE] 14:30"
type input "Casper(無代號)"
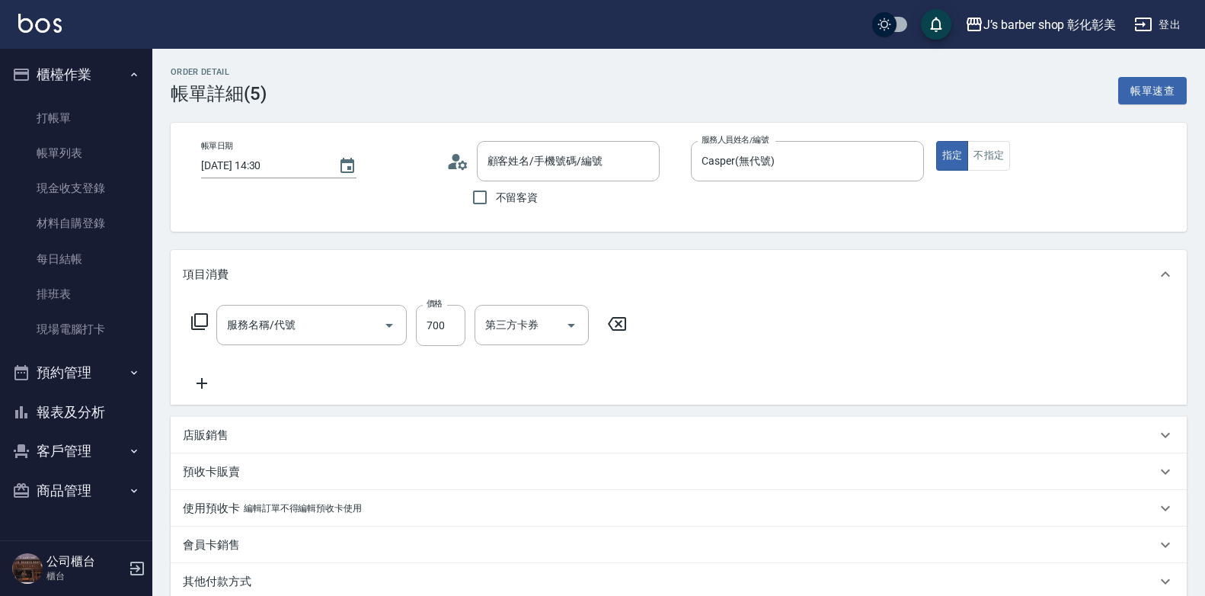
type input "二姐/0920852220/null"
type input "洗剪(101)"
click at [545, 154] on input "二姐/0920852220/null" at bounding box center [557, 161] width 146 height 27
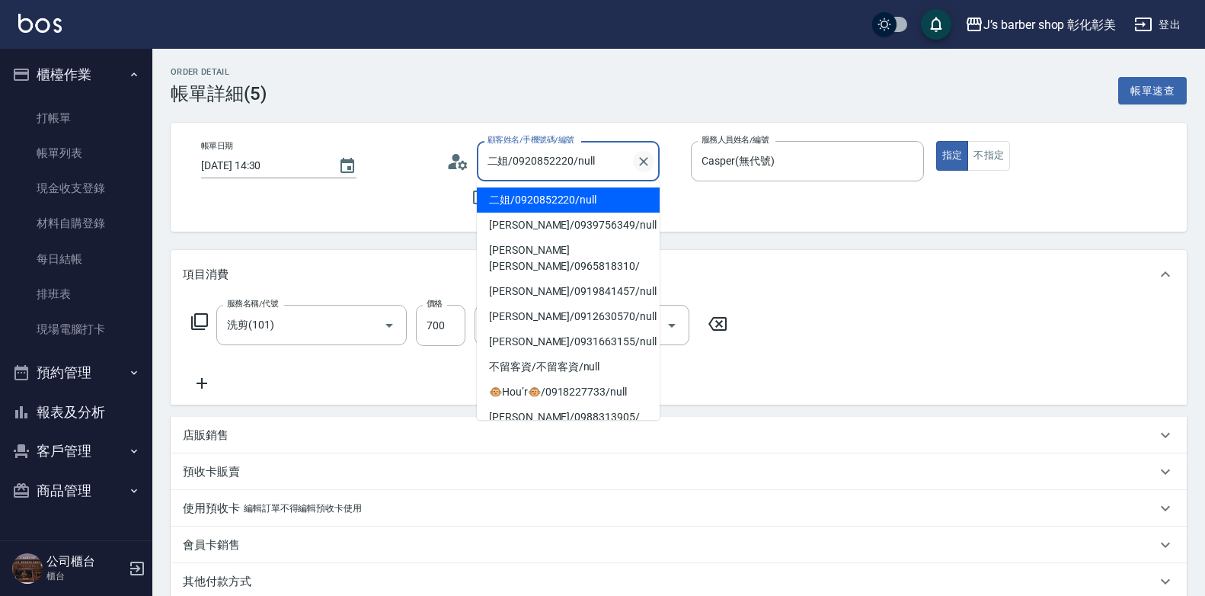
click at [647, 163] on icon "Clear" at bounding box center [643, 161] width 15 height 15
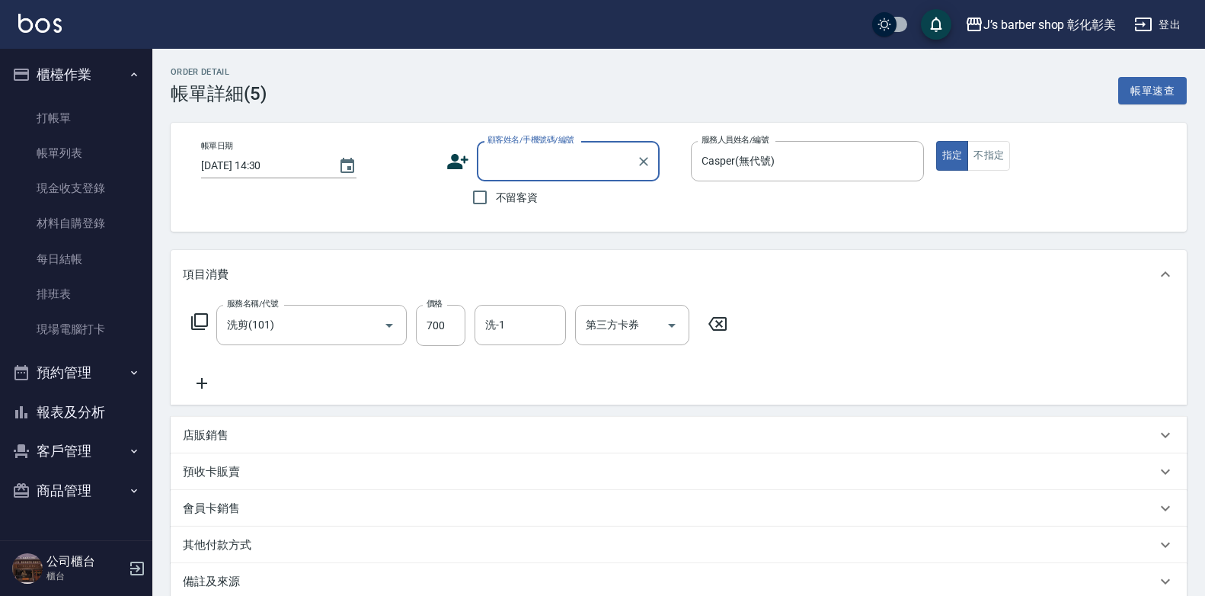
click at [603, 155] on input "顧客姓名/手機號碼/編號" at bounding box center [557, 161] width 146 height 27
click at [602, 155] on input "顧客姓名/手機號碼/編號" at bounding box center [557, 161] width 146 height 27
type input "d"
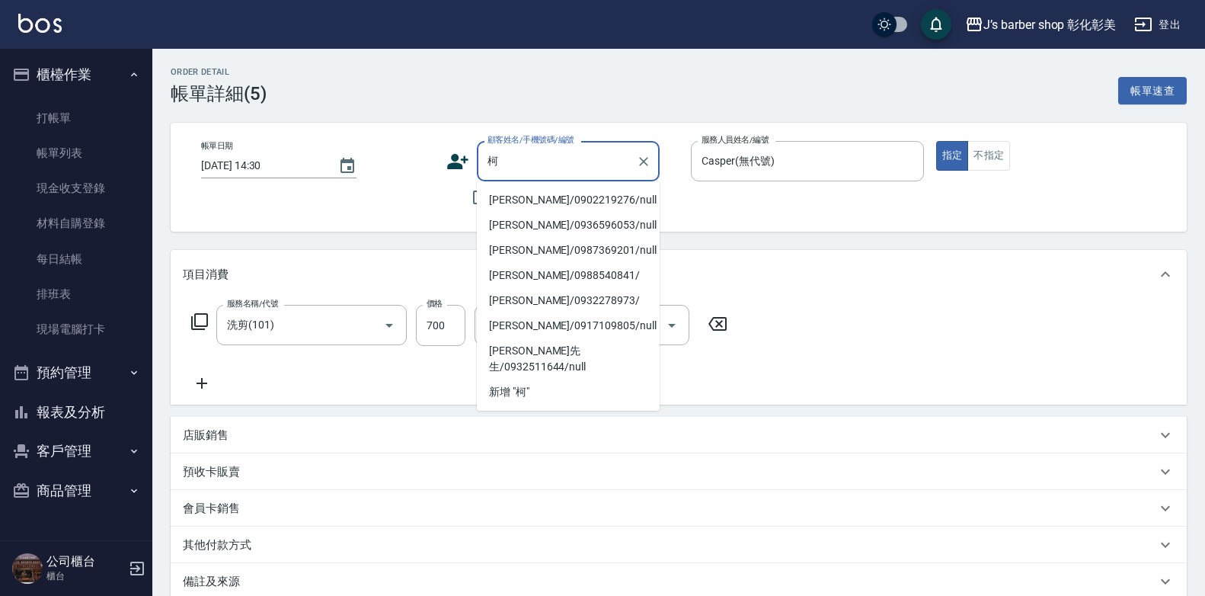
click at [587, 229] on li "[PERSON_NAME]/0936596053/null" at bounding box center [568, 225] width 183 height 25
type input "[PERSON_NAME]/0936596053/null"
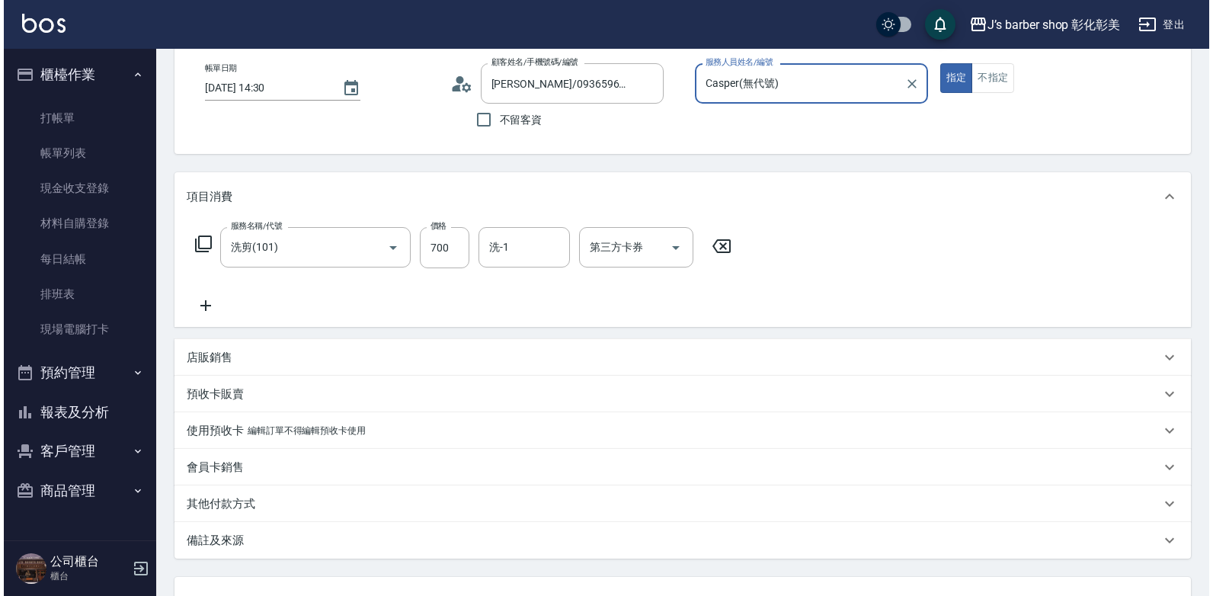
scroll to position [205, 0]
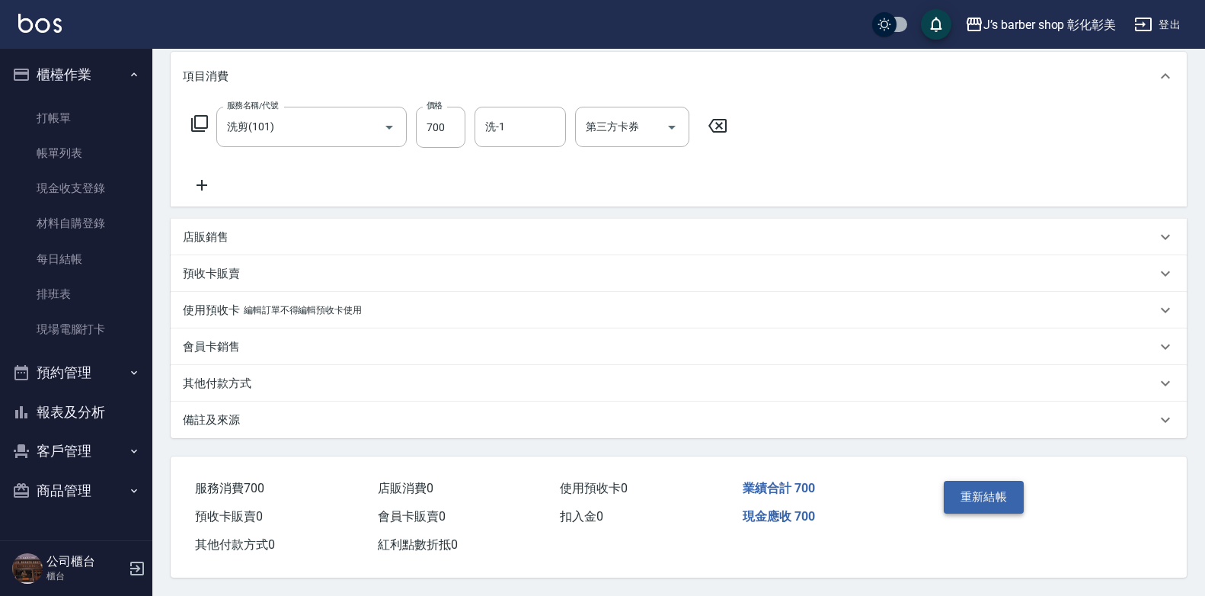
click at [988, 494] on button "重新結帳" at bounding box center [984, 497] width 81 height 32
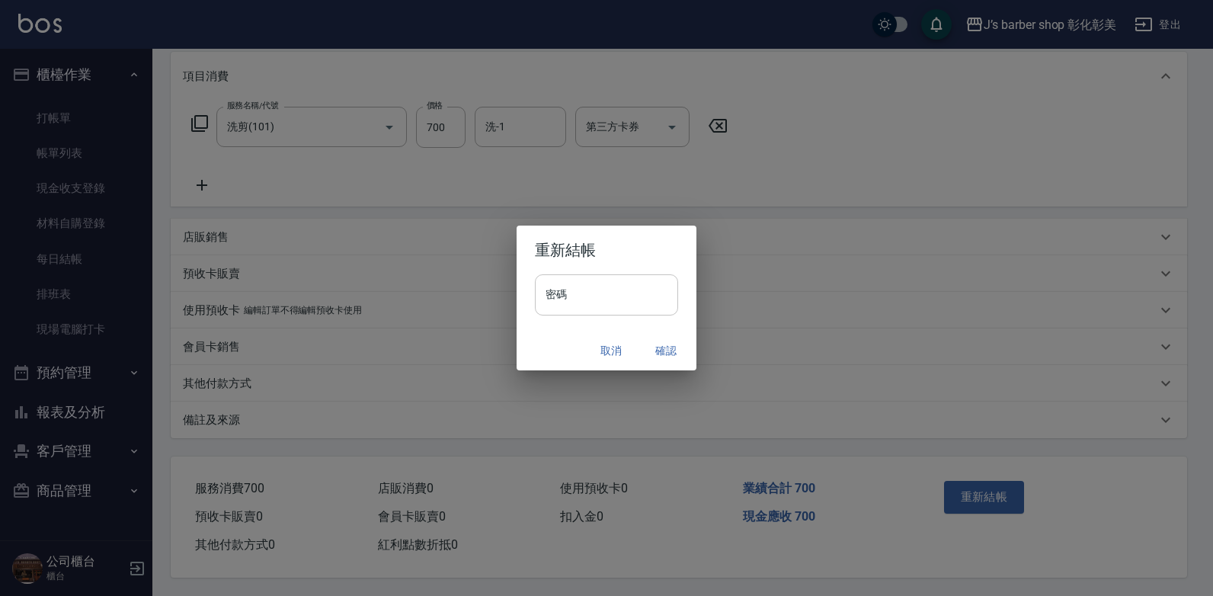
click at [587, 299] on input "密碼" at bounding box center [606, 294] width 143 height 41
drag, startPoint x: 593, startPoint y: 291, endPoint x: 612, endPoint y: 286, distance: 19.8
click at [594, 291] on input "*****" at bounding box center [606, 294] width 143 height 41
type input "****"
click at [659, 344] on button "確認" at bounding box center [666, 351] width 49 height 28
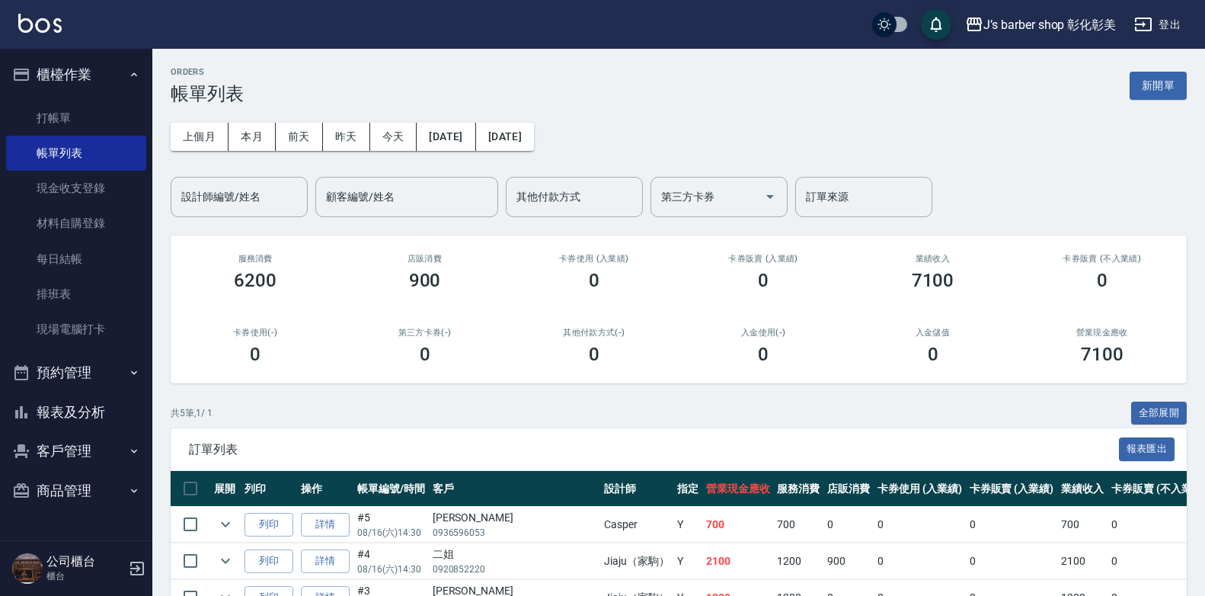
scroll to position [165, 0]
